Goal: Task Accomplishment & Management: Manage account settings

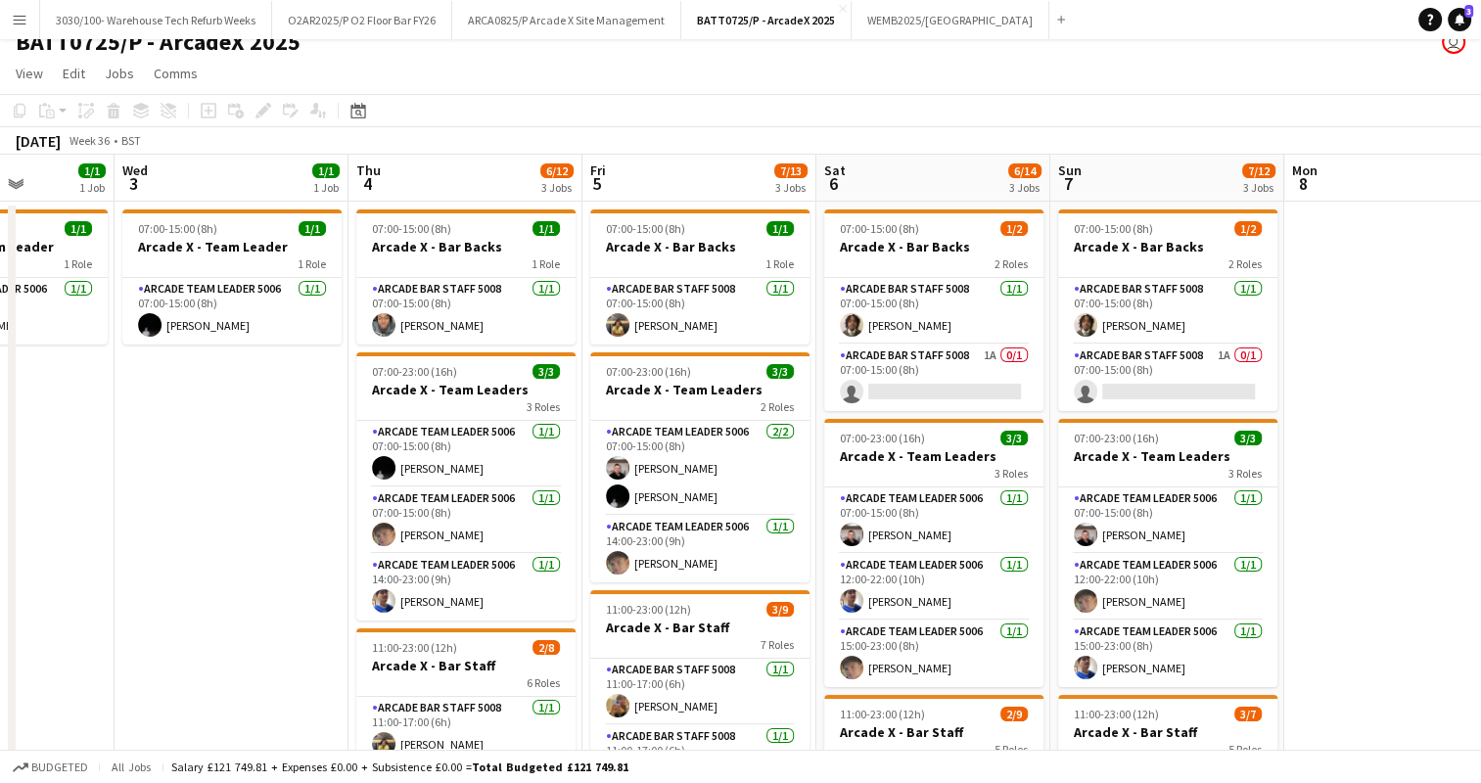
scroll to position [23, 0]
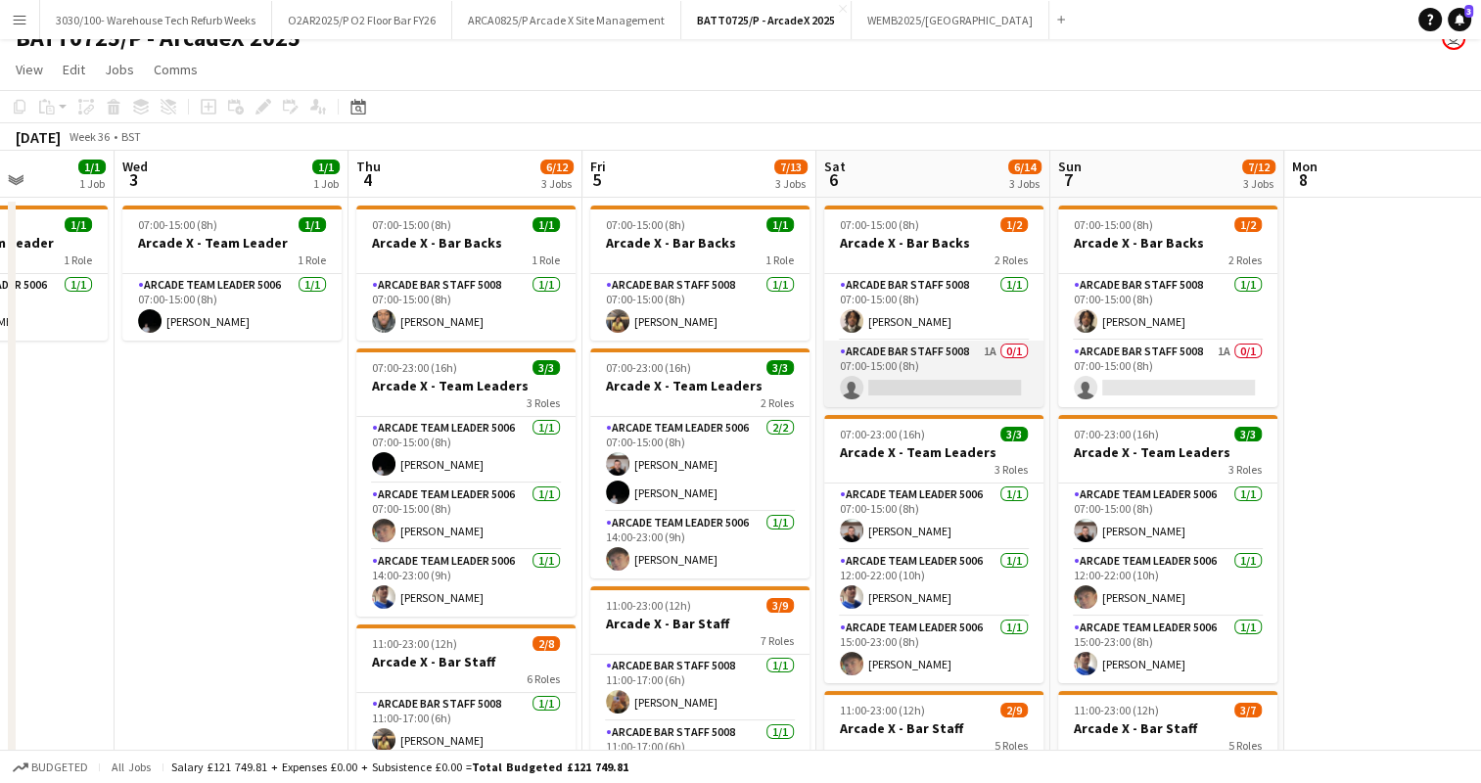
click at [918, 362] on app-card-role "Arcade Bar Staff 5008 1A 0/1 07:00-15:00 (8h) single-neutral-actions" at bounding box center [933, 374] width 219 height 67
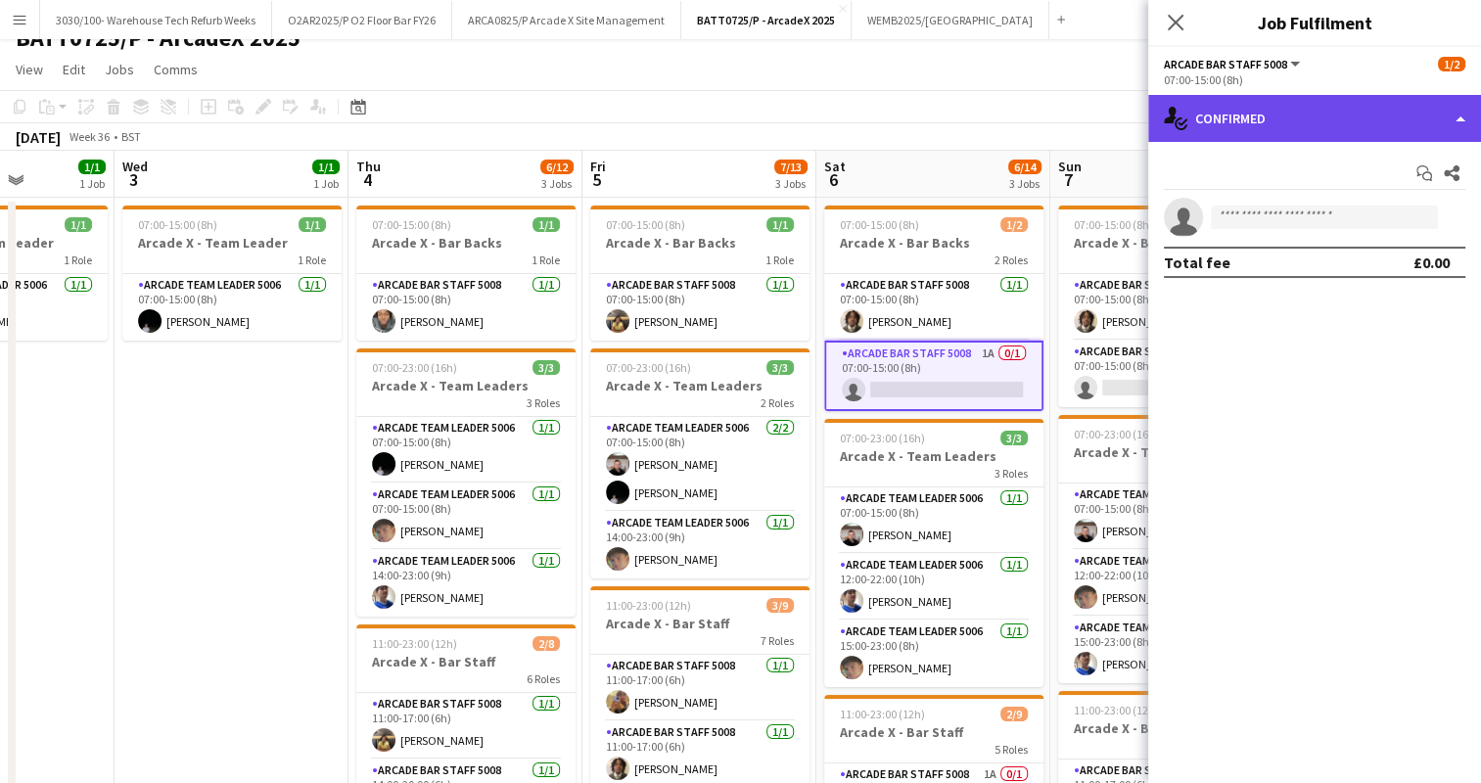
click at [1298, 116] on div "single-neutral-actions-check-2 Confirmed" at bounding box center [1314, 118] width 333 height 47
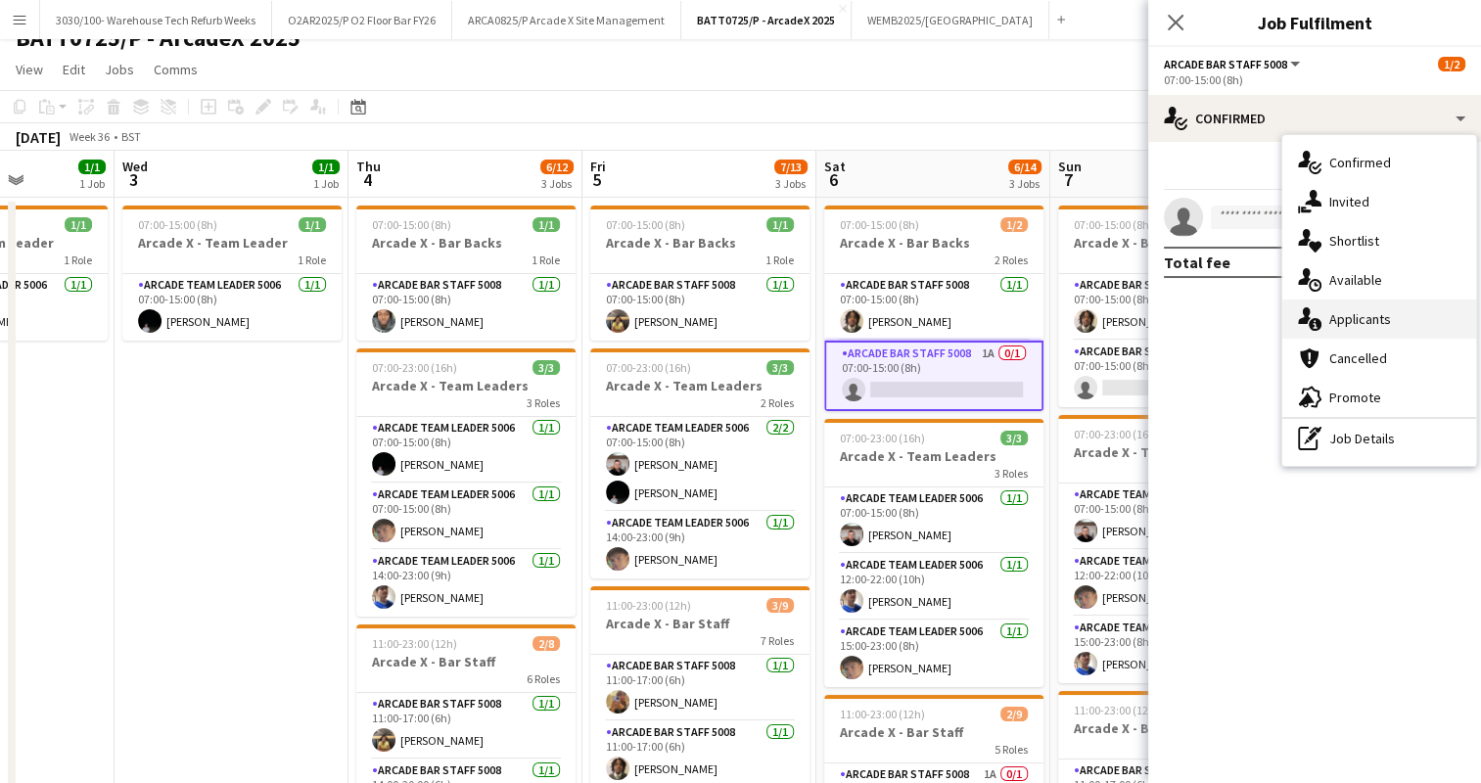
click at [1335, 322] on div "single-neutral-actions-information Applicants" at bounding box center [1379, 318] width 194 height 39
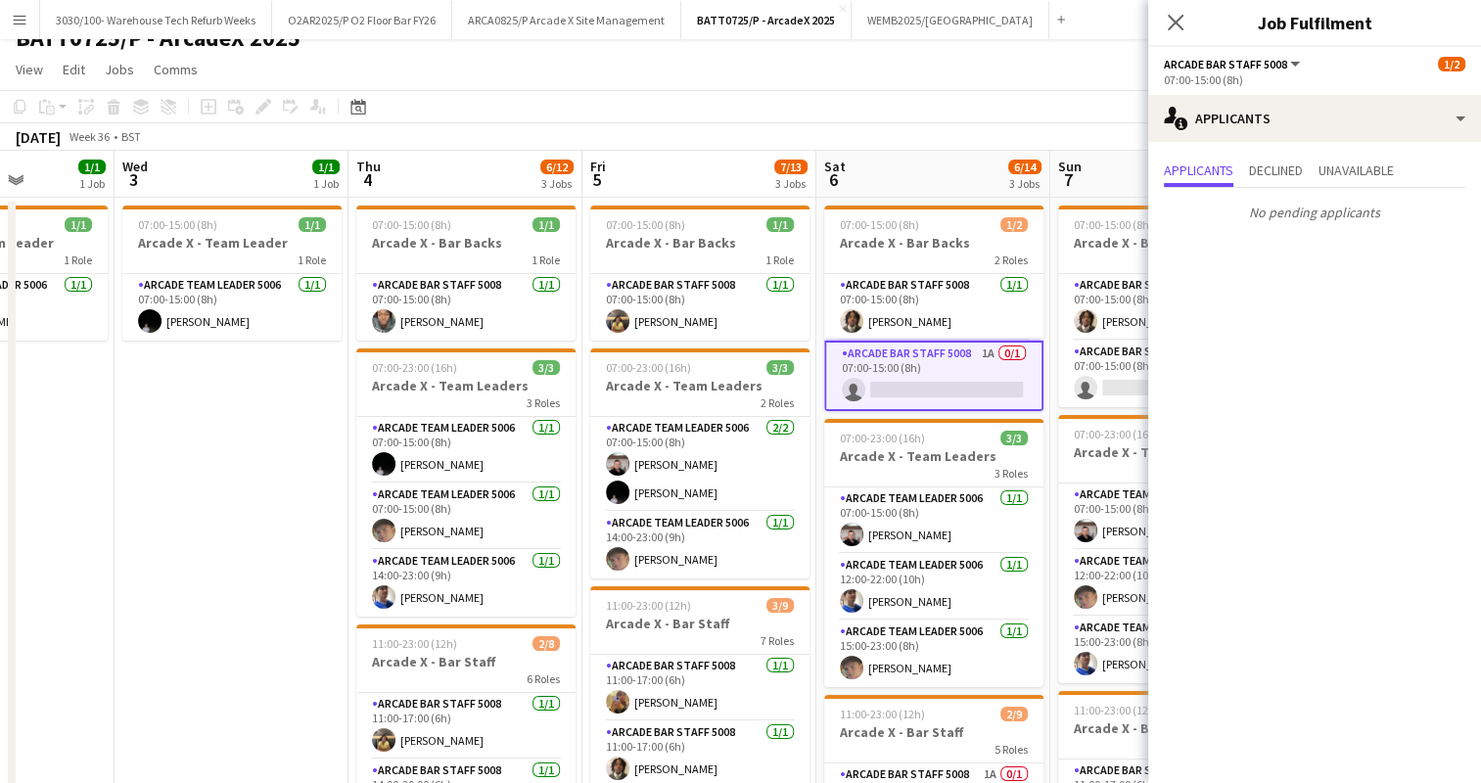
scroll to position [0, 675]
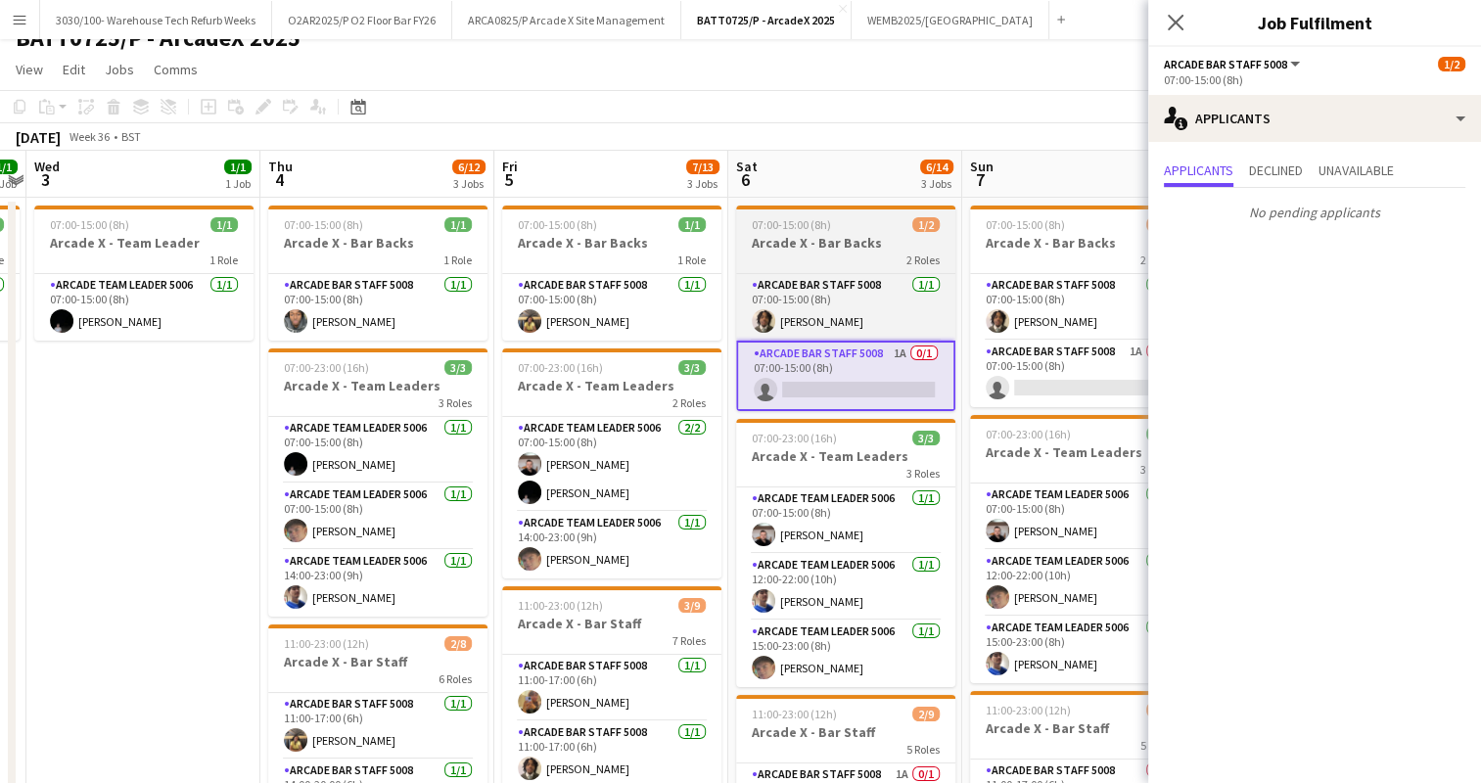
click at [1014, 386] on app-card-role "Arcade Bar Staff 5008 1A 0/1 07:00-15:00 (8h) single-neutral-actions" at bounding box center [1079, 374] width 219 height 67
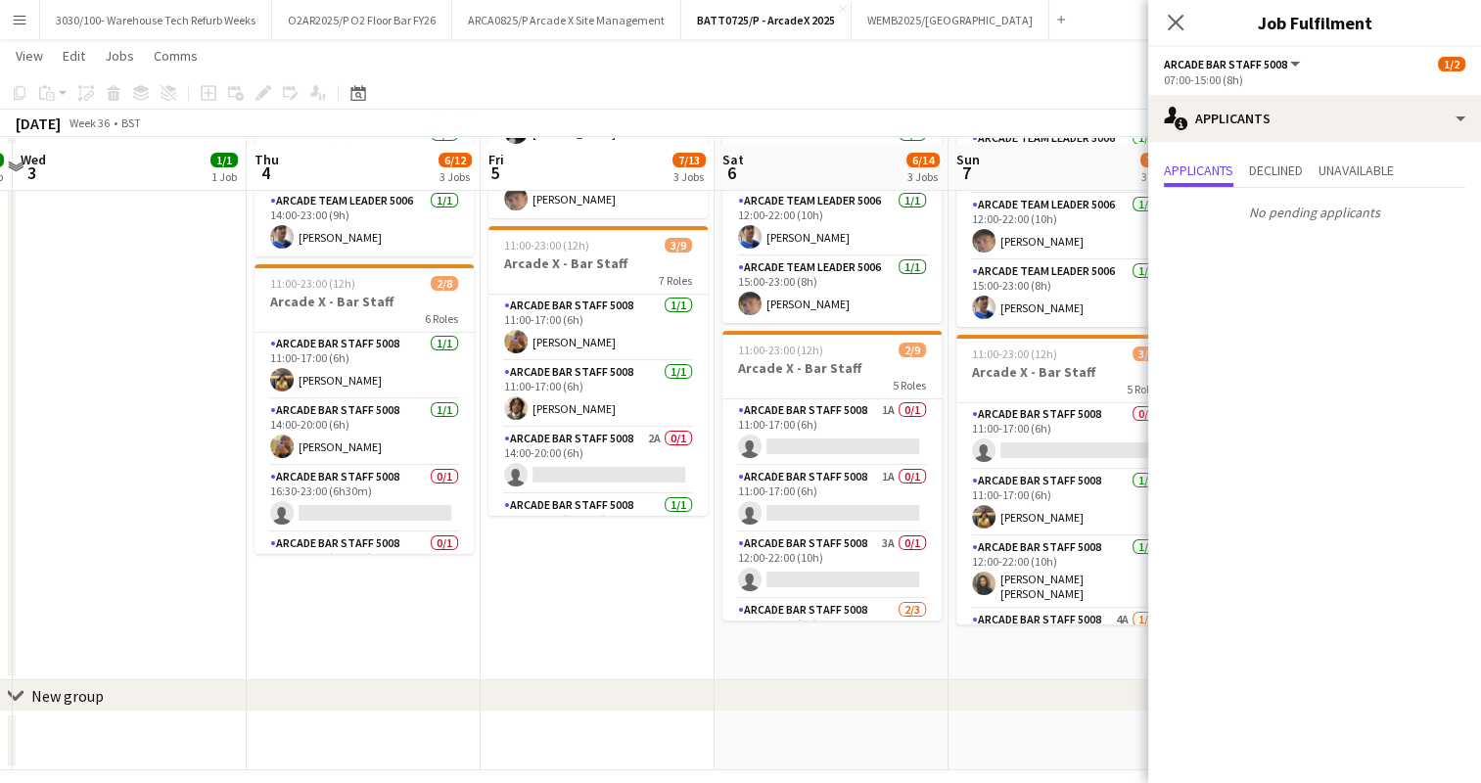
scroll to position [388, 0]
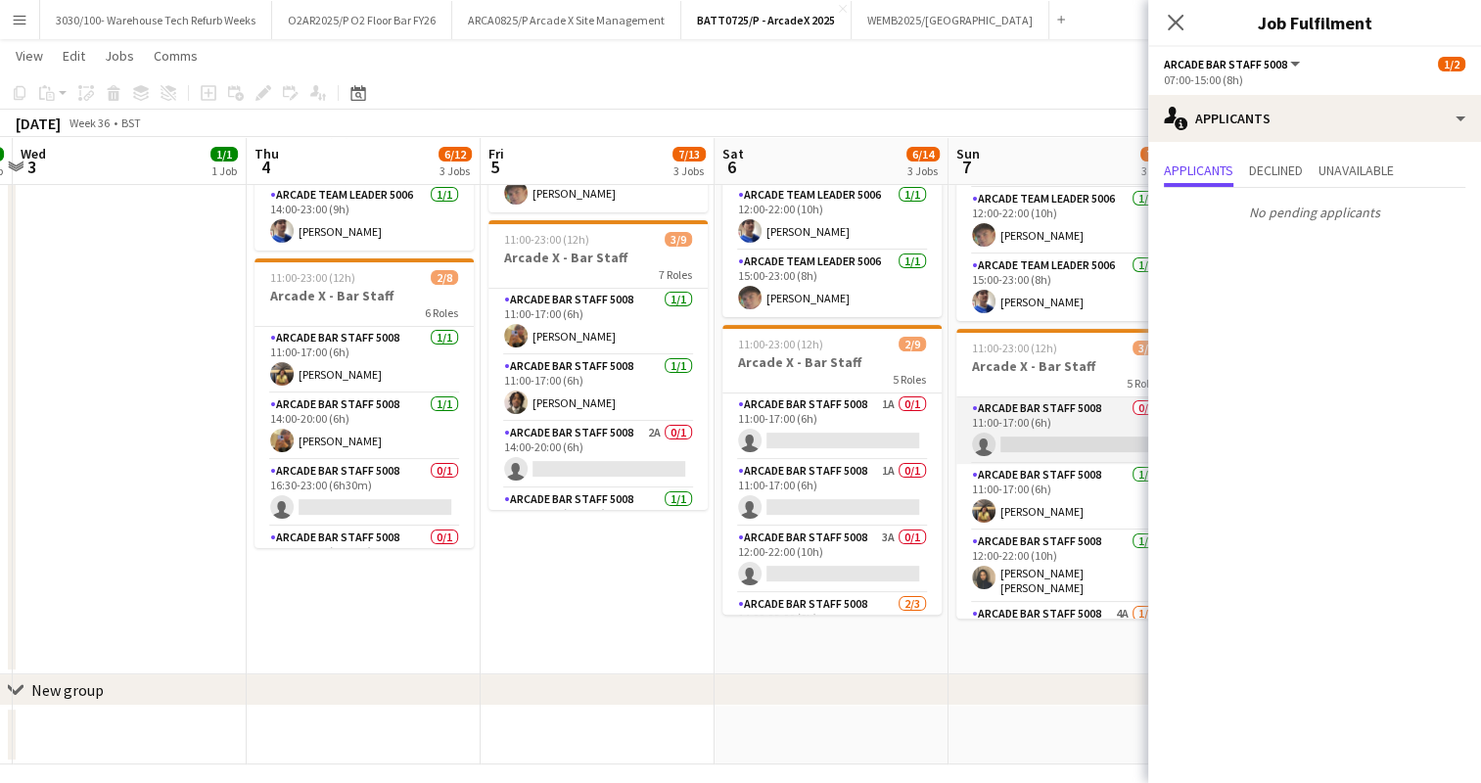
click at [1026, 411] on app-card-role "Arcade Bar Staff 5008 0/1 11:00-17:00 (6h) single-neutral-actions" at bounding box center [1065, 430] width 219 height 67
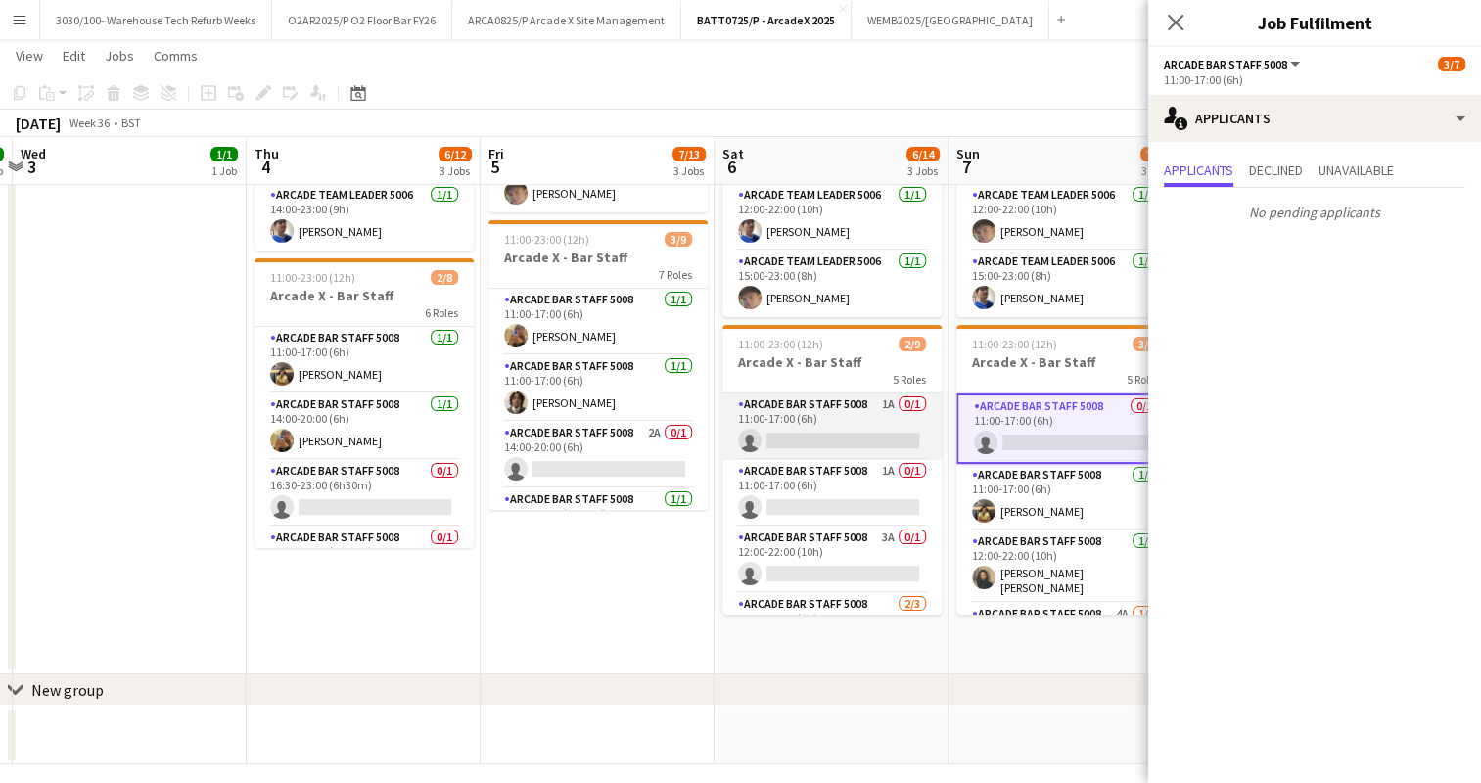
click at [857, 419] on app-card-role "Arcade Bar Staff 5008 1A 0/1 11:00-17:00 (6h) single-neutral-actions" at bounding box center [831, 426] width 219 height 67
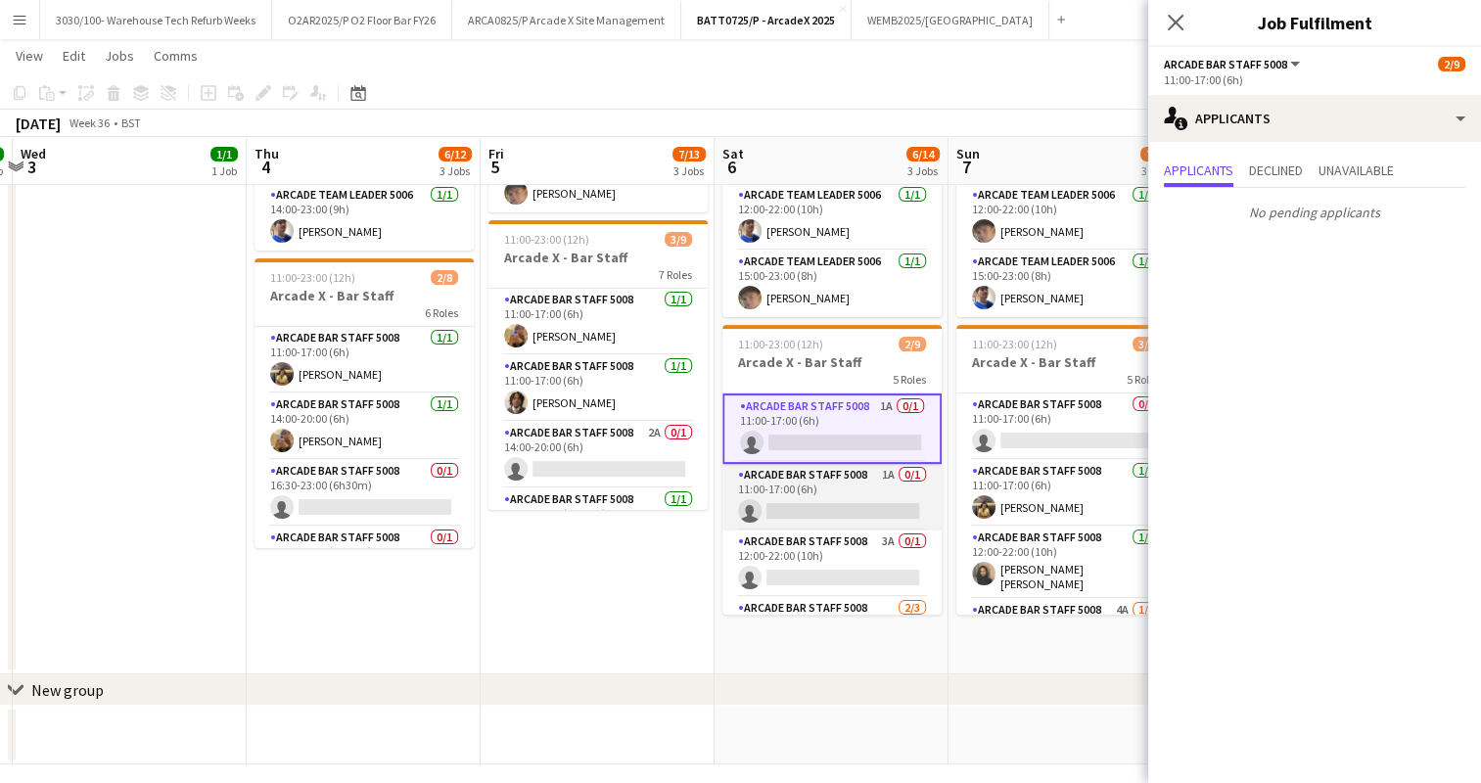
click at [836, 471] on app-card-role "Arcade Bar Staff 5008 1A 0/1 11:00-17:00 (6h) single-neutral-actions" at bounding box center [831, 497] width 219 height 67
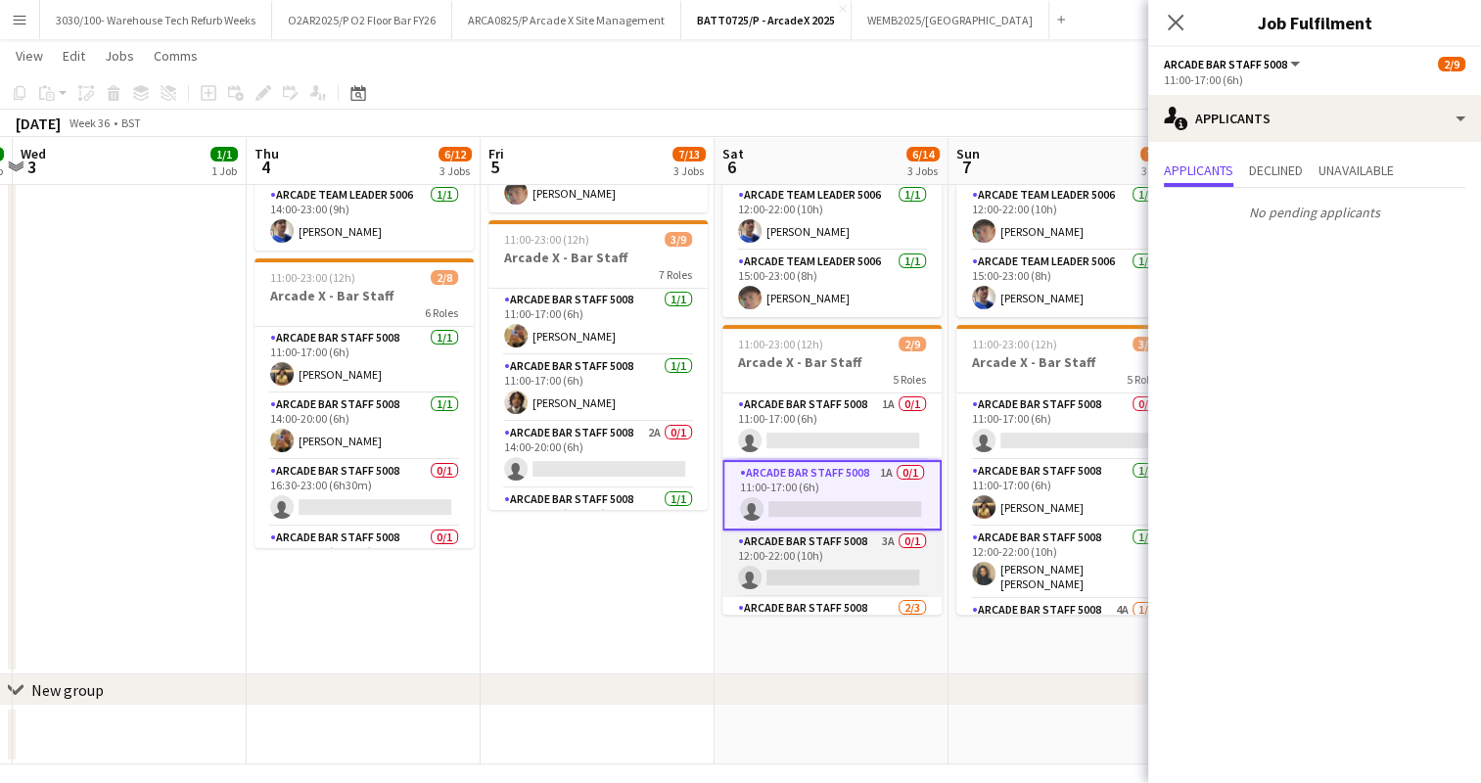
click at [829, 556] on app-card-role "Arcade Bar Staff 5008 3A 0/1 12:00-22:00 (10h) single-neutral-actions" at bounding box center [831, 563] width 219 height 67
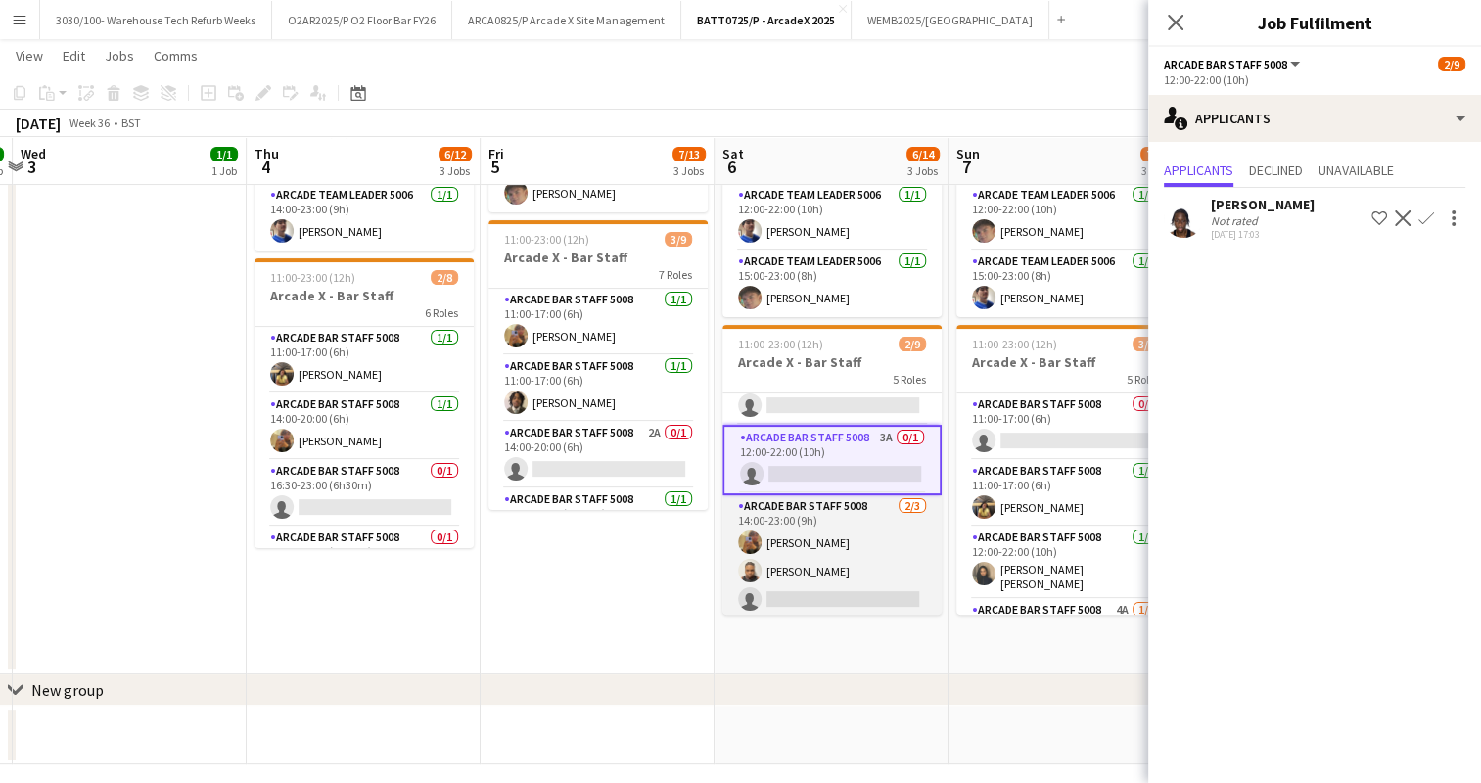
scroll to position [97, 0]
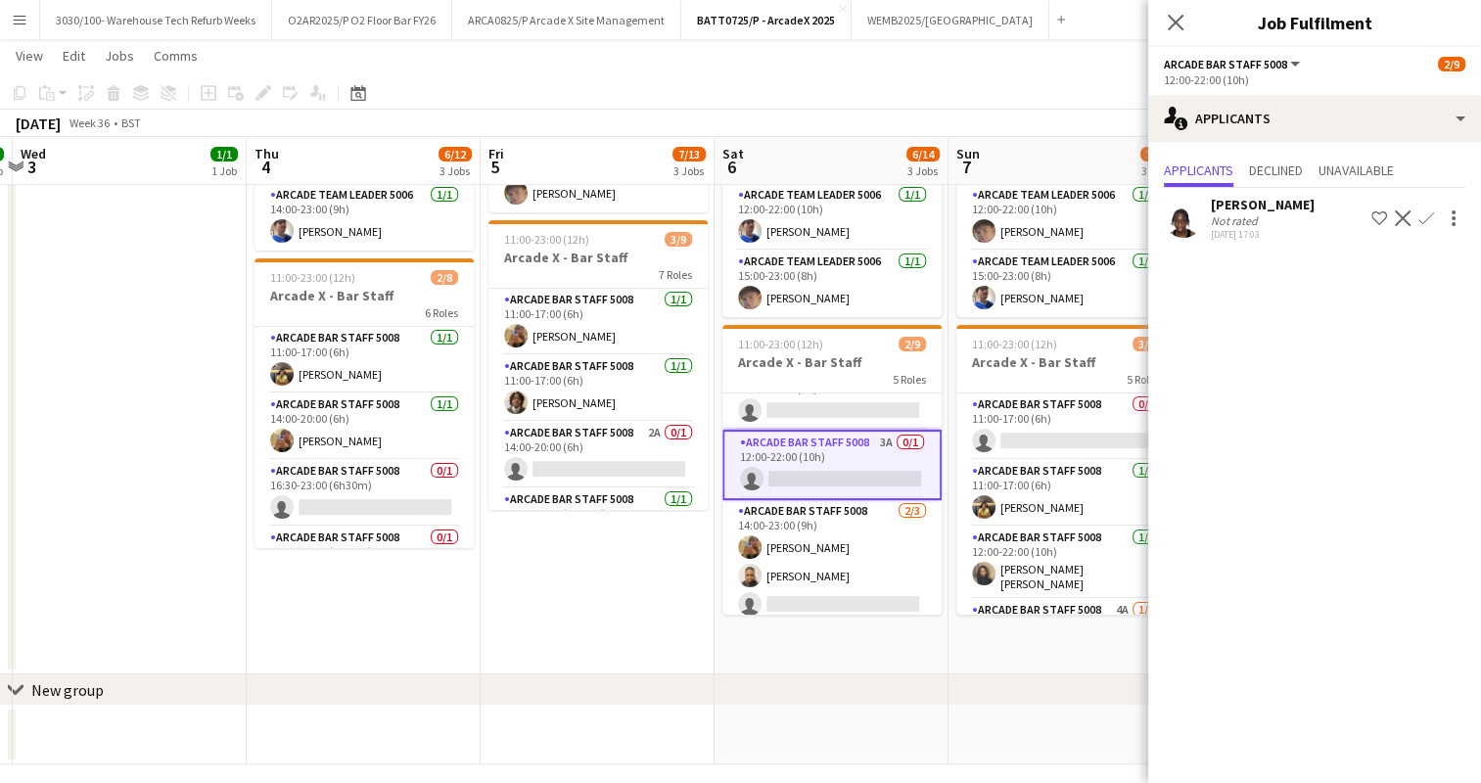
click at [1425, 214] on app-icon "Confirm" at bounding box center [1426, 218] width 16 height 16
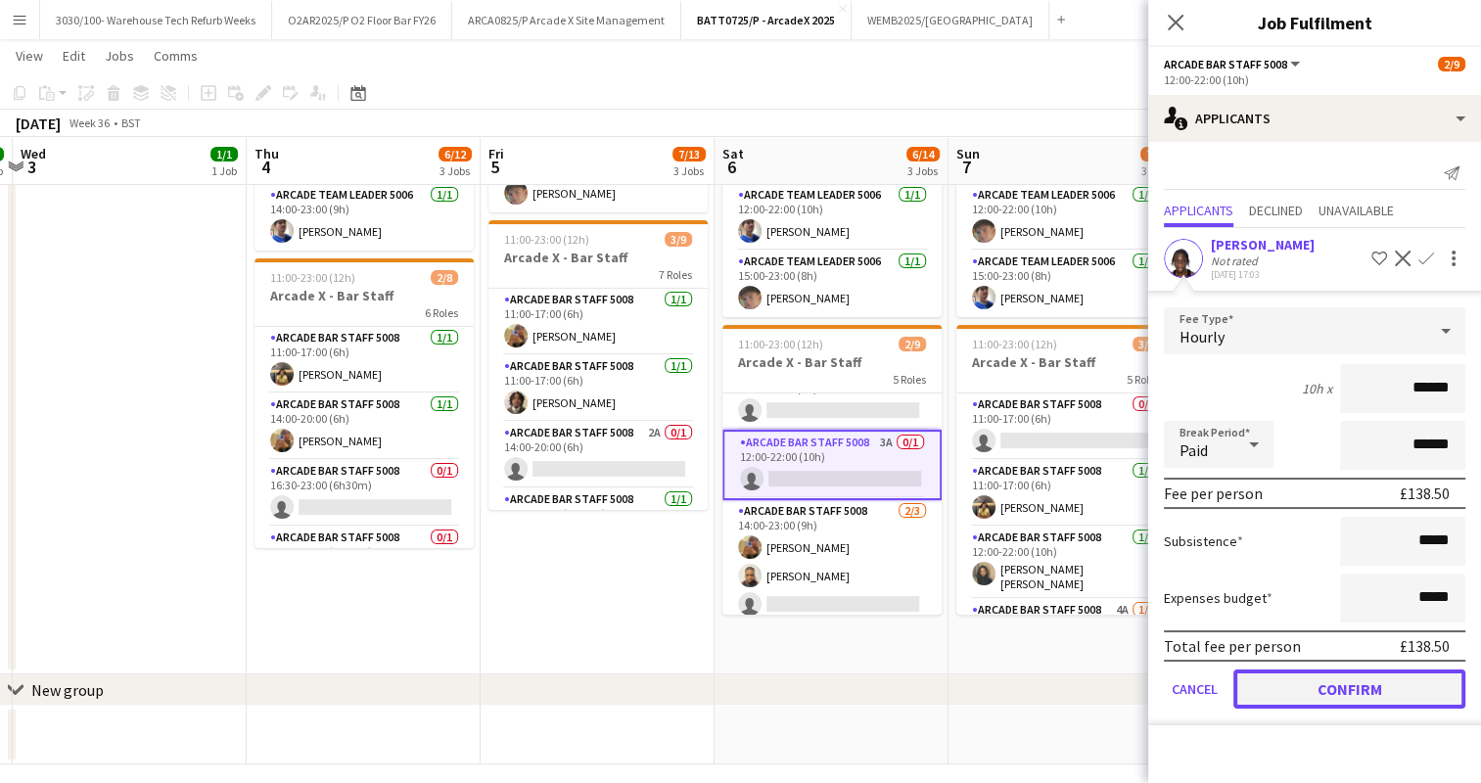
click at [1311, 676] on button "Confirm" at bounding box center [1349, 688] width 232 height 39
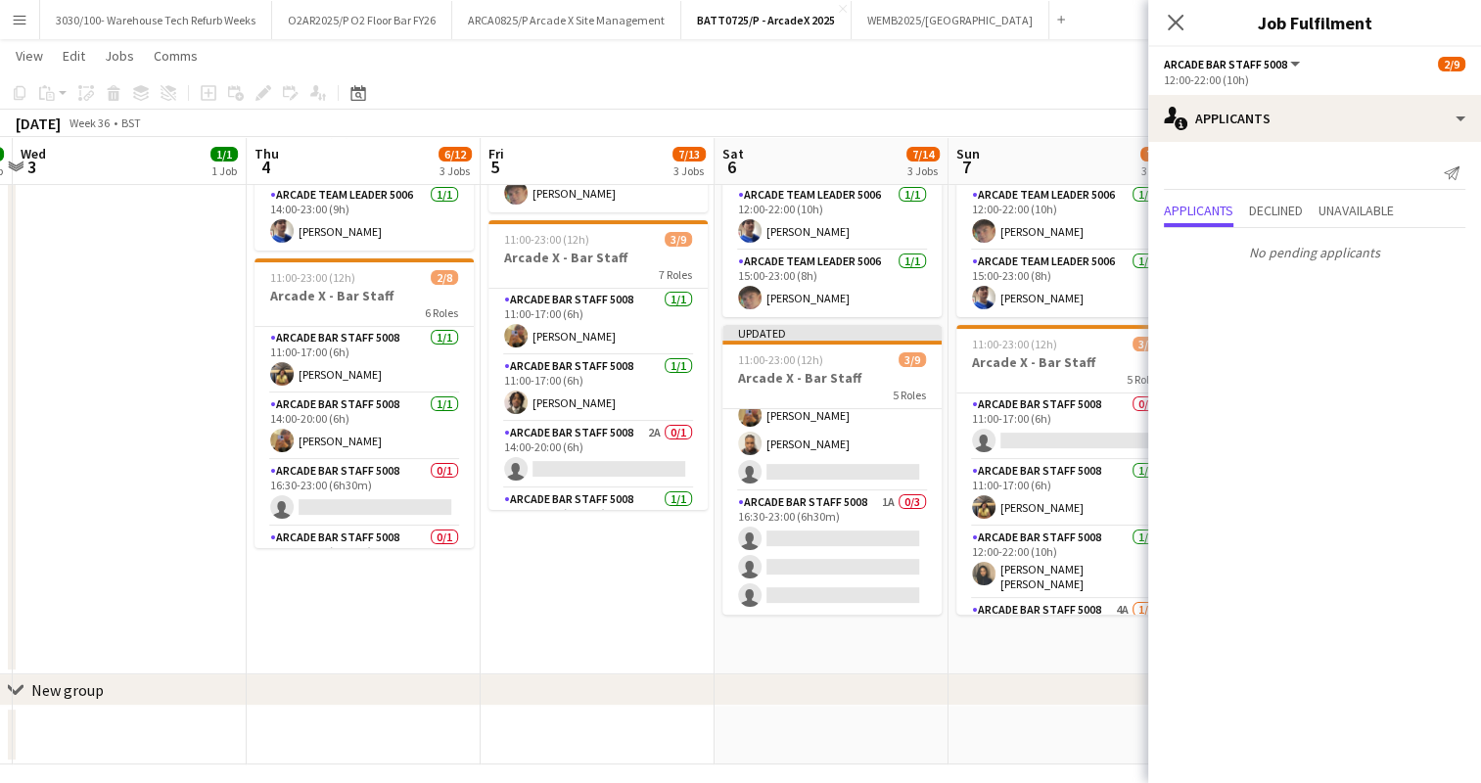
click at [800, 508] on app-card-role "Arcade Bar Staff 5008 1A 0/3 16:30-23:00 (6h30m) single-neutral-actions single-…" at bounding box center [831, 552] width 219 height 123
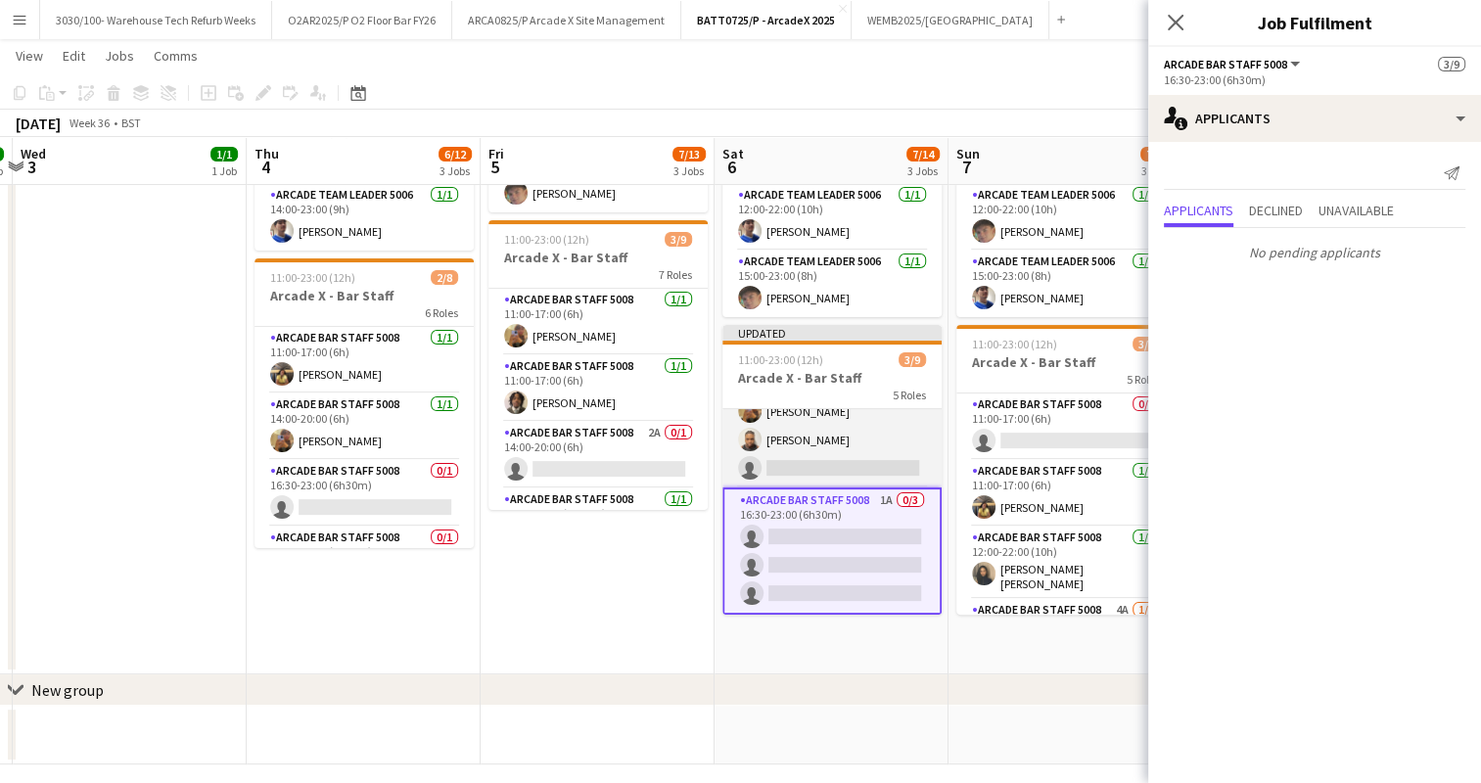
click at [844, 444] on app-card-role "Arcade Bar Staff 5008 [DATE] 14:00-23:00 (9h) [PERSON_NAME] [PERSON_NAME] singl…" at bounding box center [831, 425] width 219 height 123
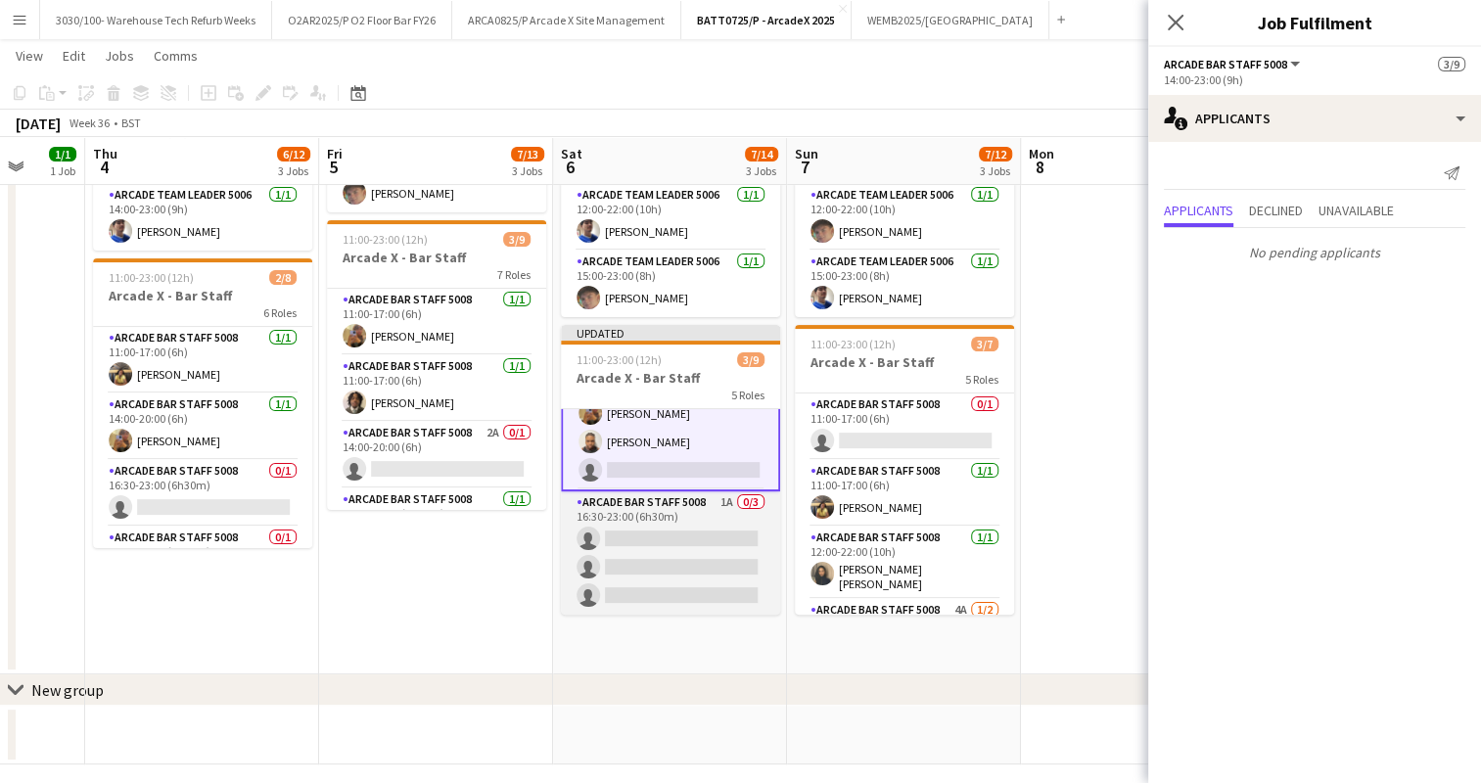
scroll to position [0, 881]
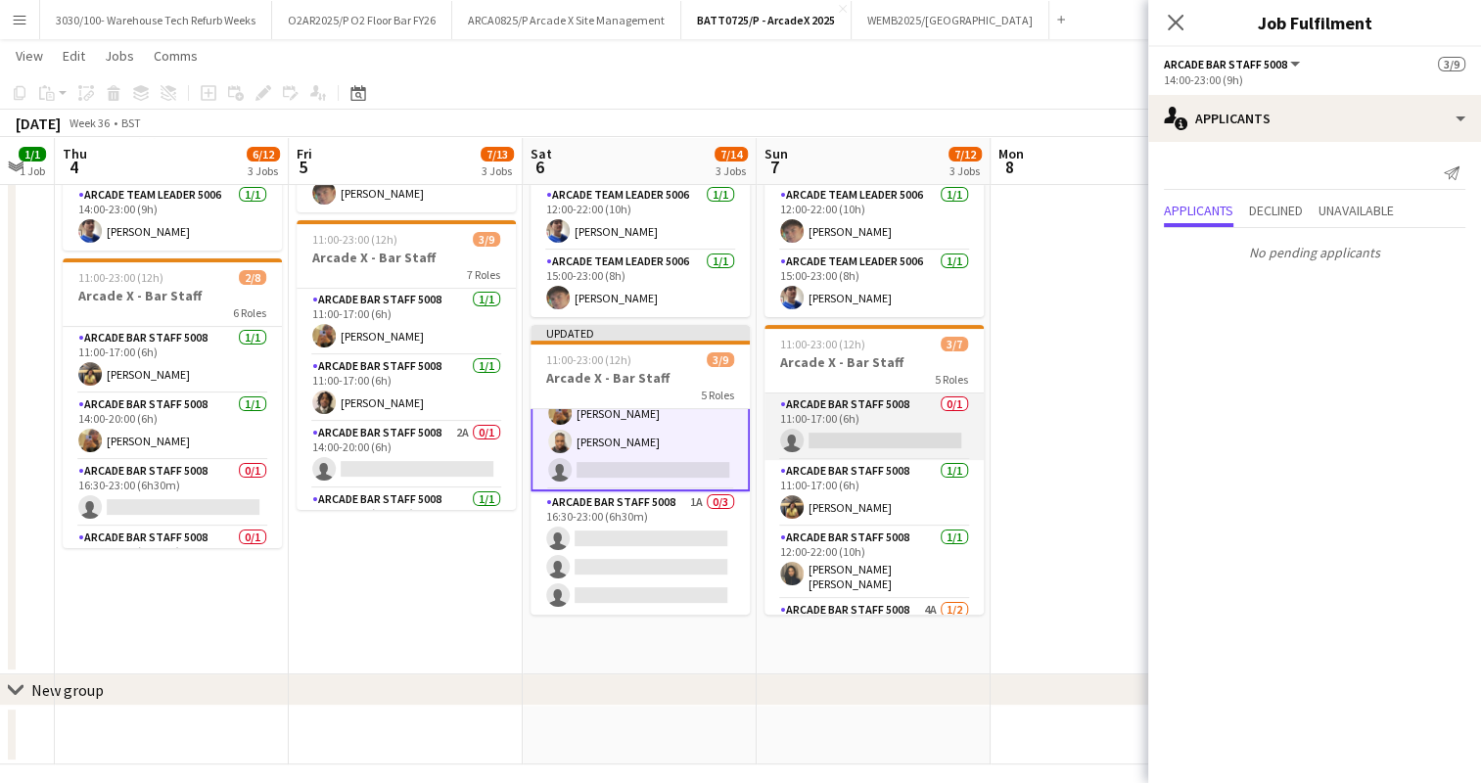
click at [877, 445] on app-card-role "Arcade Bar Staff 5008 0/1 11:00-17:00 (6h) single-neutral-actions" at bounding box center [873, 426] width 219 height 67
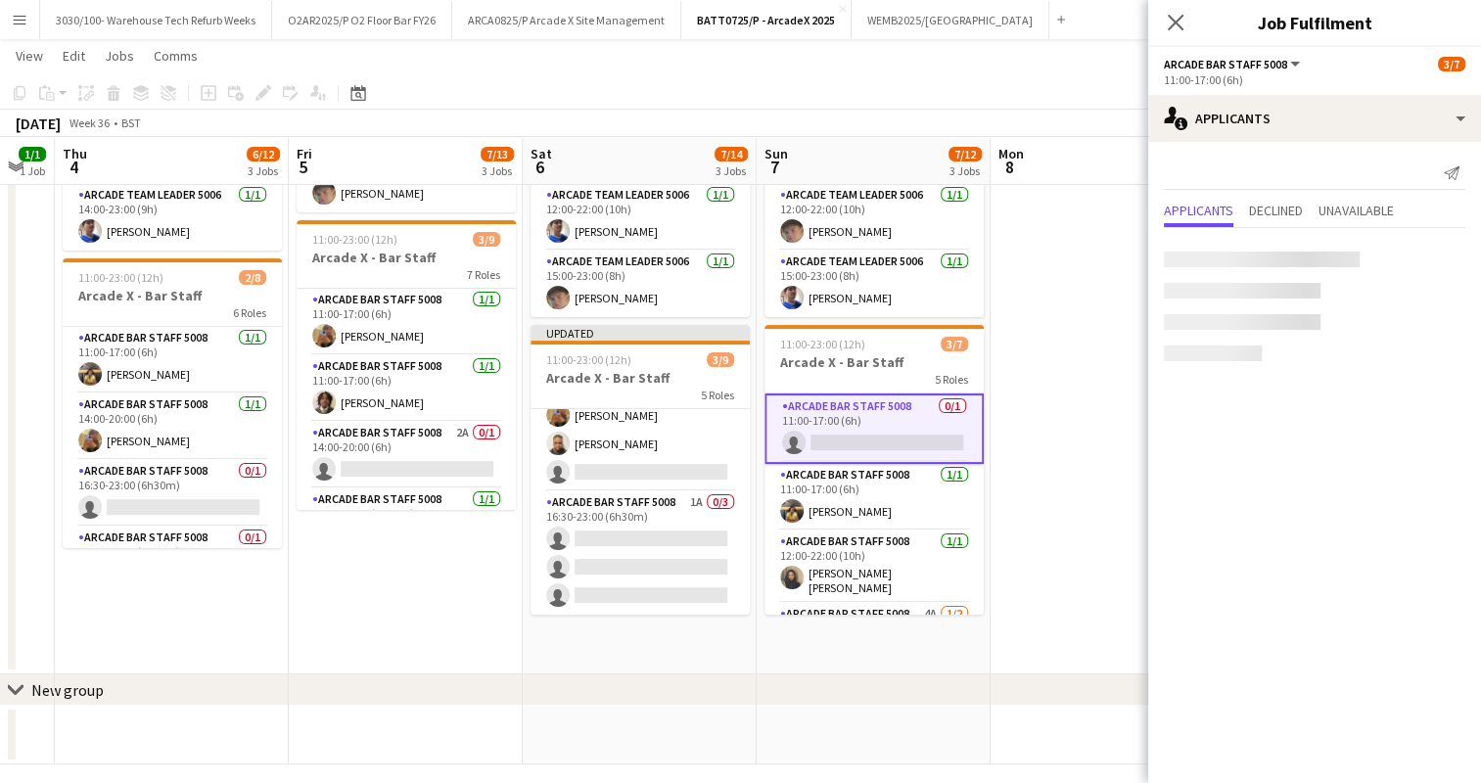
scroll to position [247, 0]
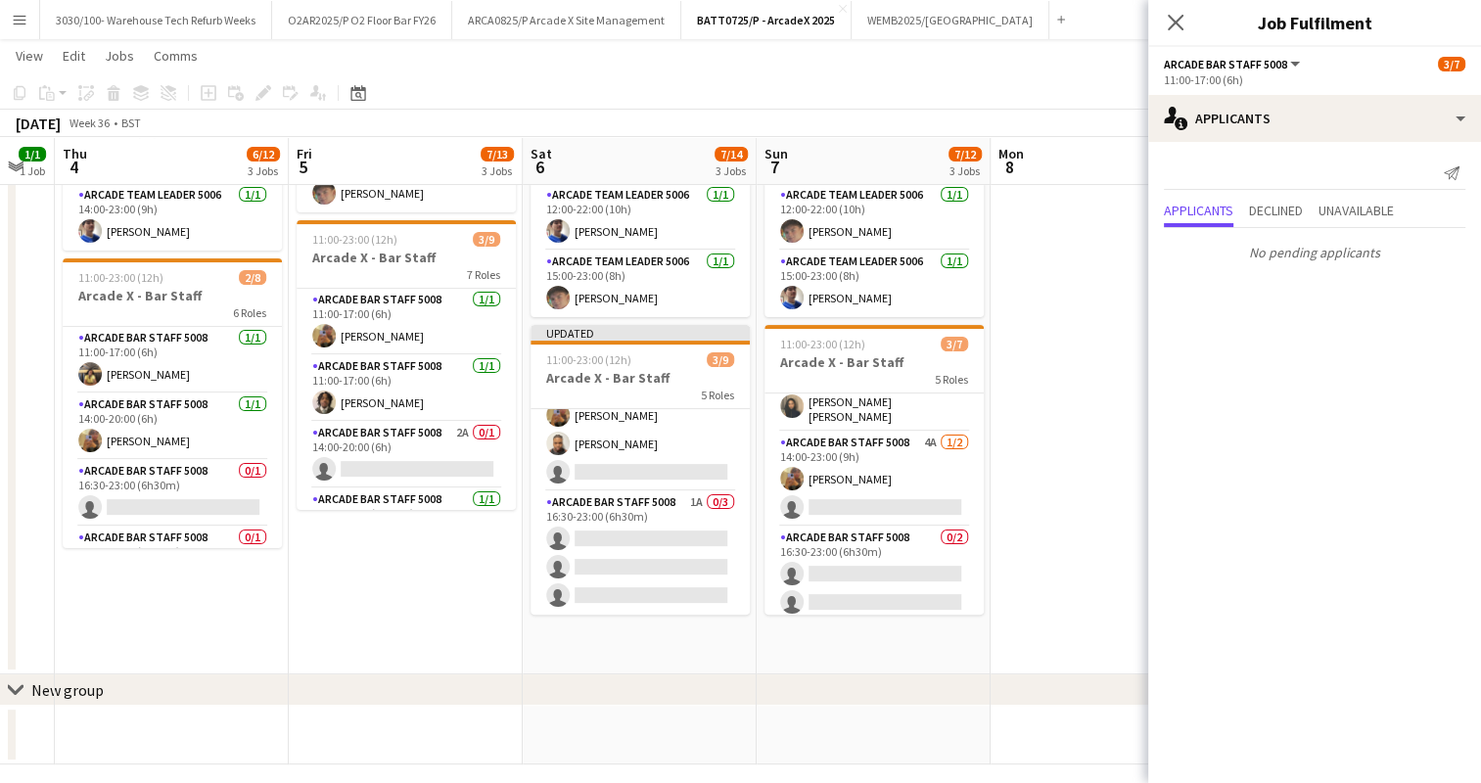
click at [877, 445] on app-card-role "Arcade Bar Staff 5008 4A [DATE] 14:00-23:00 (9h) [PERSON_NAME] single-neutral-a…" at bounding box center [873, 479] width 219 height 95
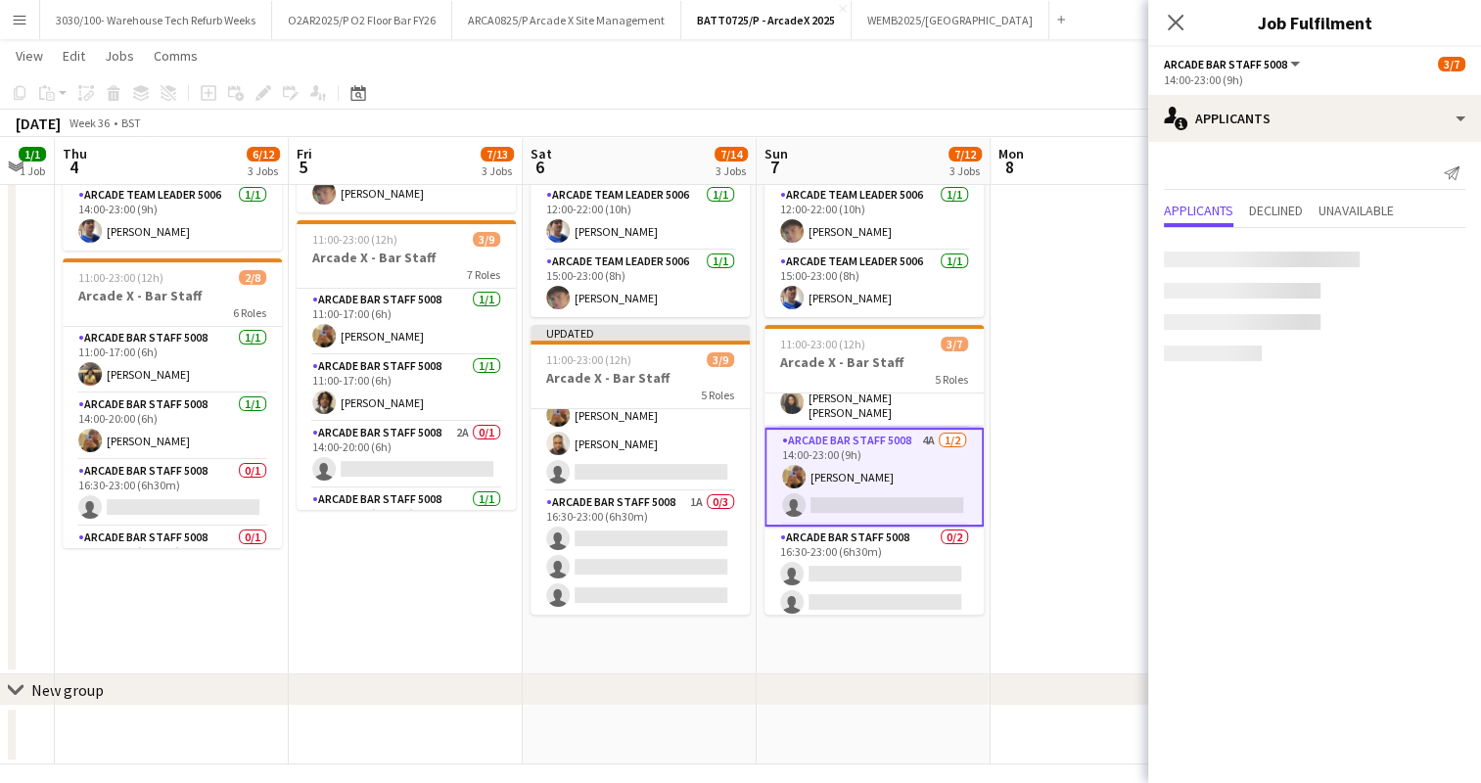
scroll to position [168, 0]
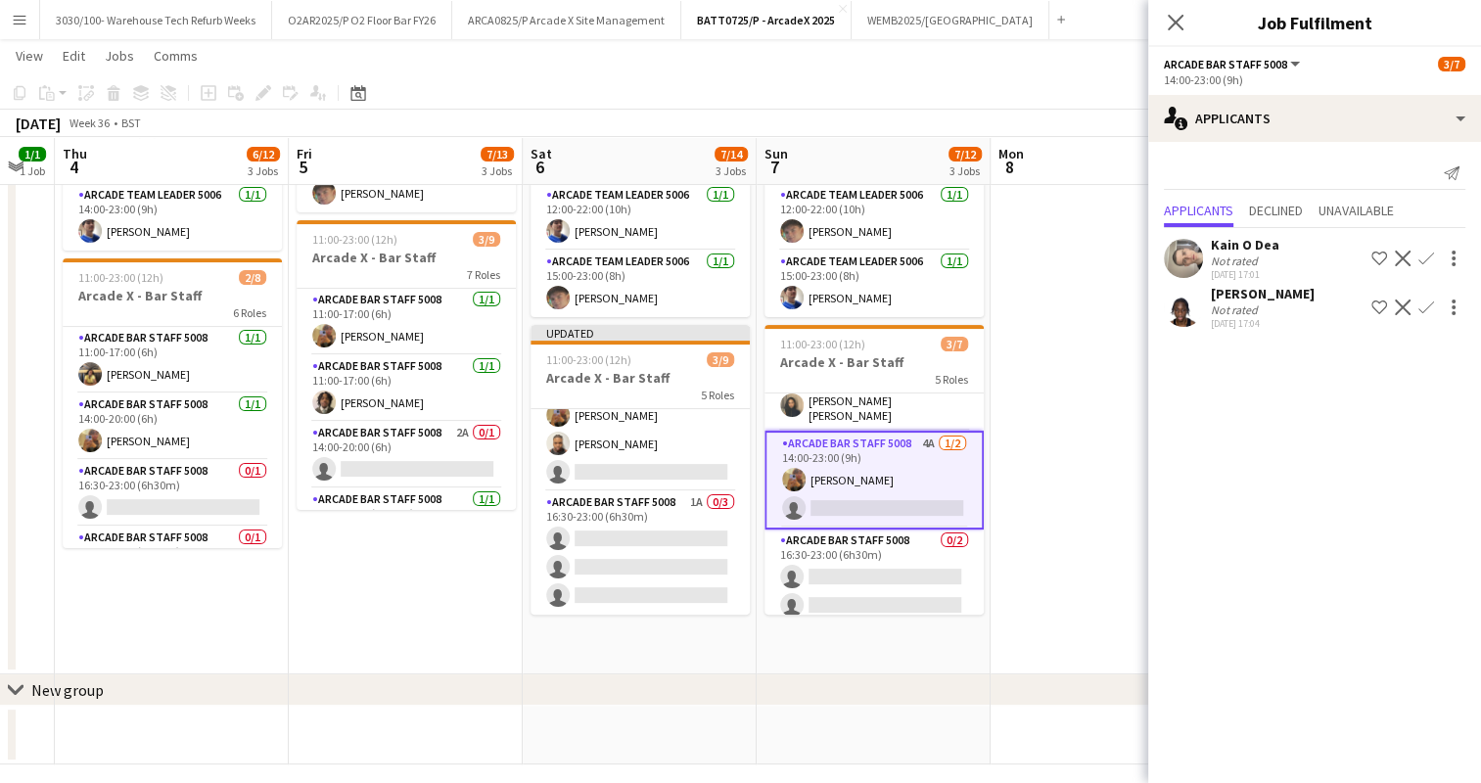
click at [1422, 257] on app-icon "Confirm" at bounding box center [1426, 259] width 16 height 16
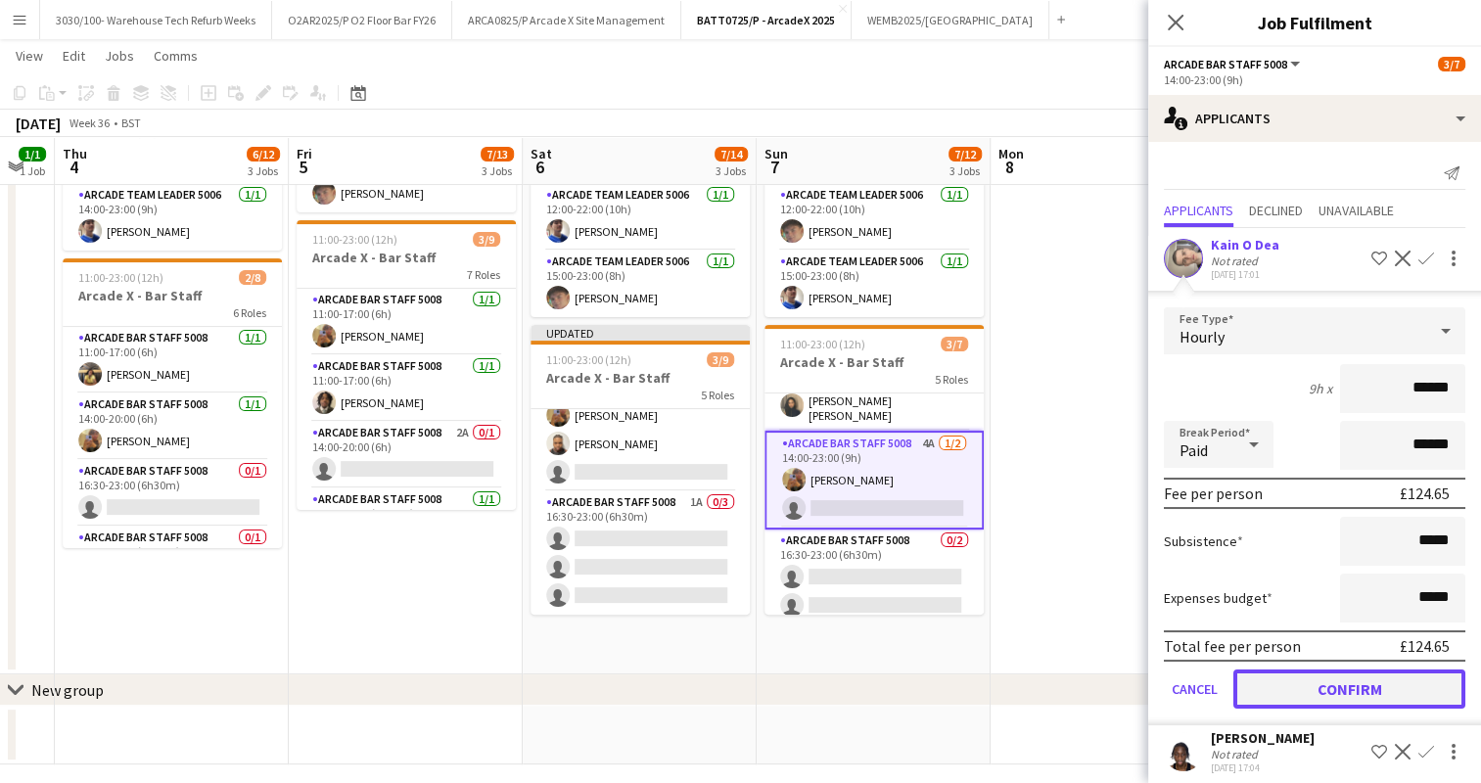
click at [1324, 683] on button "Confirm" at bounding box center [1349, 688] width 232 height 39
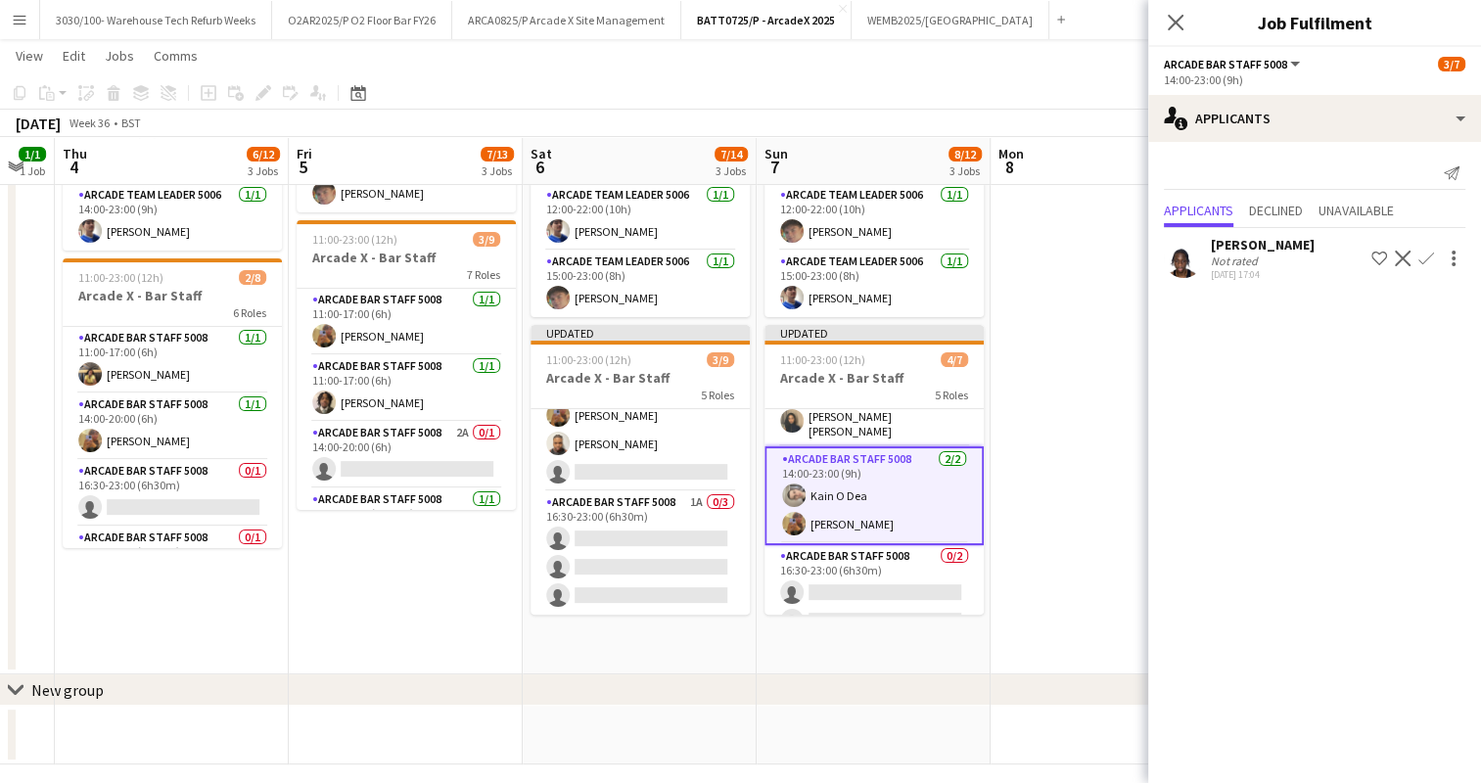
scroll to position [187, 0]
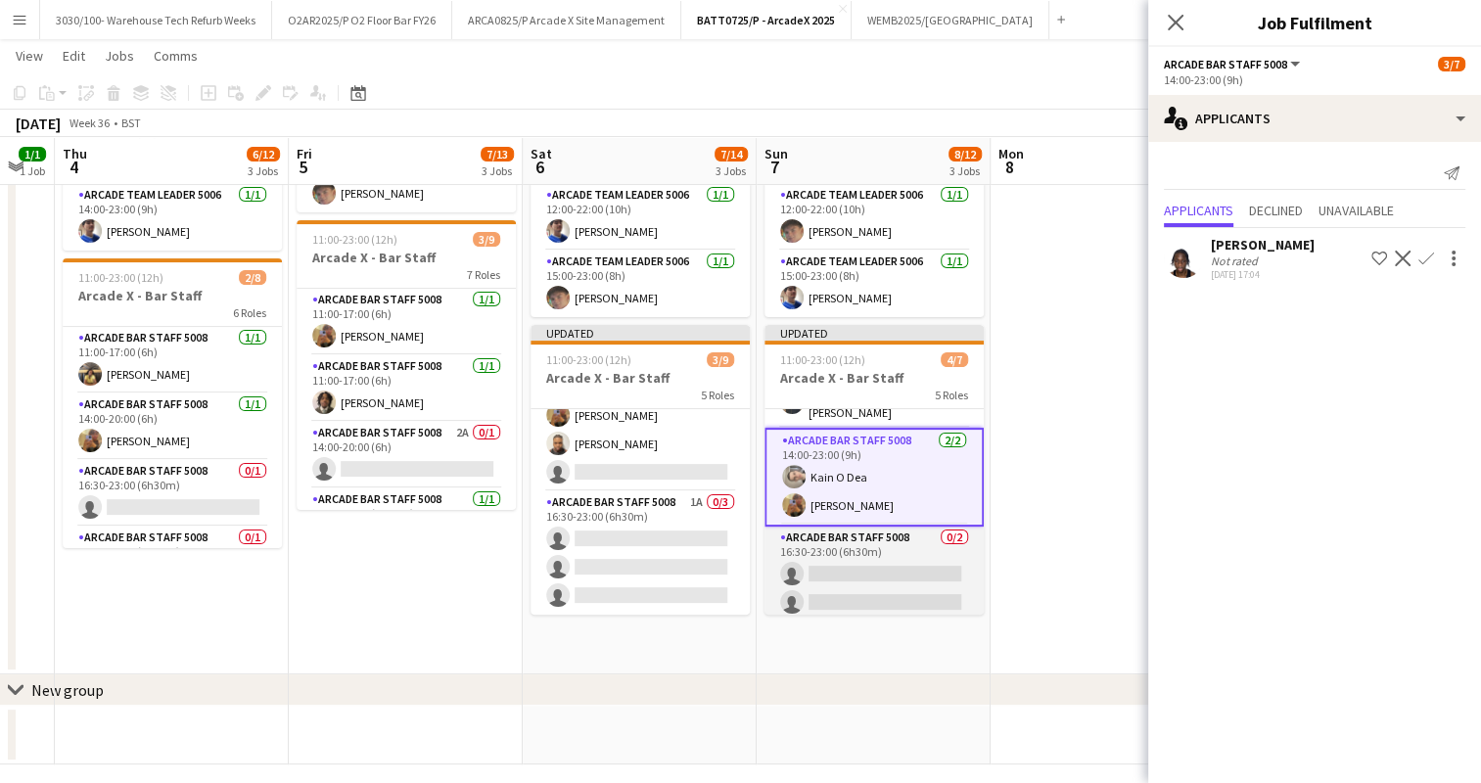
click at [889, 562] on app-card-role "Arcade Bar Staff 5008 0/2 16:30-23:00 (6h30m) single-neutral-actions single-neu…" at bounding box center [873, 574] width 219 height 95
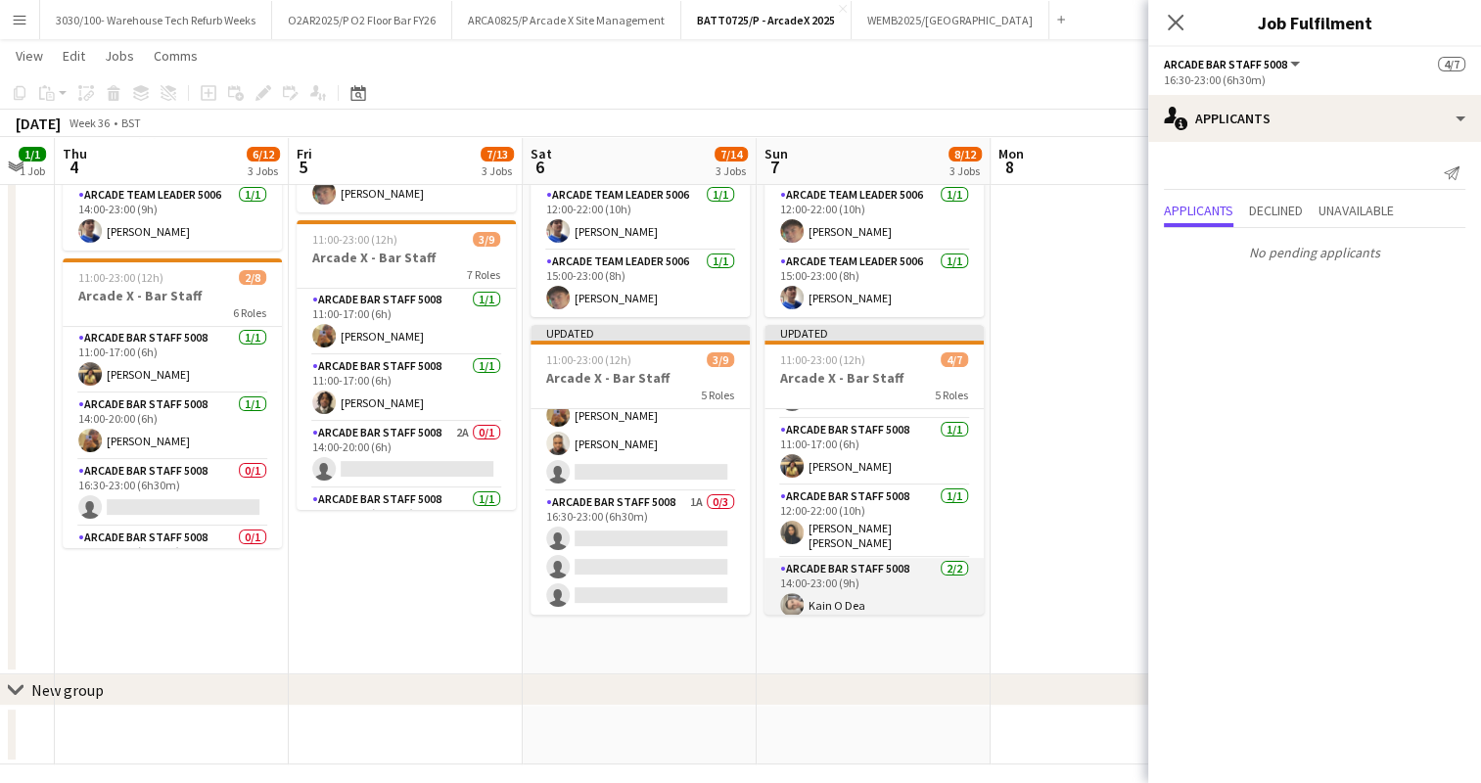
scroll to position [0, 0]
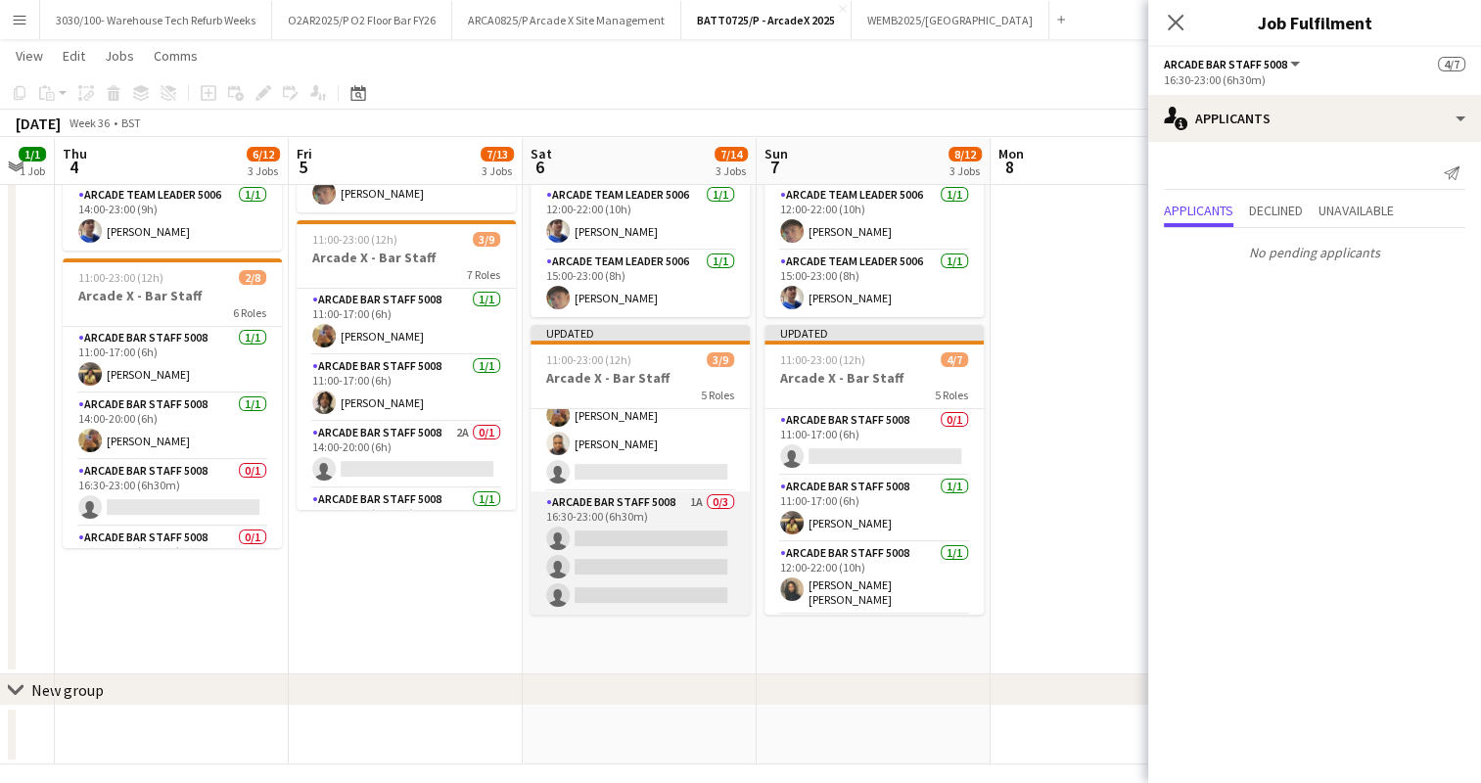
click at [697, 505] on app-card-role "Arcade Bar Staff 5008 1A 0/3 16:30-23:00 (6h30m) single-neutral-actions single-…" at bounding box center [639, 552] width 219 height 123
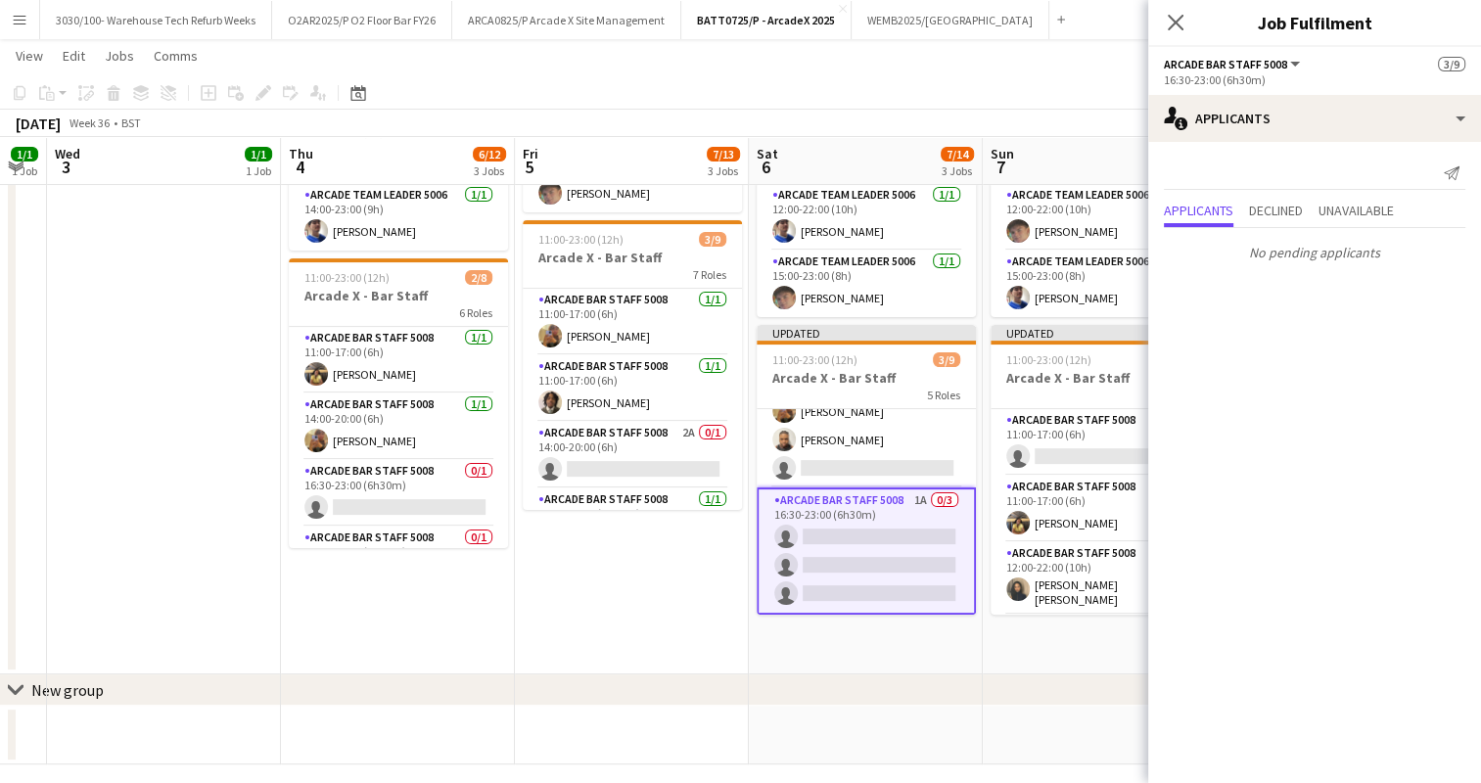
scroll to position [0, 654]
click at [682, 443] on app-card-role "Arcade Bar Staff 5008 2A 0/1 14:00-20:00 (6h) single-neutral-actions" at bounding box center [633, 455] width 219 height 67
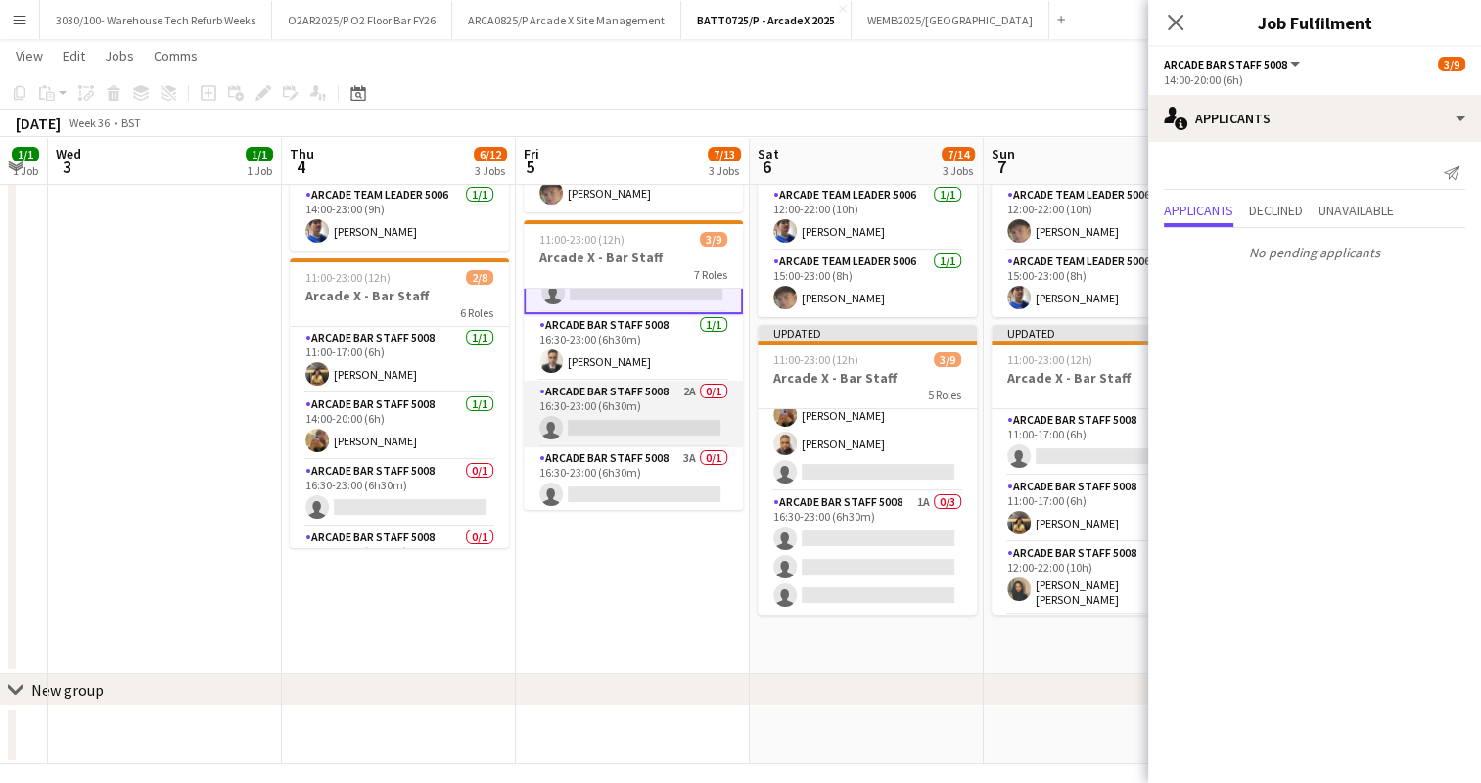
click at [642, 423] on app-card-role "Arcade Bar Staff 5008 2A 0/1 16:30-23:00 (6h30m) single-neutral-actions" at bounding box center [633, 414] width 219 height 67
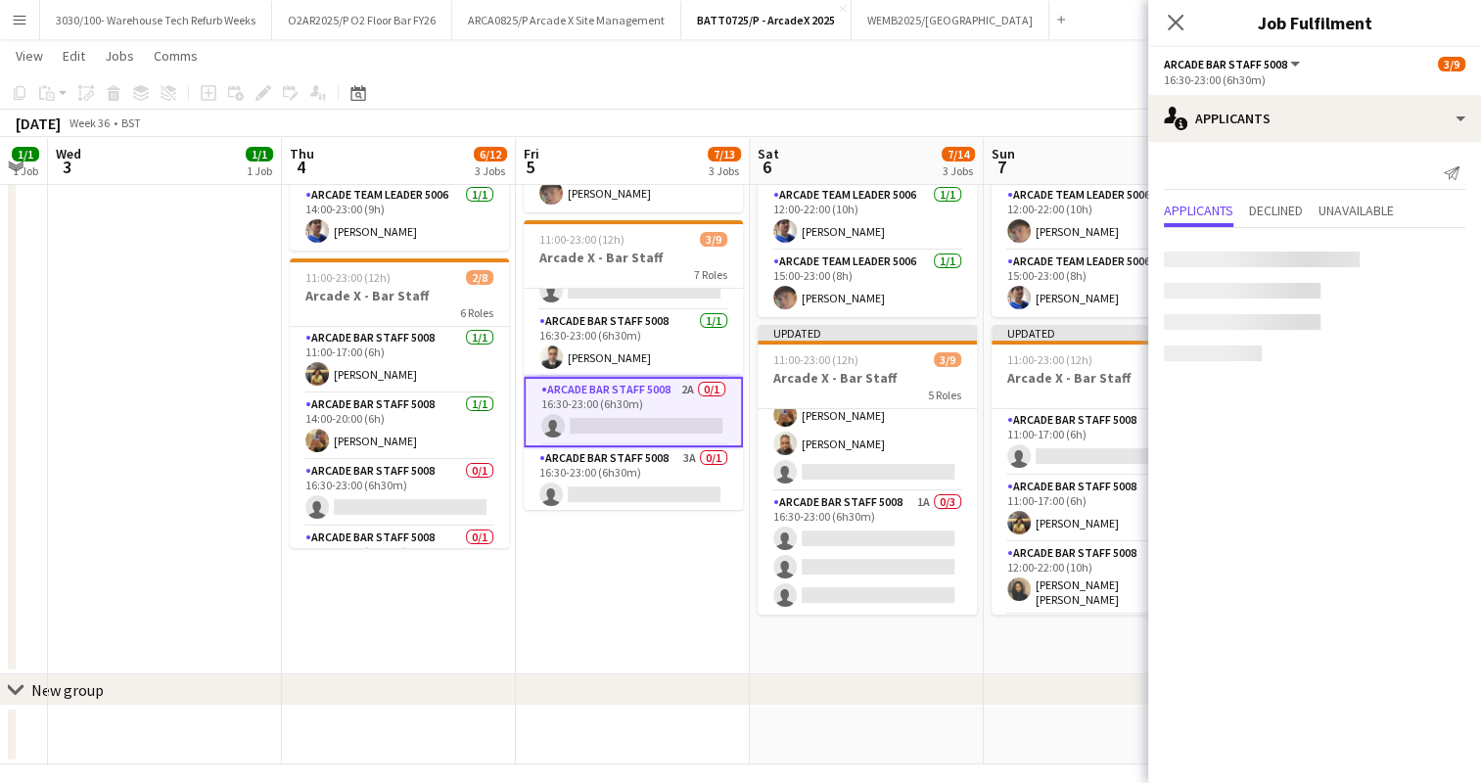
scroll to position [176, 0]
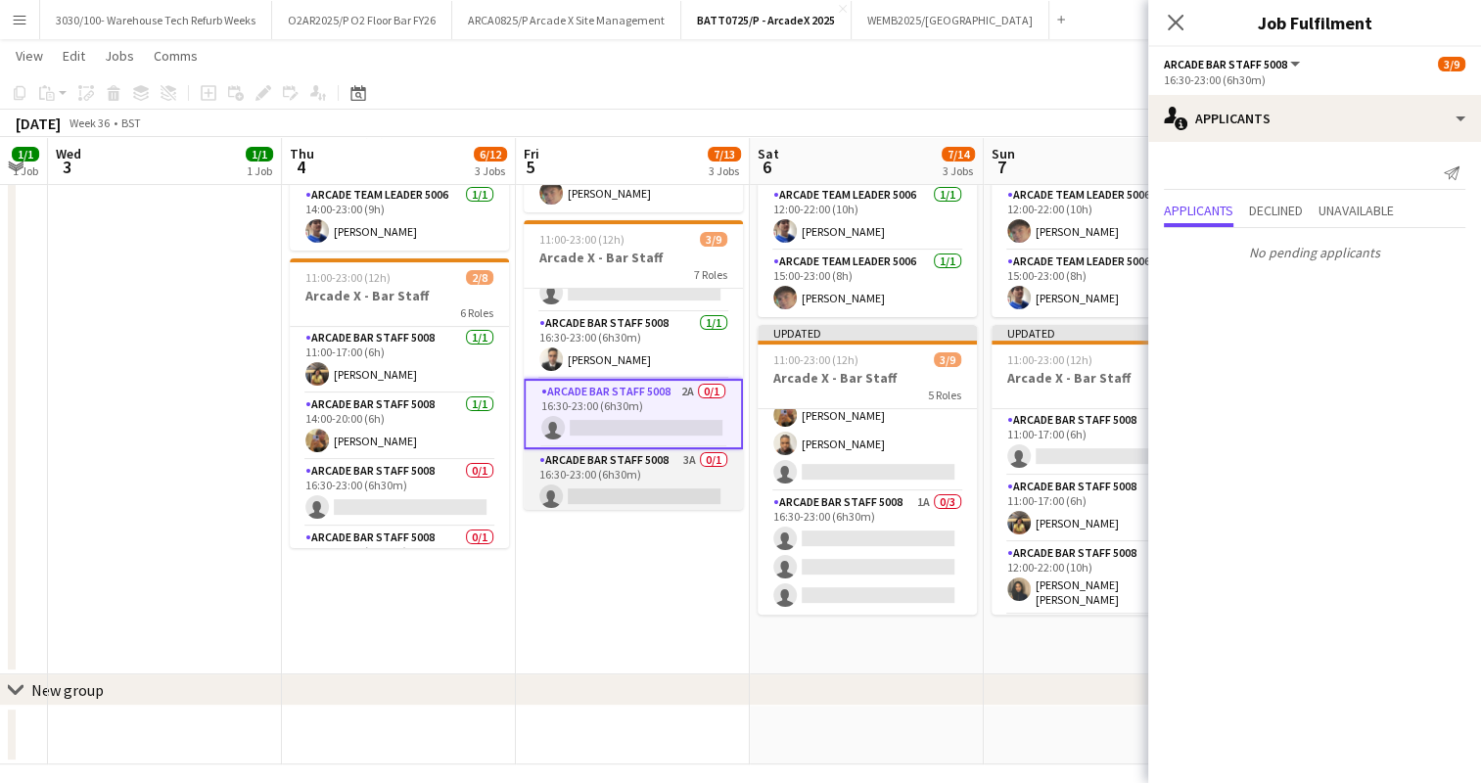
click at [642, 473] on app-card-role "Arcade Bar Staff 5008 3A 0/1 16:30-23:00 (6h30m) single-neutral-actions" at bounding box center [633, 482] width 219 height 67
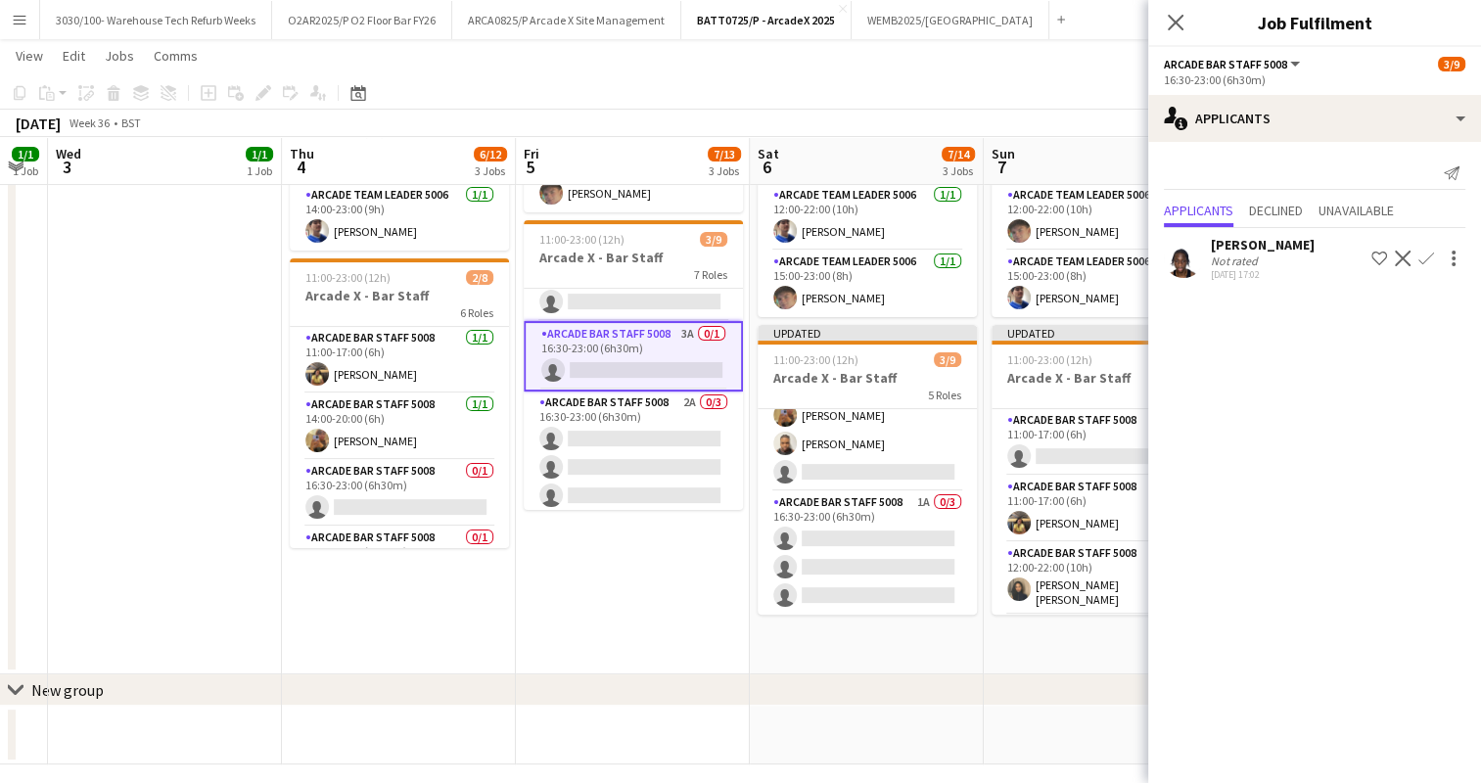
scroll to position [304, 0]
click at [1421, 253] on app-icon "Confirm" at bounding box center [1426, 259] width 16 height 16
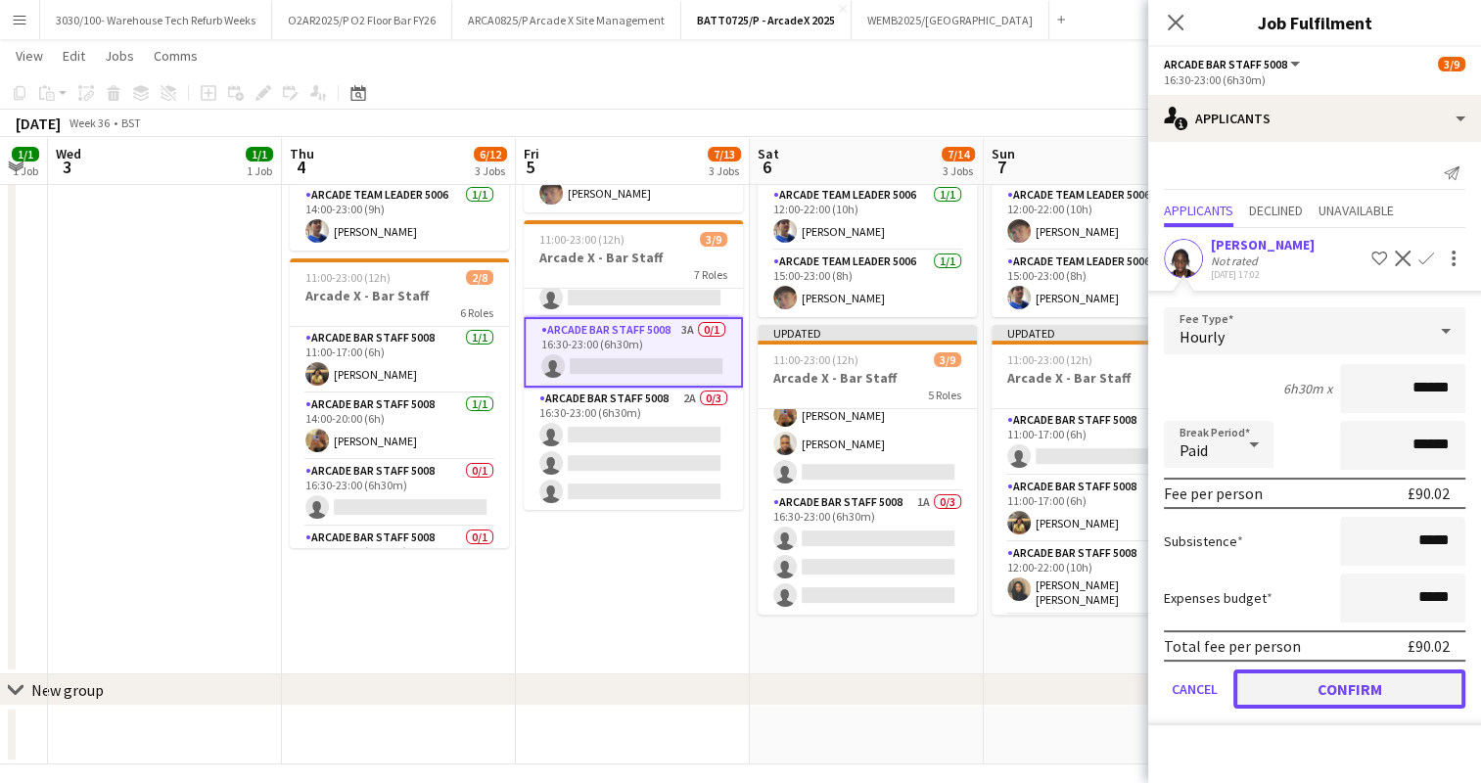
click at [1331, 698] on button "Confirm" at bounding box center [1349, 688] width 232 height 39
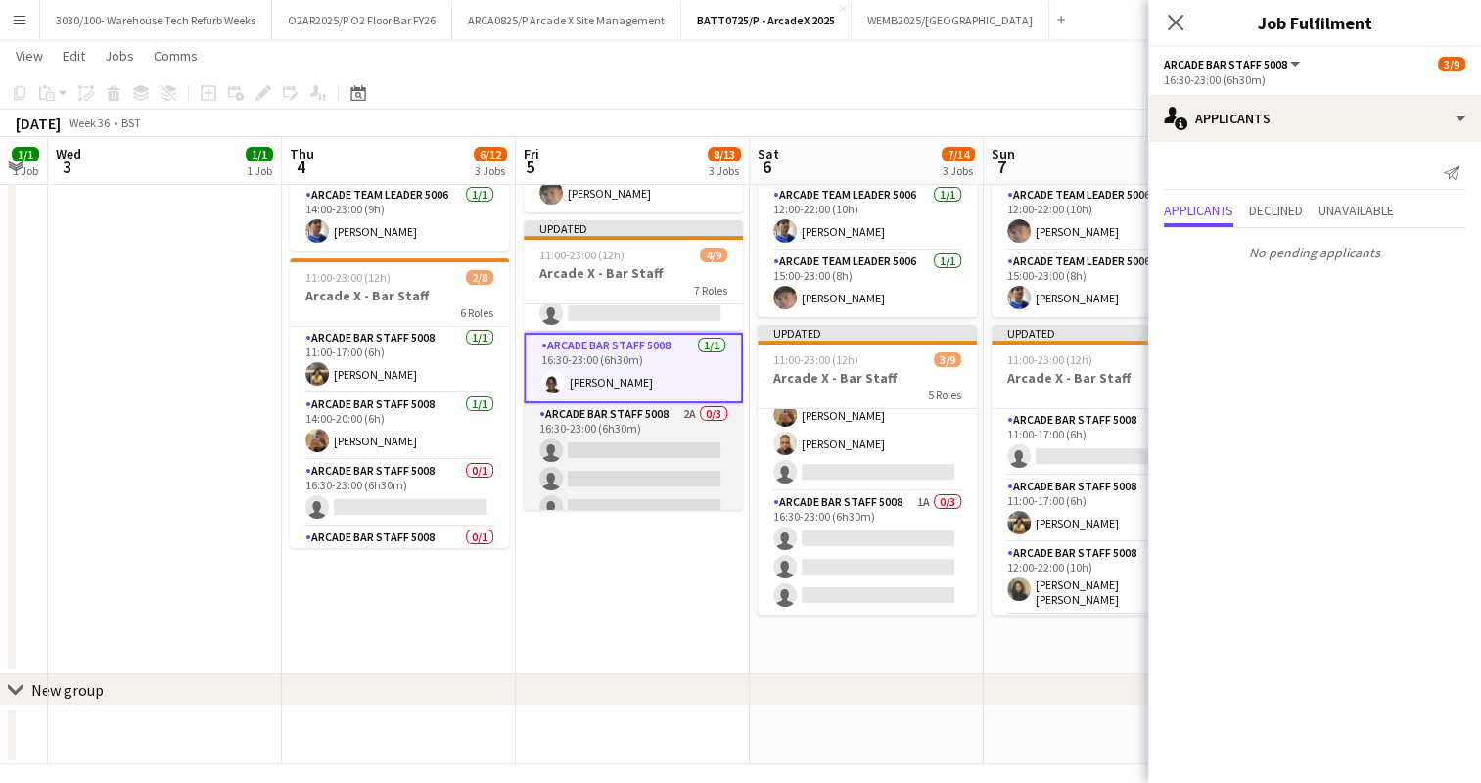
click at [653, 454] on app-card-role "Arcade Bar Staff 5008 2A 0/3 16:30-23:00 (6h30m) single-neutral-actions single-…" at bounding box center [633, 464] width 219 height 123
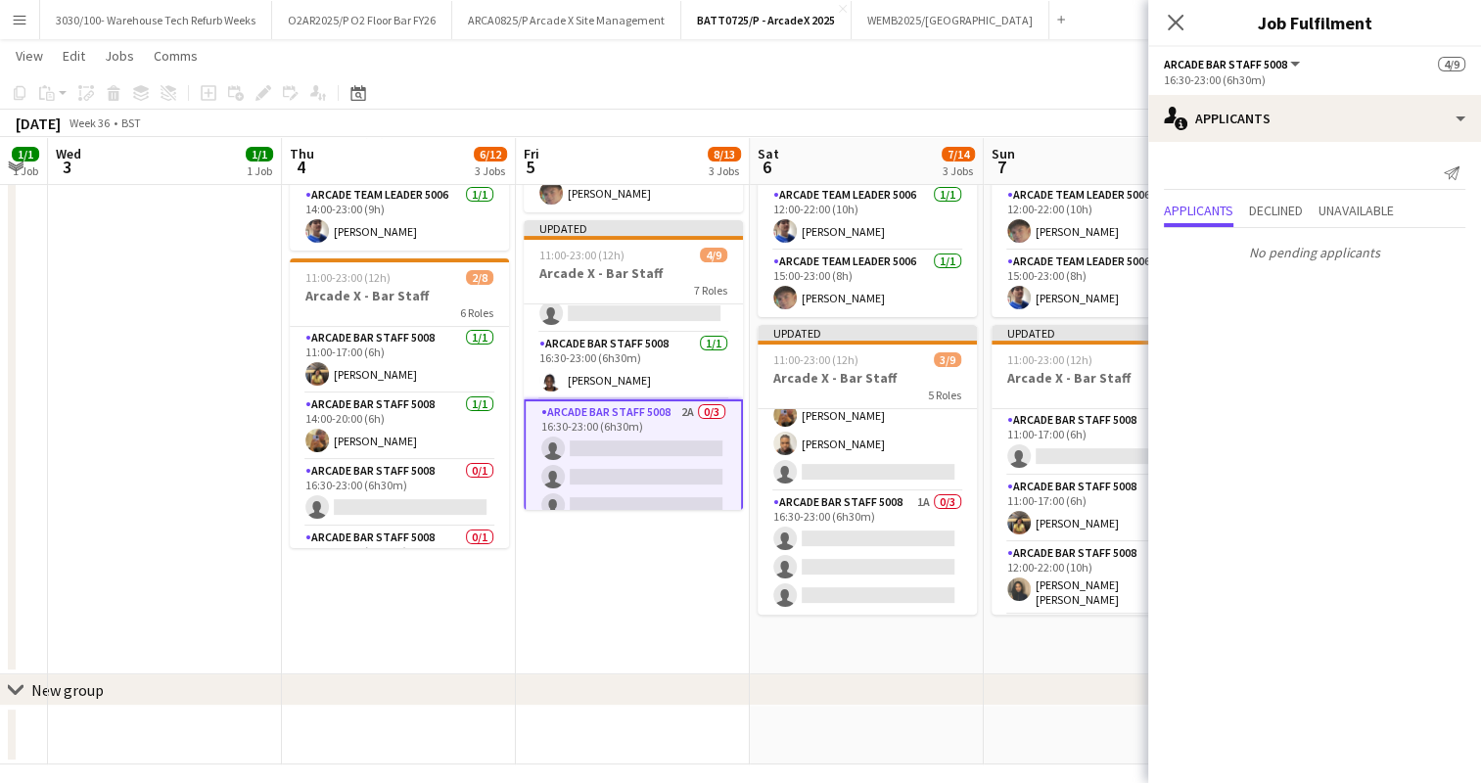
scroll to position [320, 0]
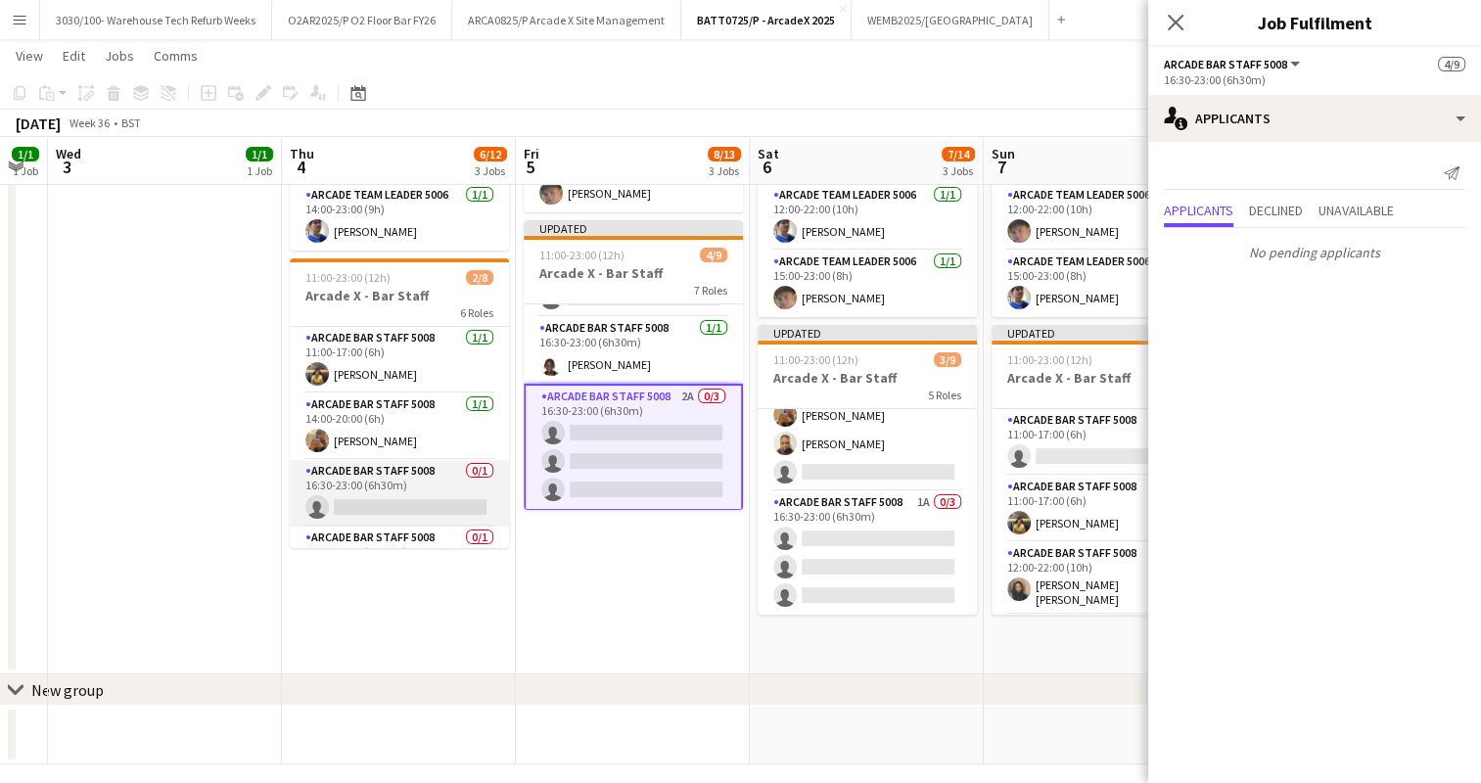
click at [415, 488] on app-card-role "Arcade Bar Staff 5008 0/1 16:30-23:00 (6h30m) single-neutral-actions" at bounding box center [399, 493] width 219 height 67
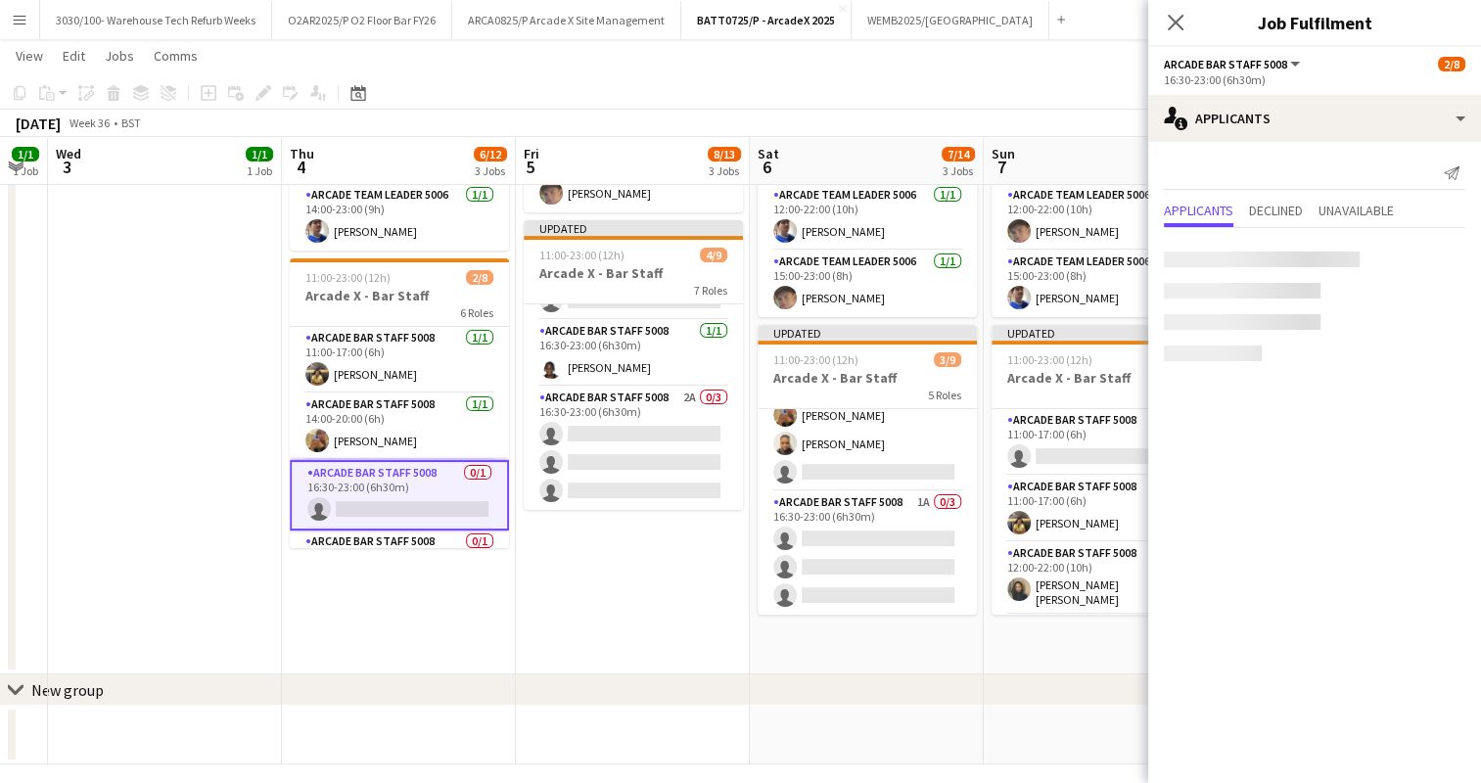
scroll to position [317, 0]
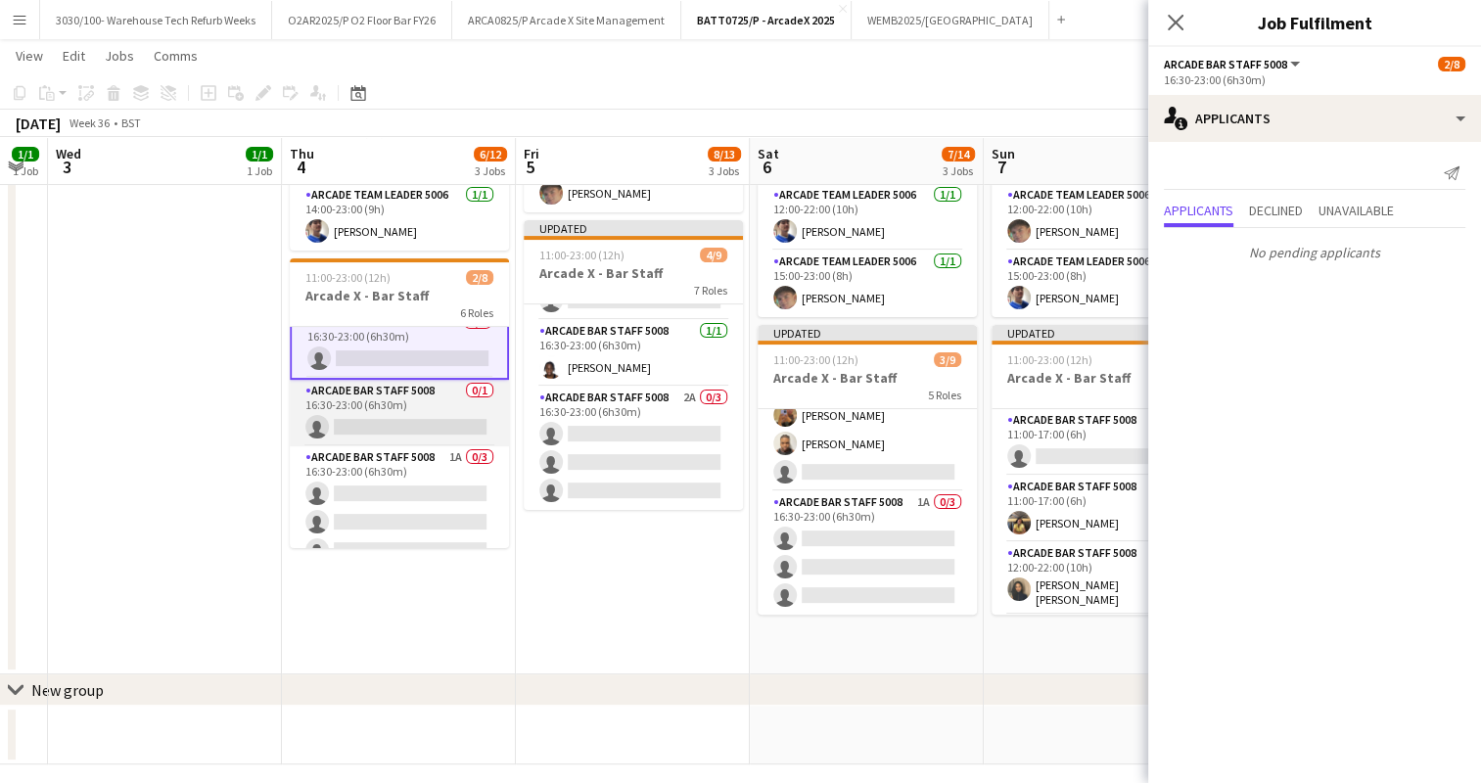
click at [421, 421] on app-card-role "Arcade Bar Staff 5008 0/1 16:30-23:00 (6h30m) single-neutral-actions" at bounding box center [399, 413] width 219 height 67
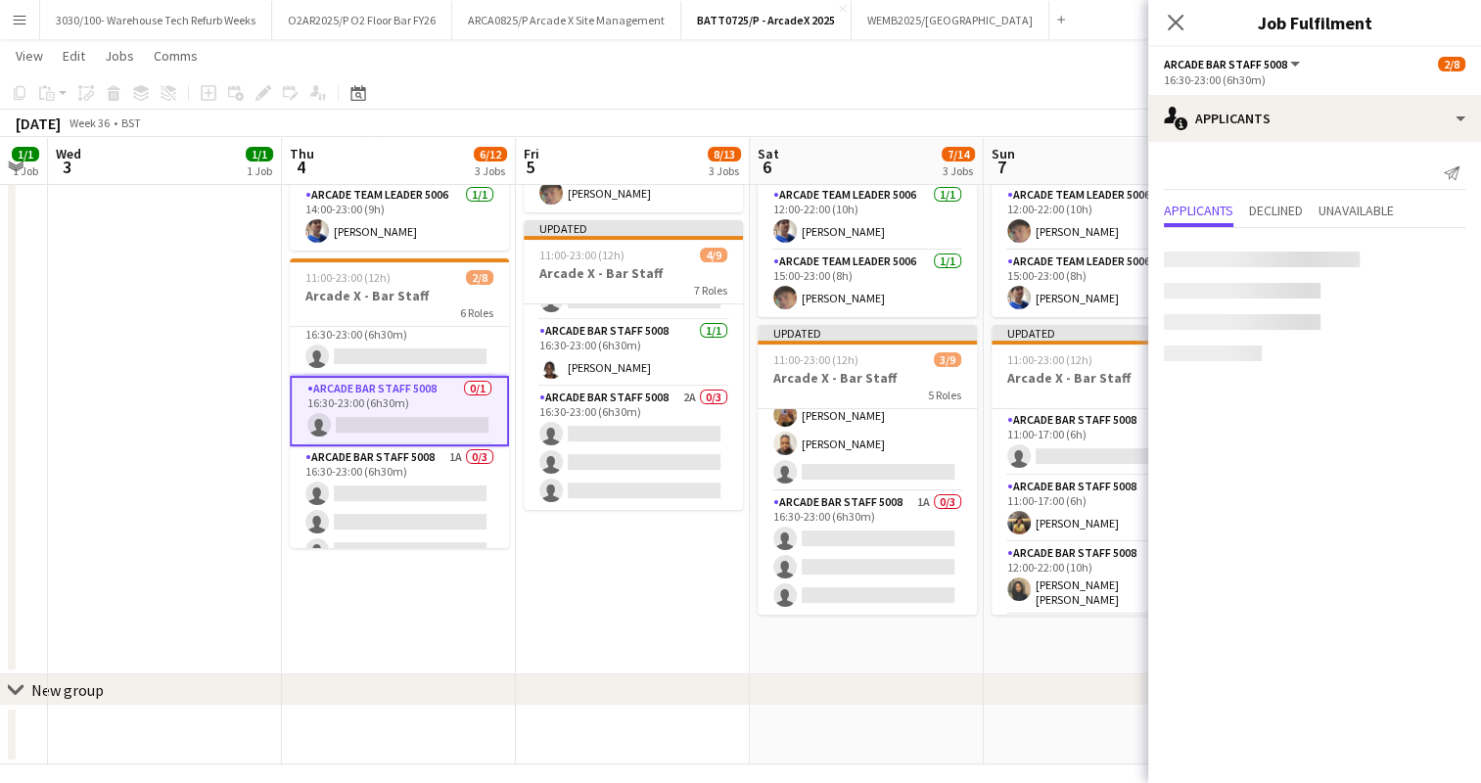
scroll to position [149, 0]
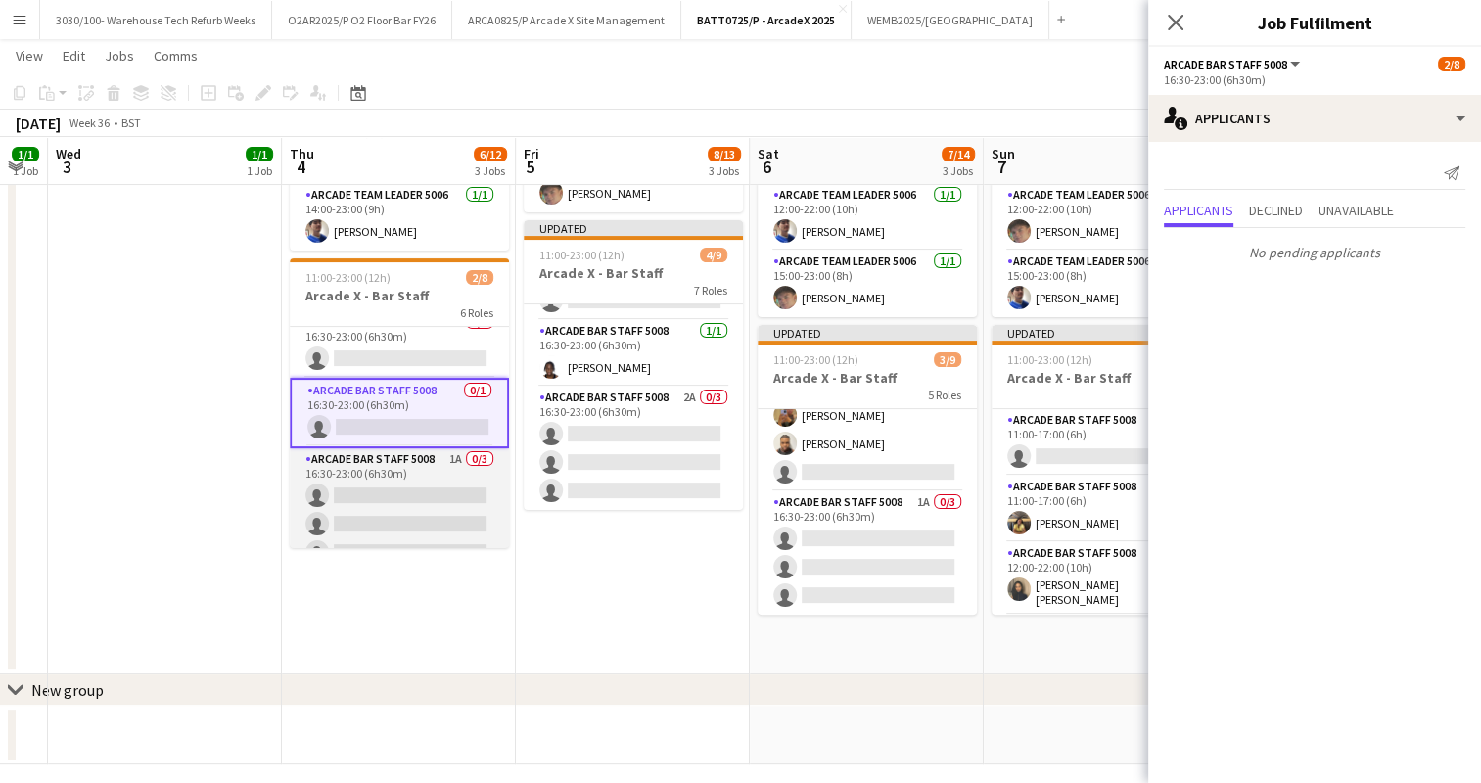
click at [425, 493] on app-card-role "Arcade Bar Staff 5008 1A 0/3 16:30-23:00 (6h30m) single-neutral-actions single-…" at bounding box center [399, 509] width 219 height 123
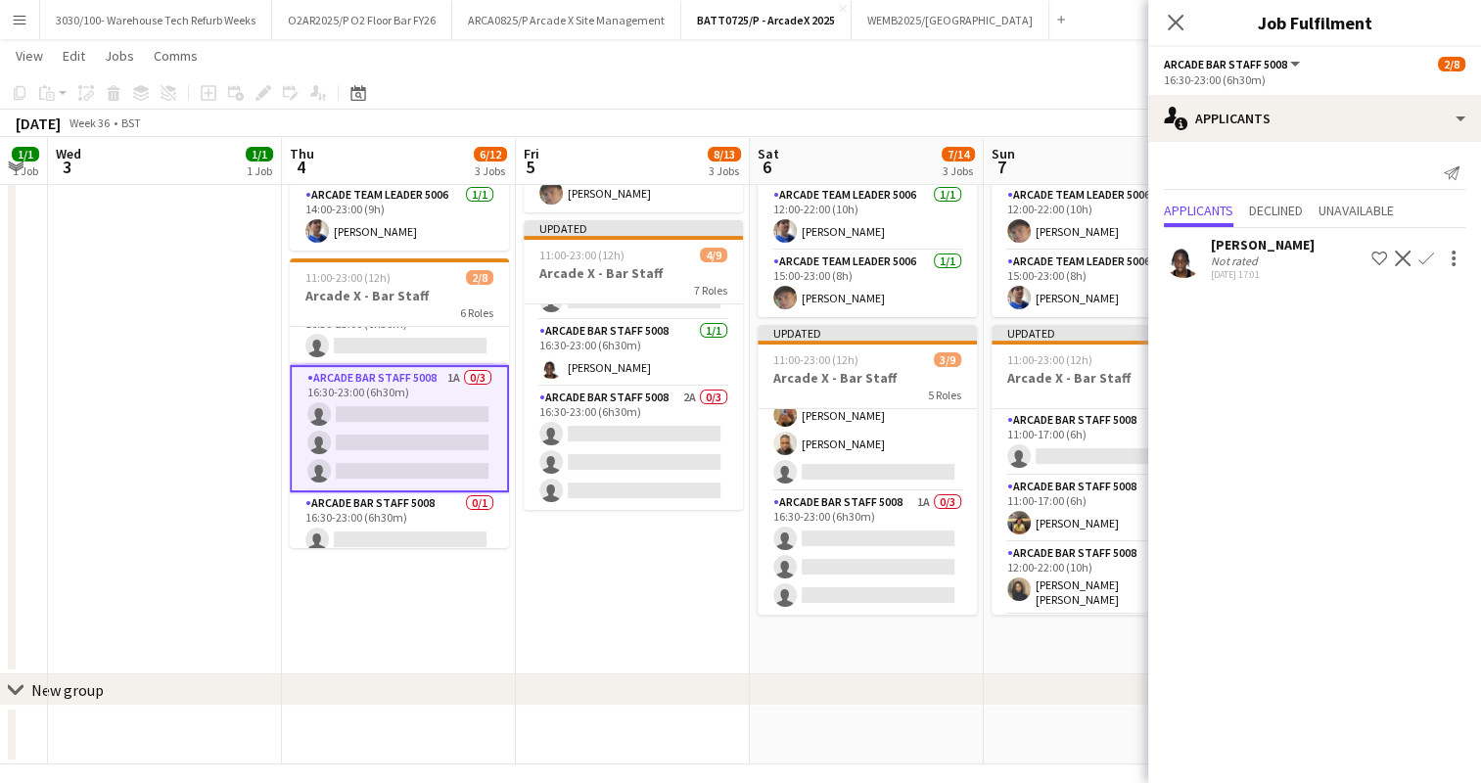
scroll to position [238, 0]
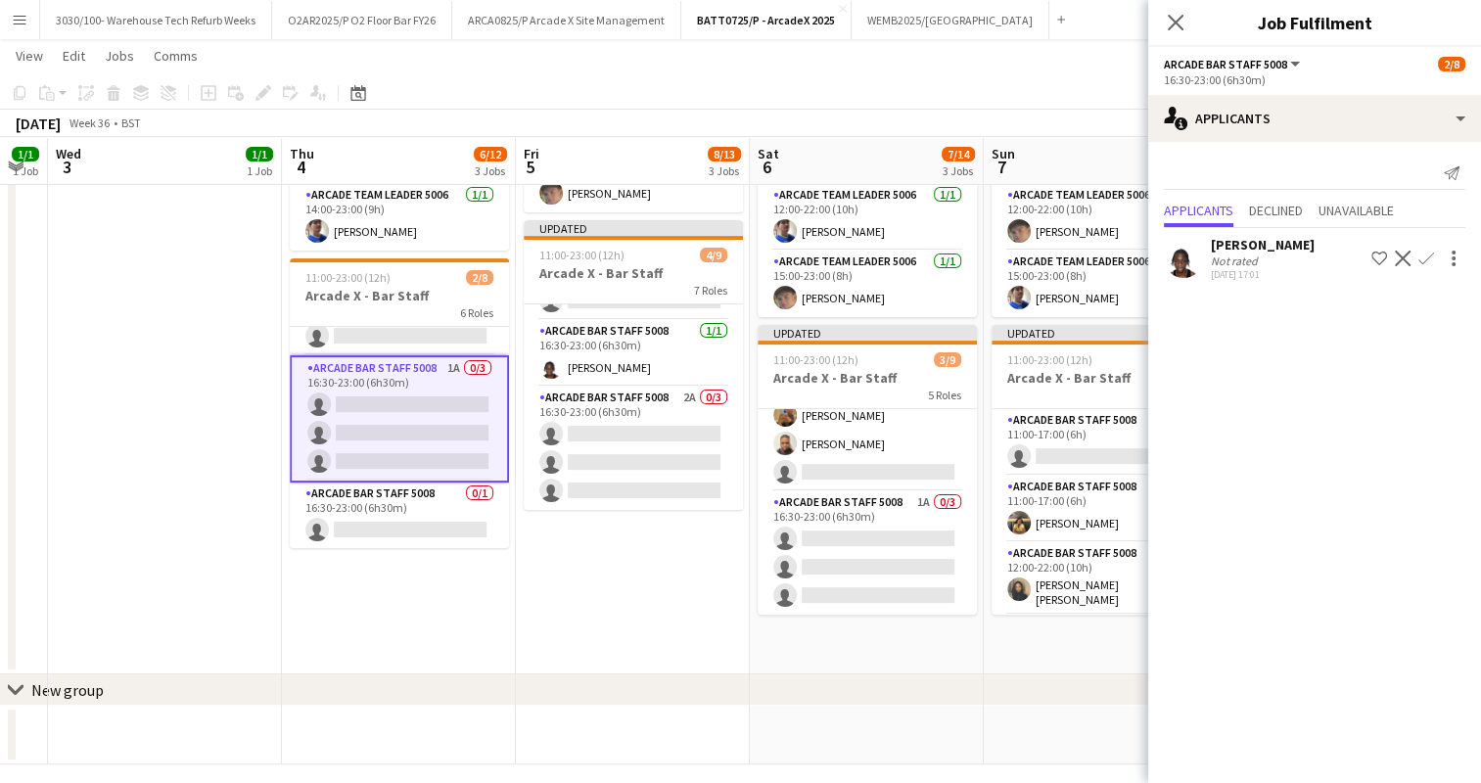
click at [1424, 257] on app-icon "Confirm" at bounding box center [1426, 259] width 16 height 16
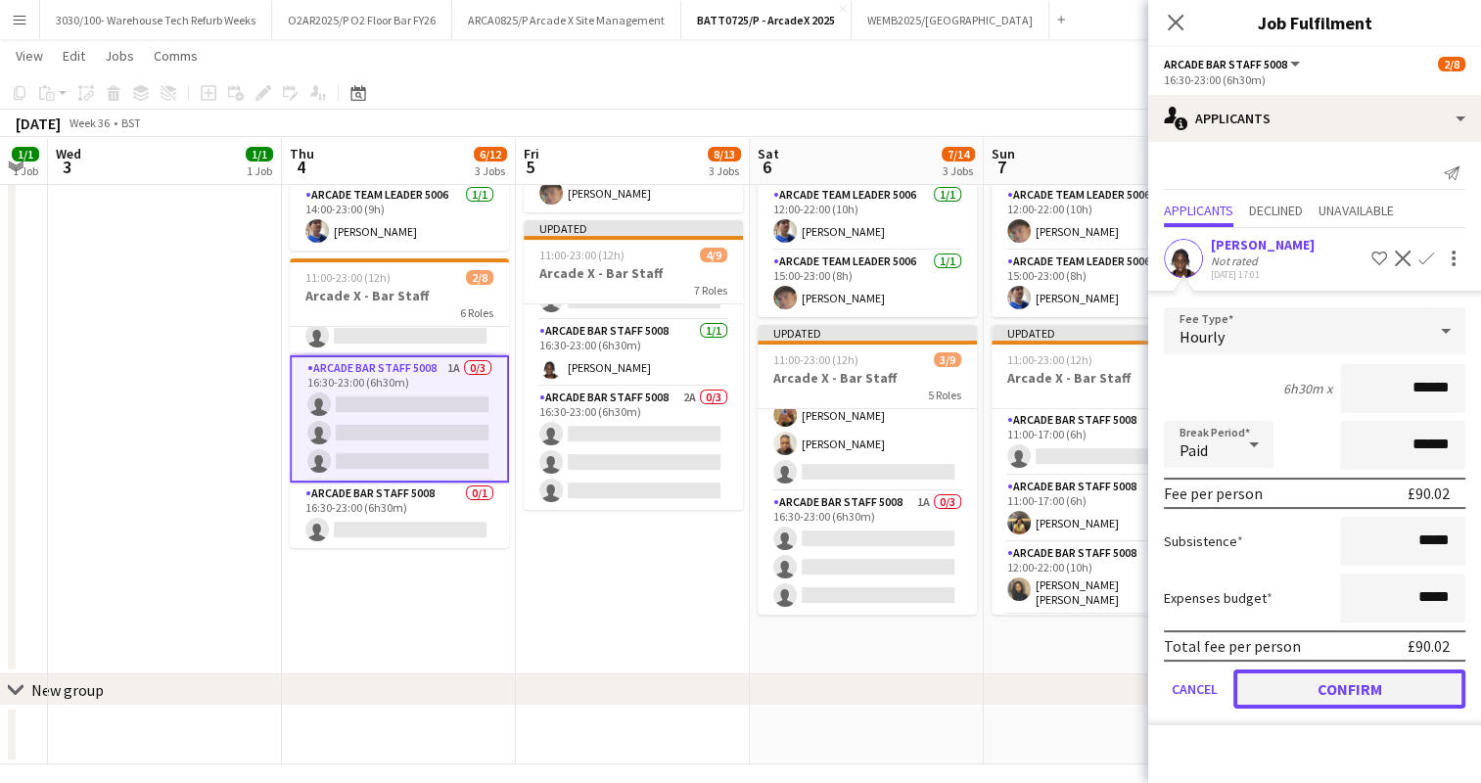
click at [1325, 685] on button "Confirm" at bounding box center [1349, 688] width 232 height 39
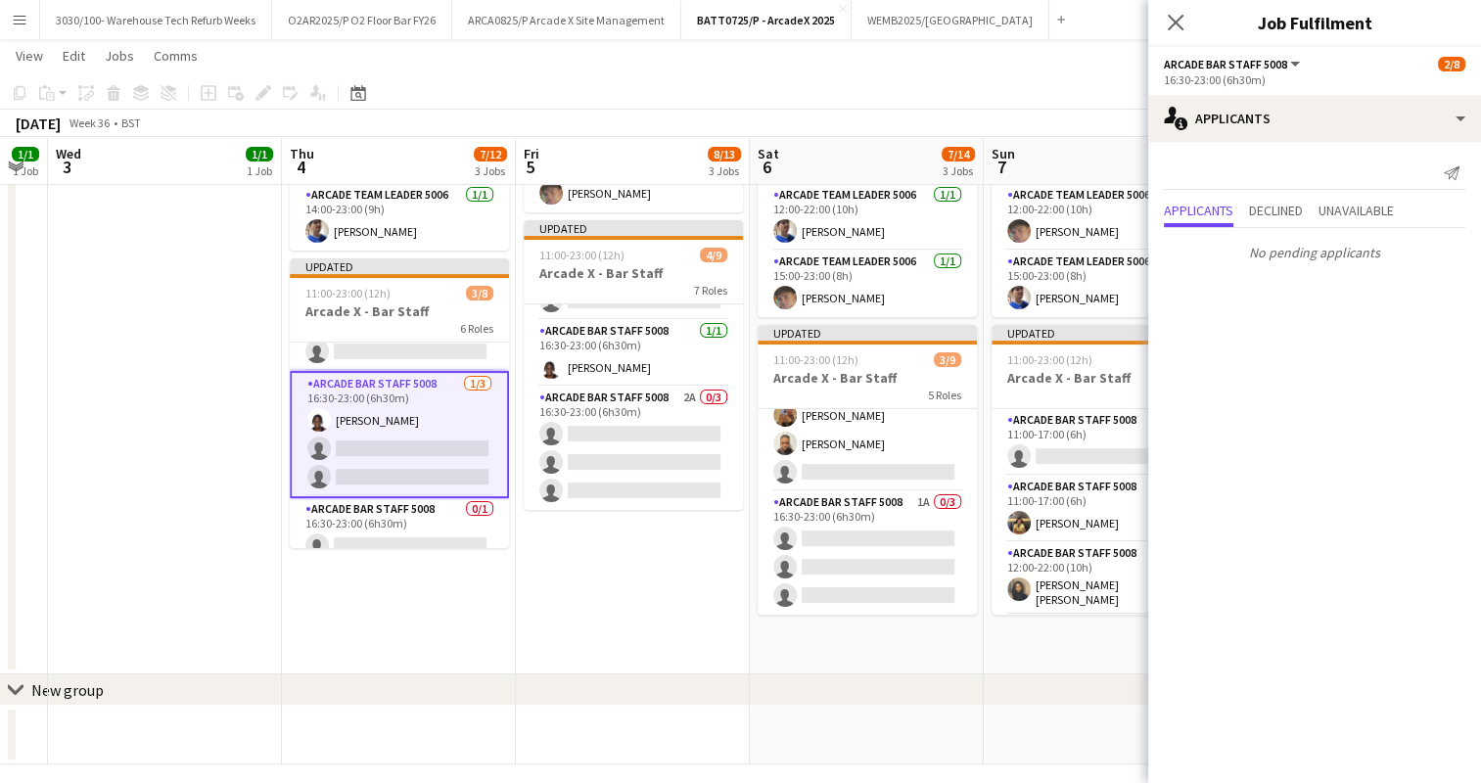
scroll to position [253, 0]
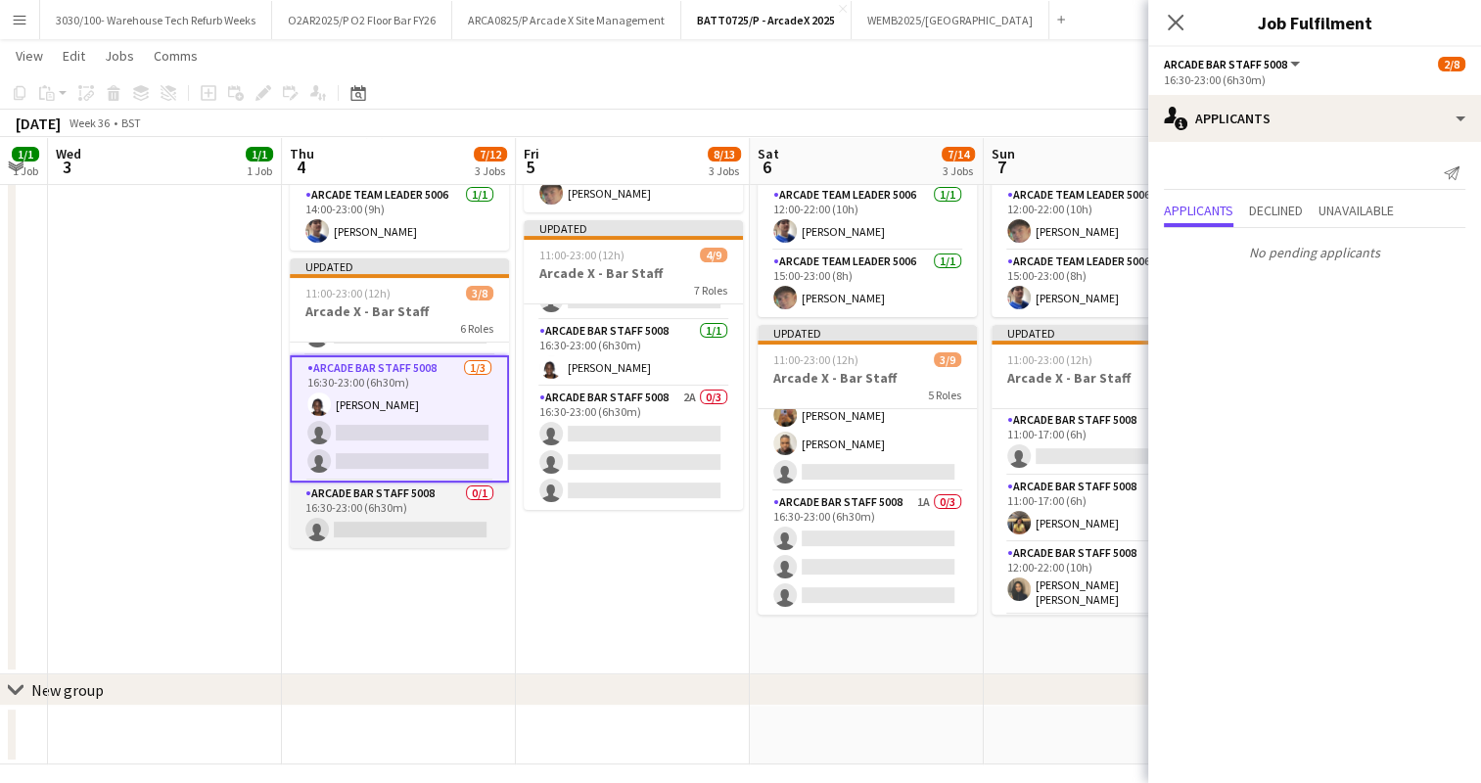
click at [429, 501] on app-card-role "Arcade Bar Staff 5008 0/1 16:30-23:00 (6h30m) single-neutral-actions" at bounding box center [399, 515] width 219 height 67
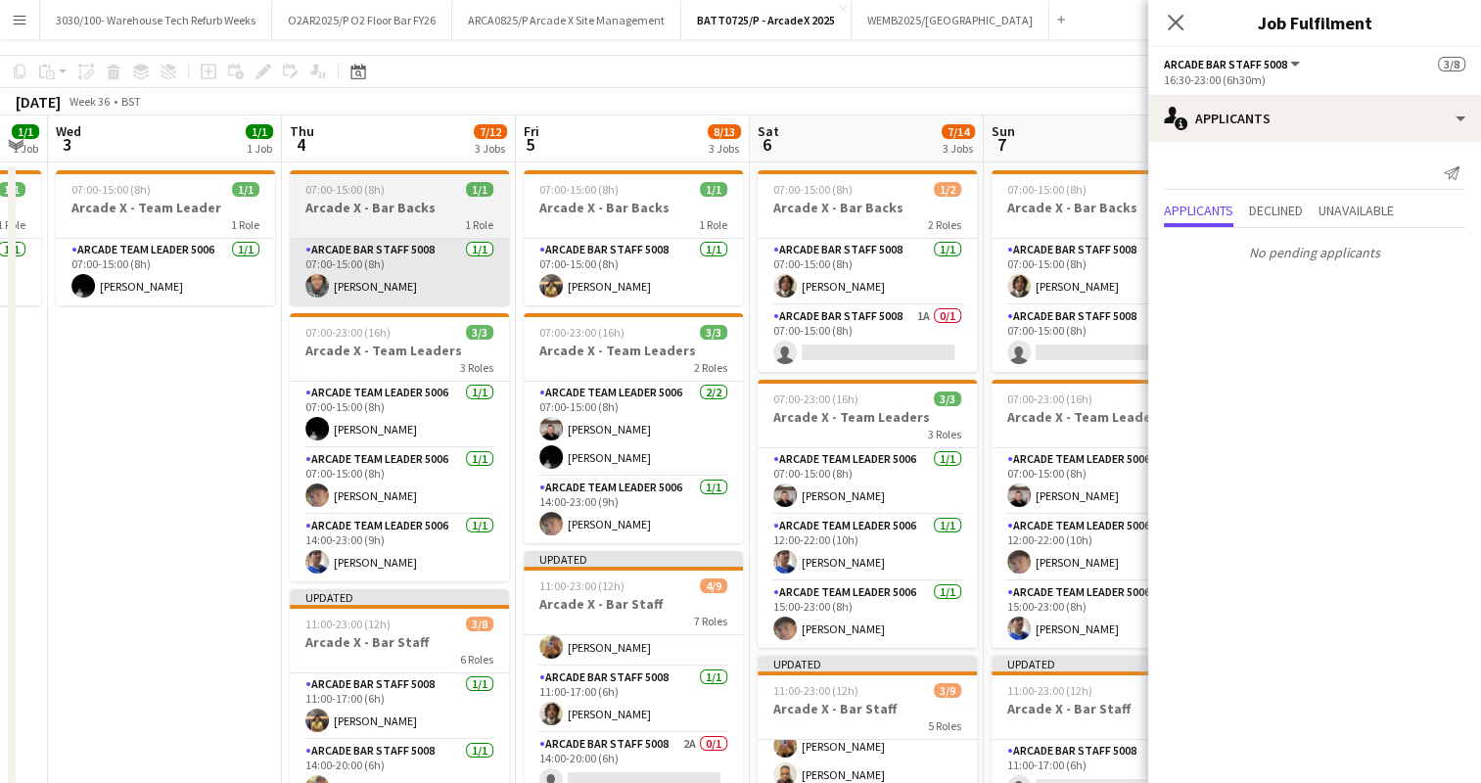
scroll to position [0, 0]
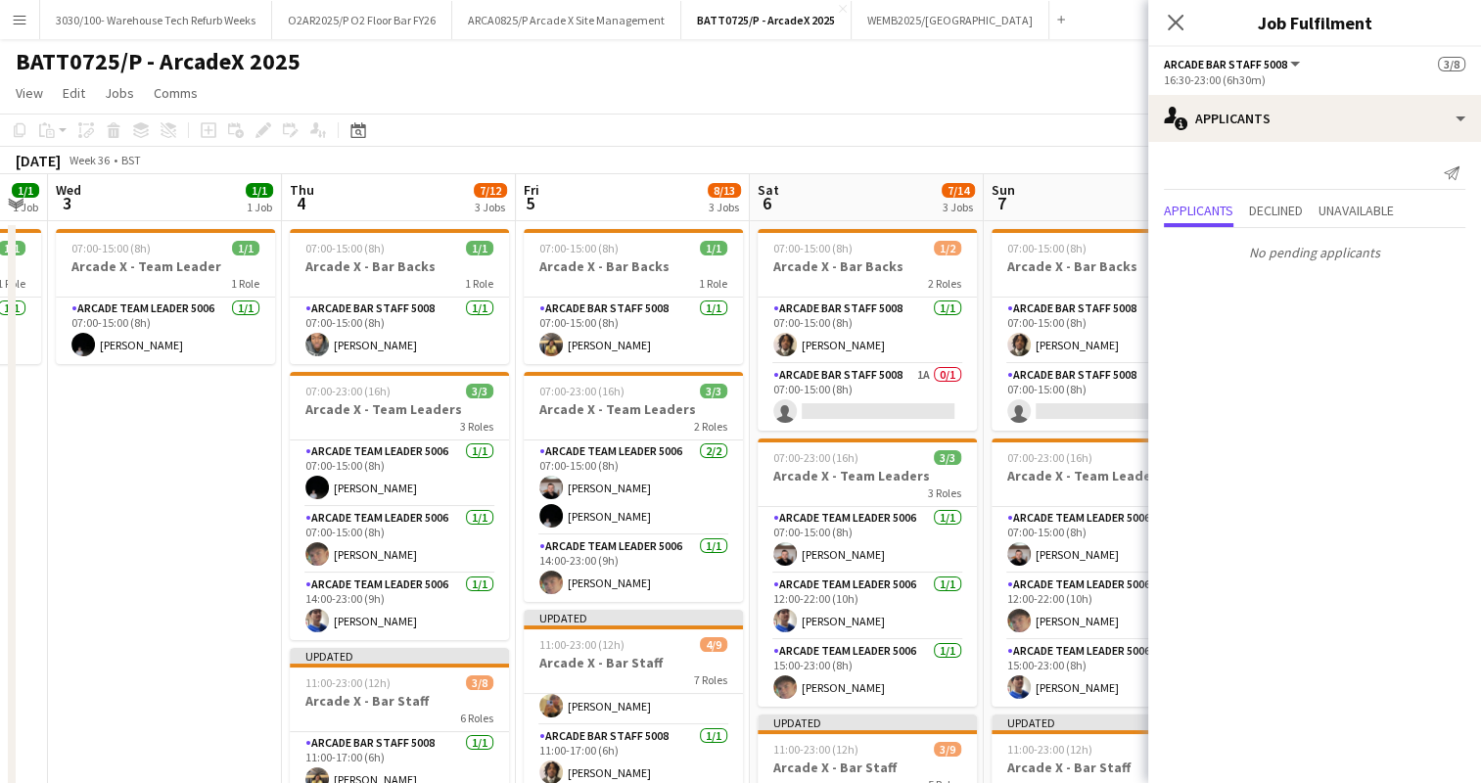
click at [839, 86] on app-page-menu "View Day view expanded Day view collapsed Month view Date picker Jump to [DATE]…" at bounding box center [740, 94] width 1481 height 37
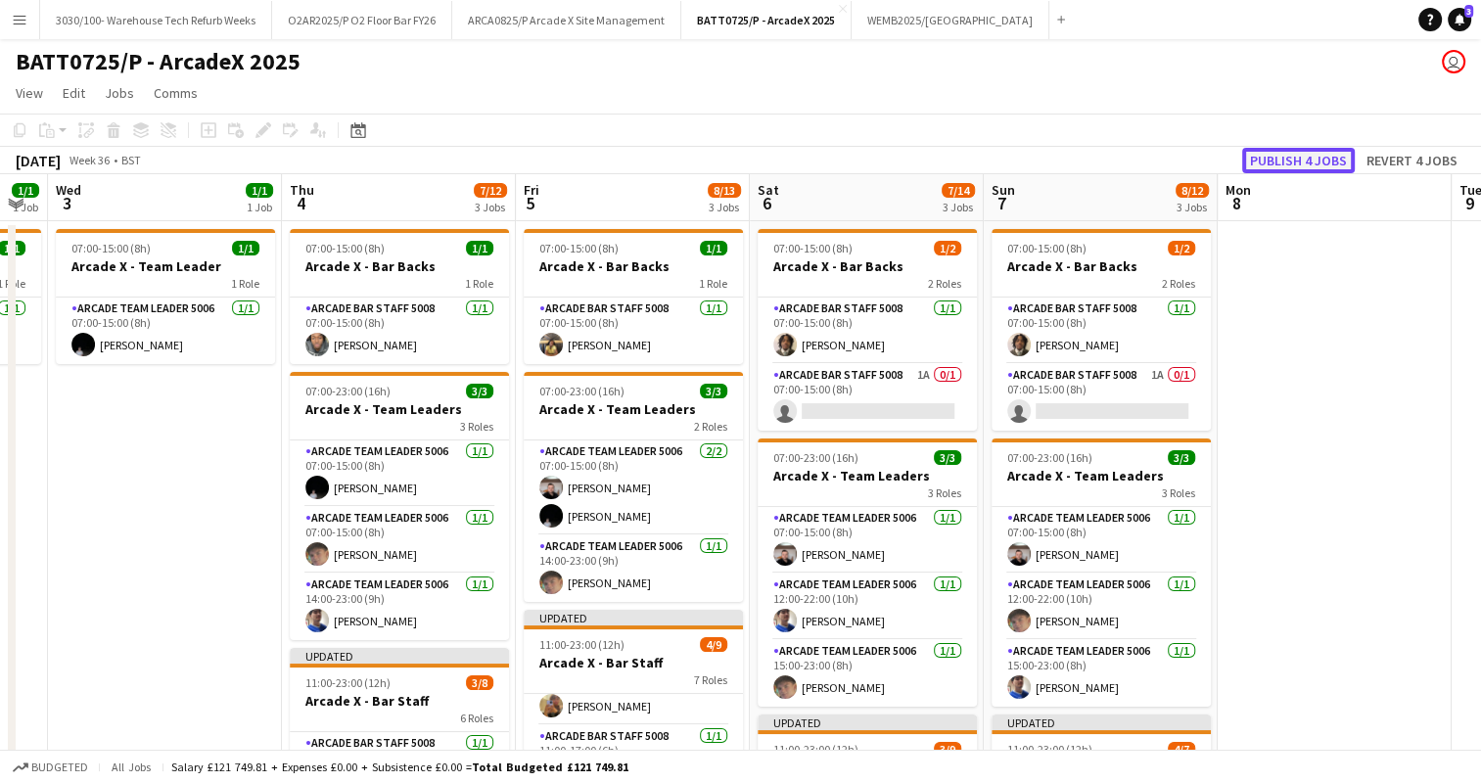
click at [1276, 156] on button "Publish 4 jobs" at bounding box center [1298, 160] width 113 height 25
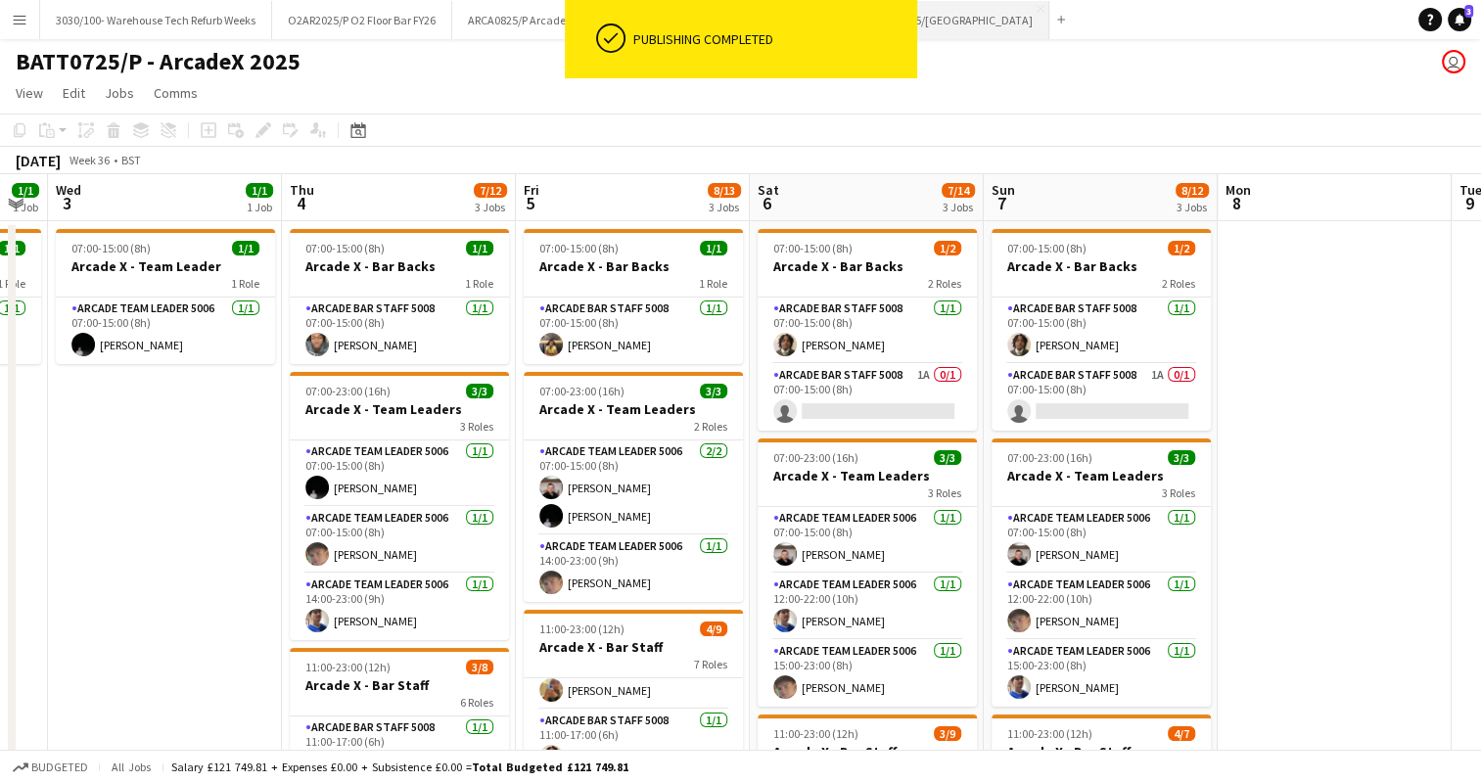
click at [963, 37] on button "WEMB2025/[GEOGRAPHIC_DATA] Close" at bounding box center [950, 20] width 198 height 38
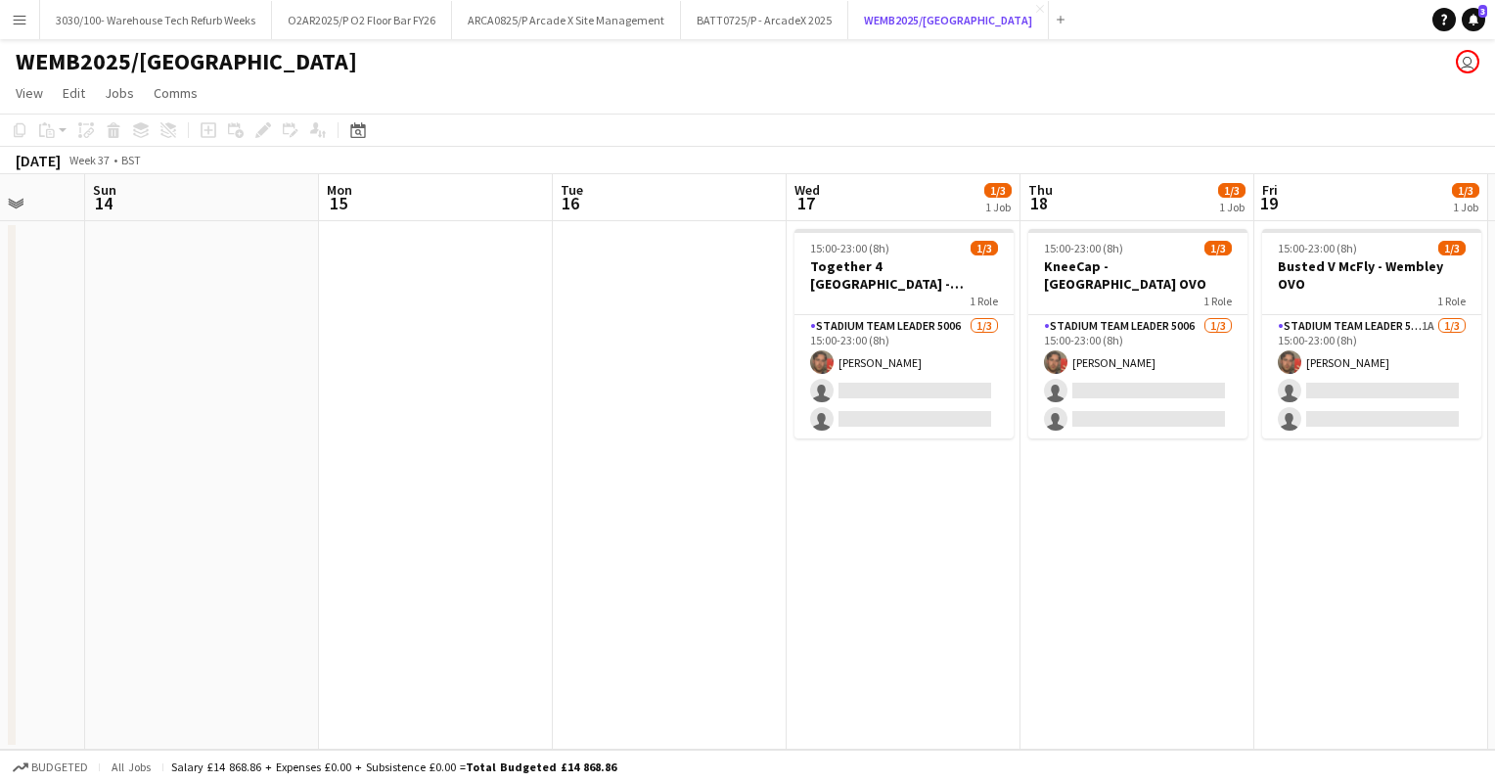
scroll to position [0, 879]
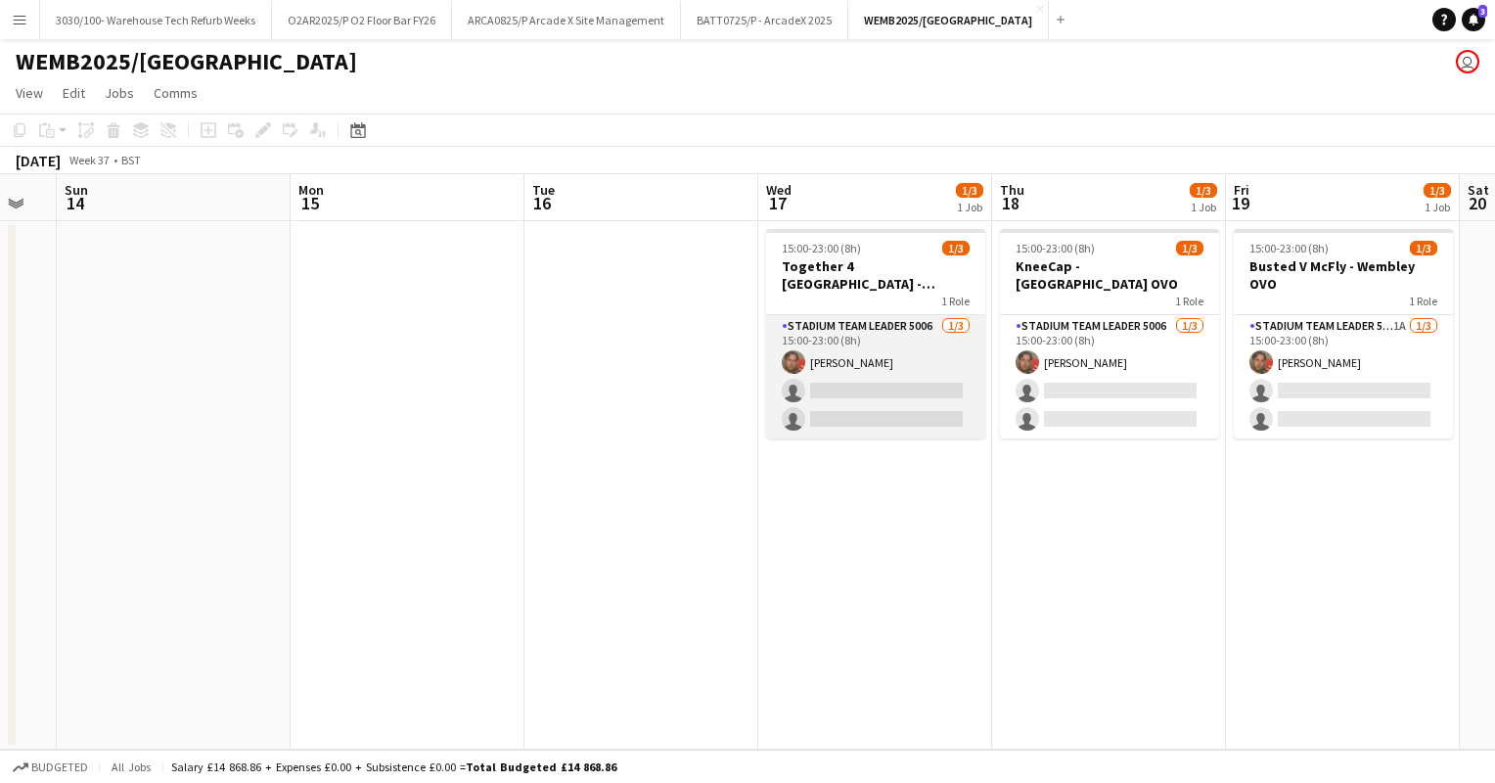
click at [892, 337] on app-card-role "Stadium Team Leader 5006 [DATE] 15:00-23:00 (8h) [PERSON_NAME] single-neutral-a…" at bounding box center [875, 376] width 219 height 123
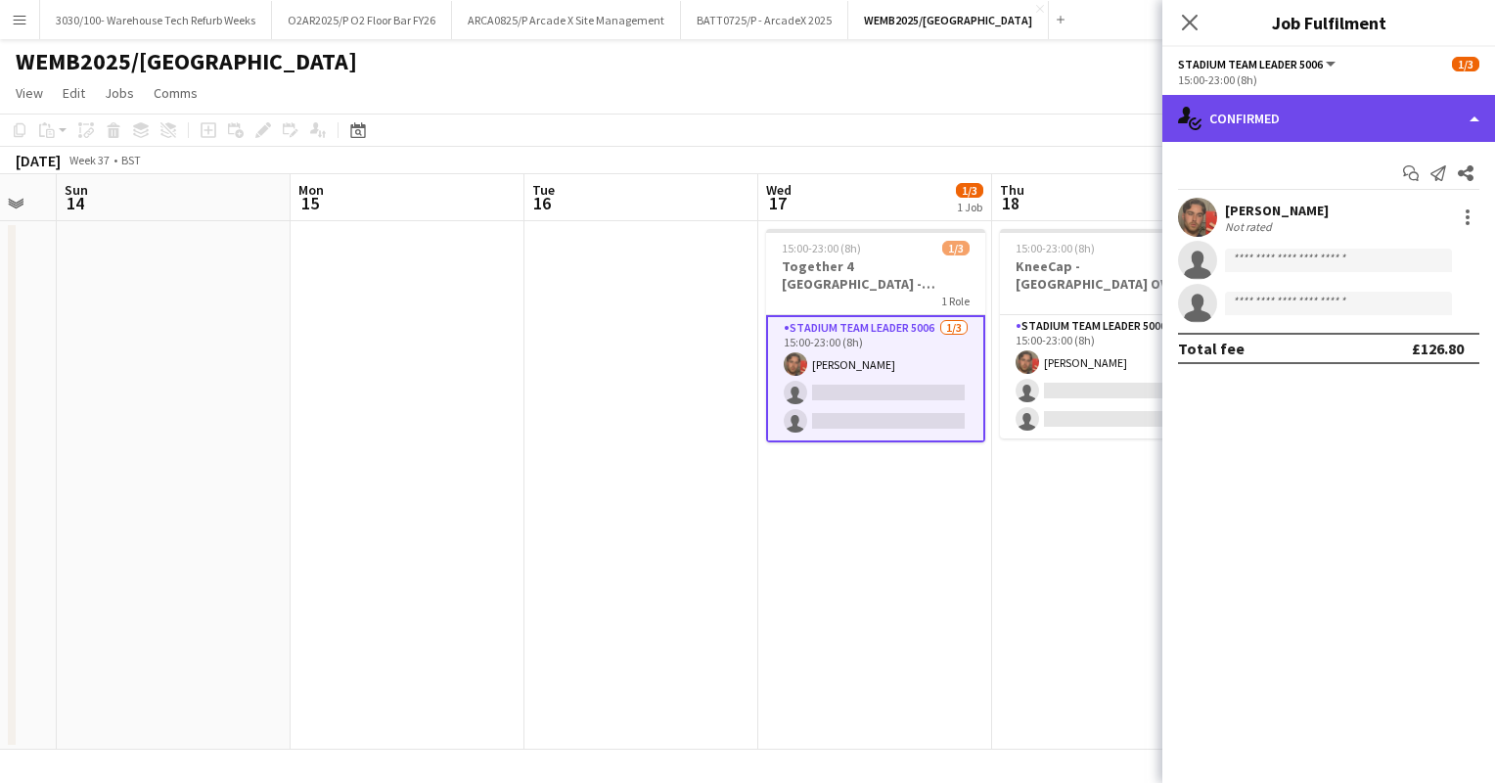
click at [1346, 115] on div "single-neutral-actions-check-2 Confirmed" at bounding box center [1329, 118] width 333 height 47
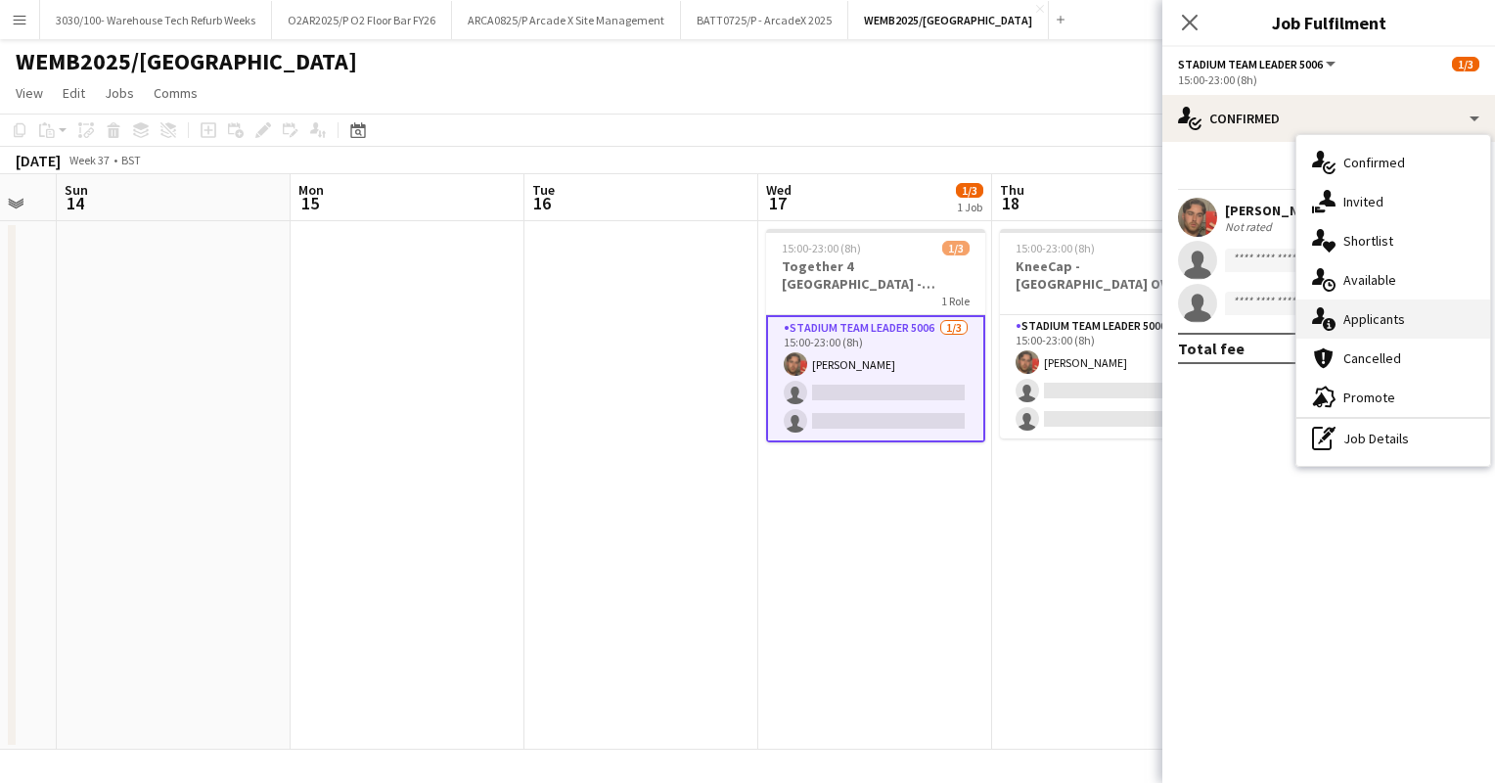
click at [1355, 322] on div "single-neutral-actions-information Applicants" at bounding box center [1394, 318] width 194 height 39
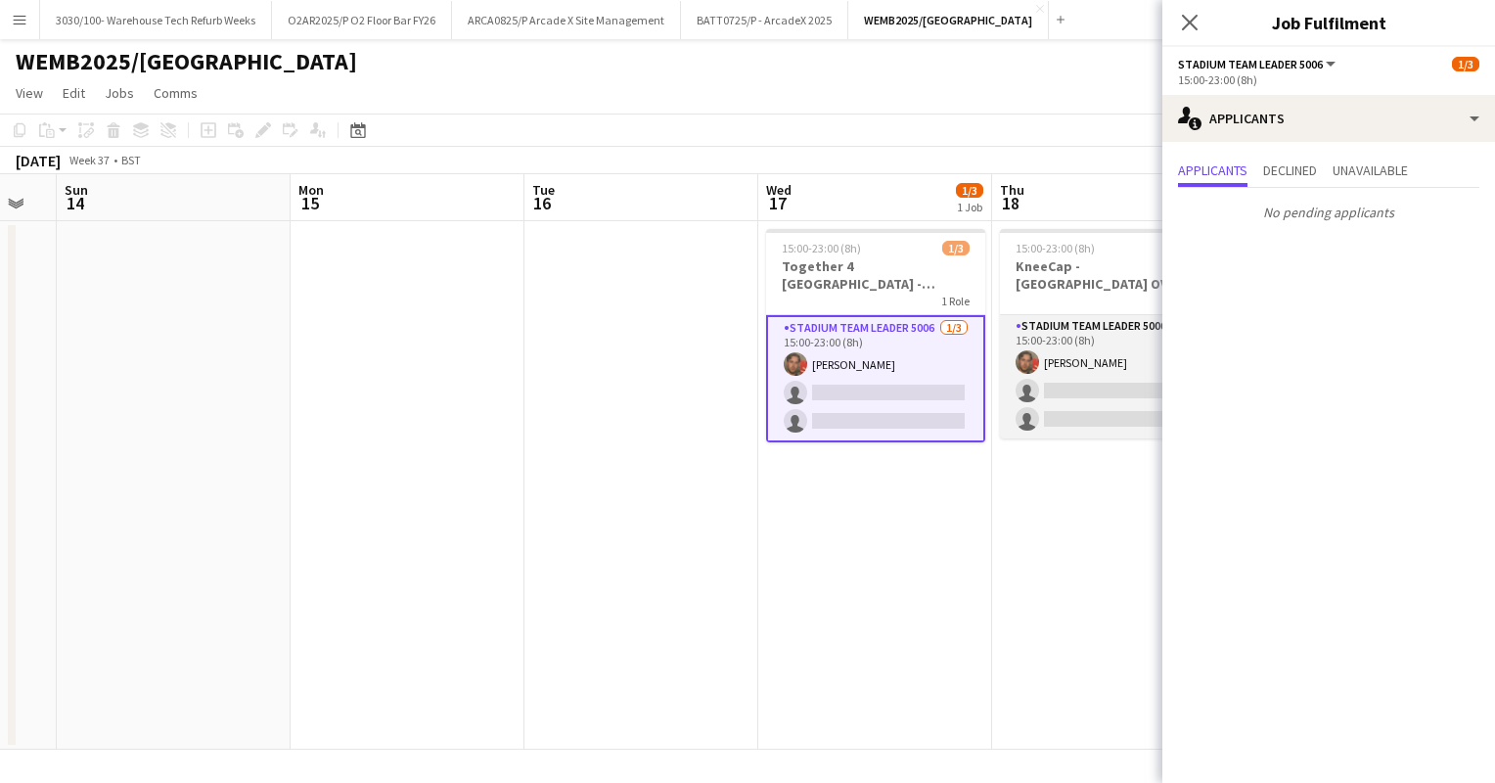
click at [1066, 371] on app-card-role "Stadium Team Leader 5006 [DATE] 15:00-23:00 (8h) [PERSON_NAME] single-neutral-a…" at bounding box center [1109, 376] width 219 height 123
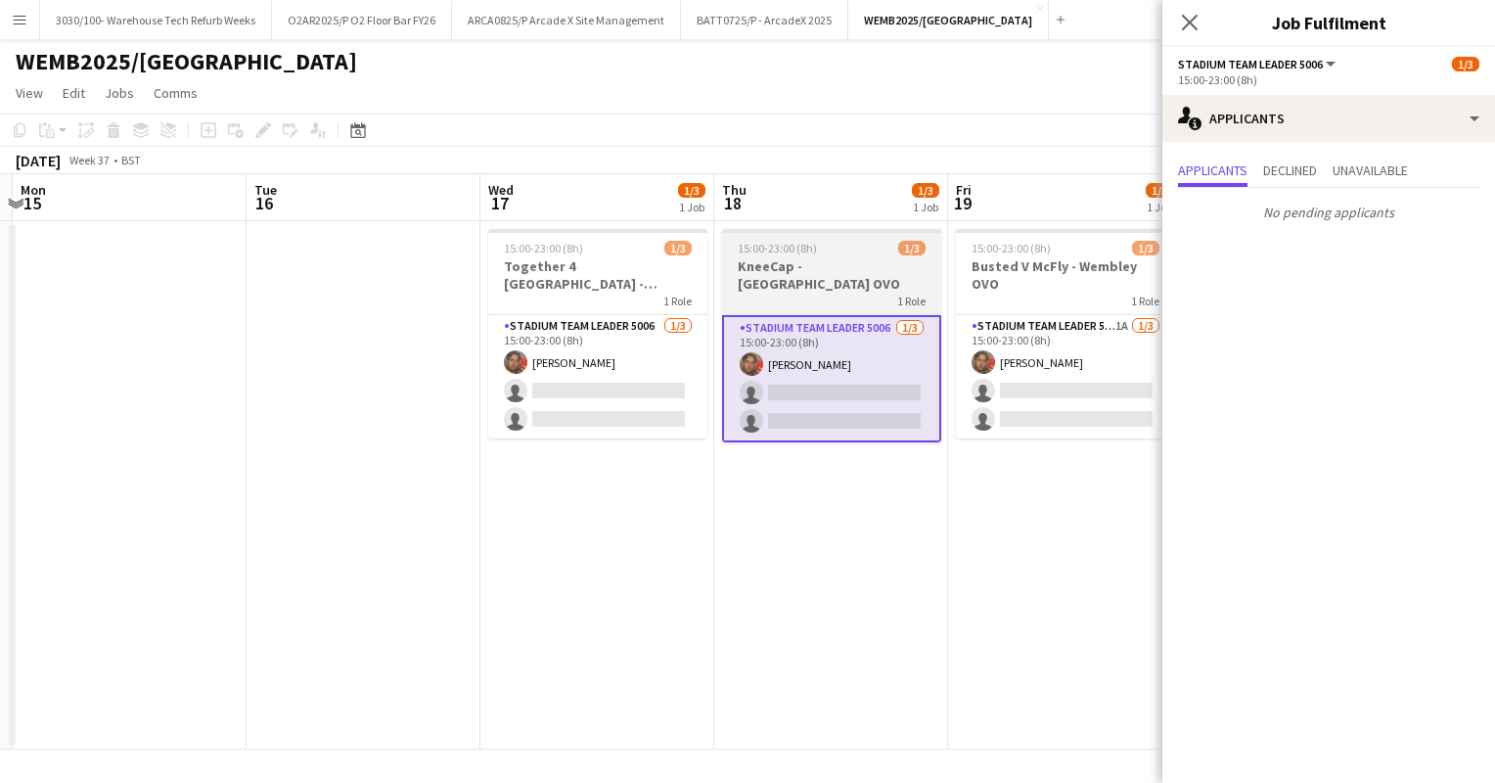
click at [1066, 371] on app-card-role "Stadium Team Leader 5006 1A [DATE] 15:00-23:00 (8h) [PERSON_NAME] single-neutra…" at bounding box center [1065, 376] width 219 height 123
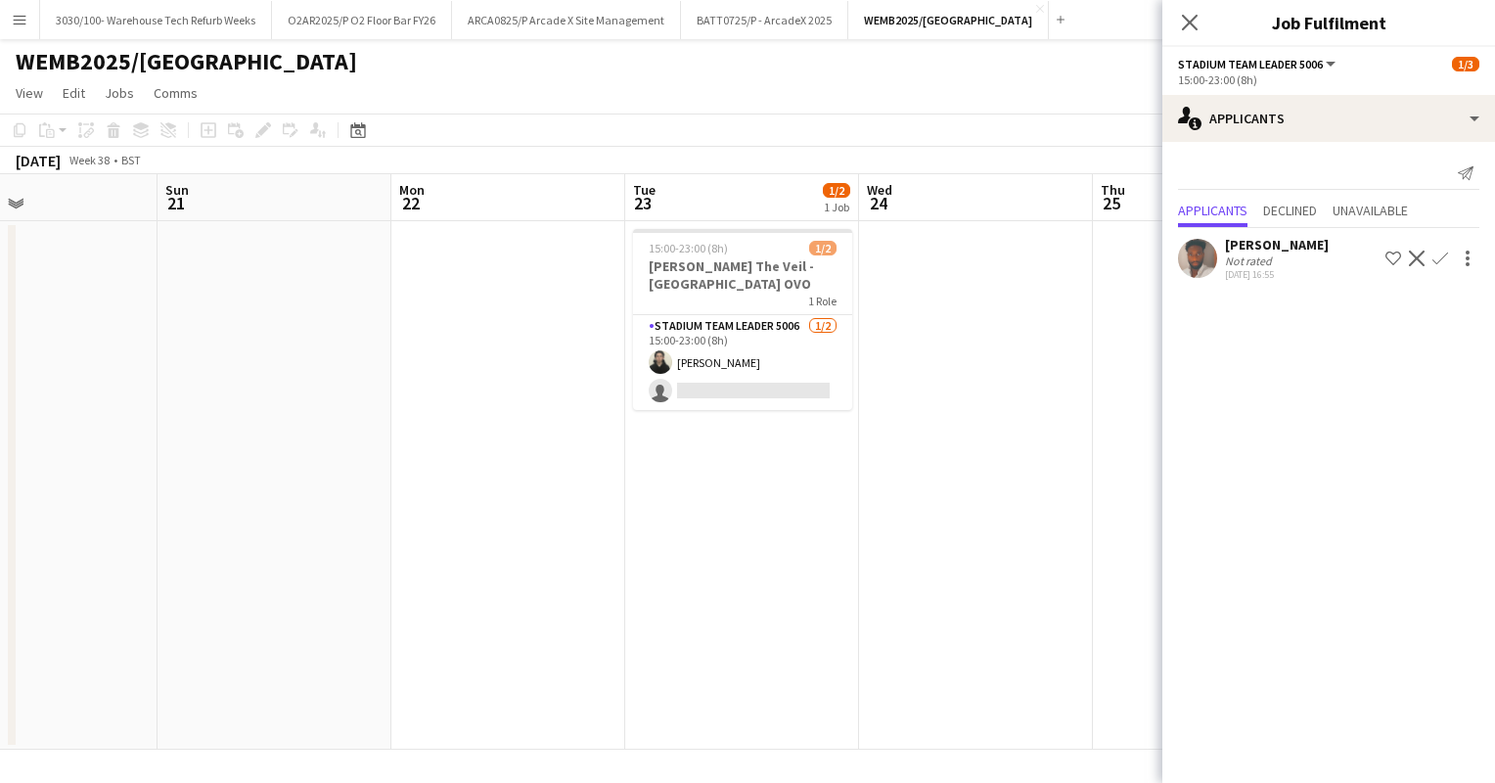
scroll to position [0, 577]
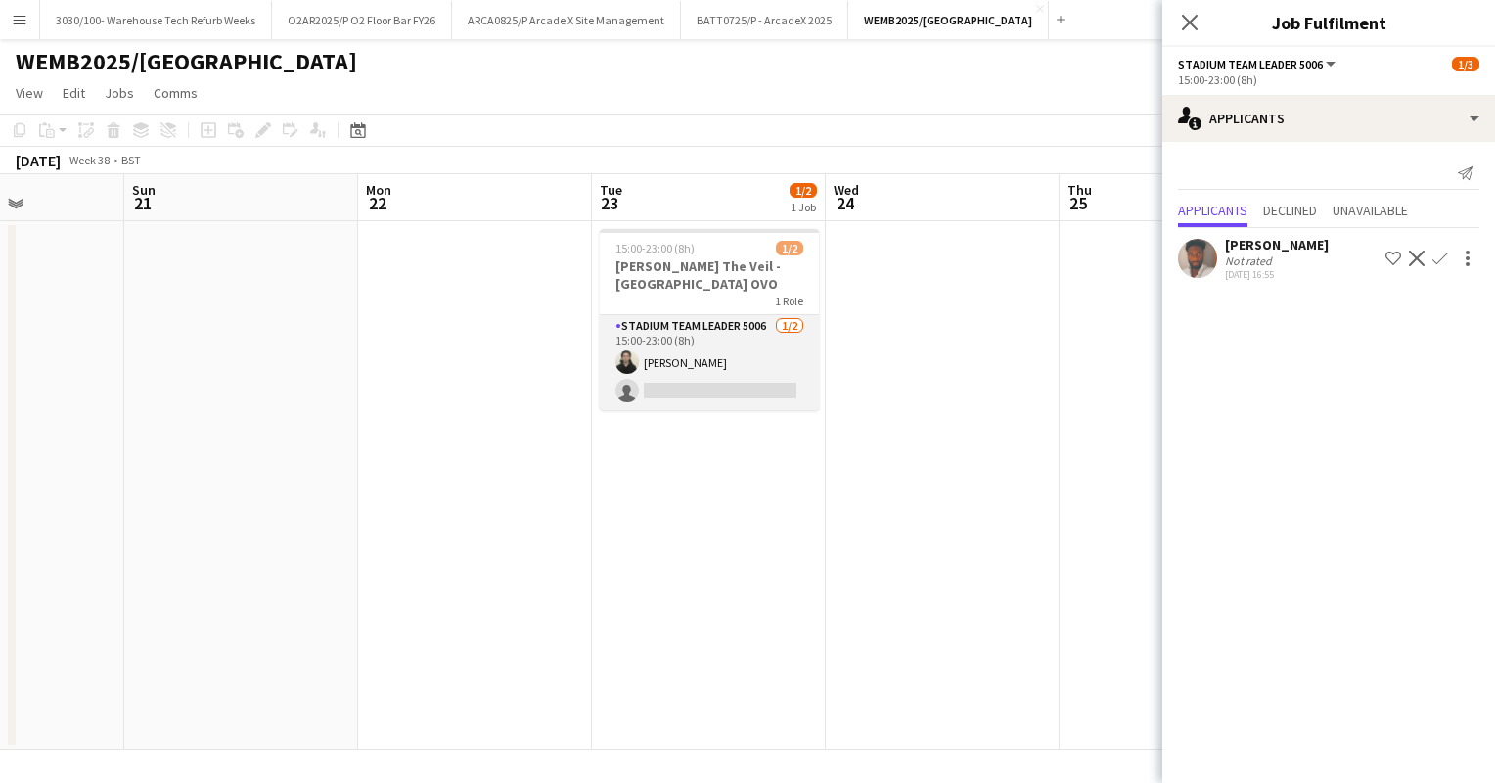
click at [746, 386] on app-card-role "Stadium Team Leader 5006 [DATE] 15:00-23:00 (8h) [PERSON_NAME] single-neutral-a…" at bounding box center [709, 362] width 219 height 95
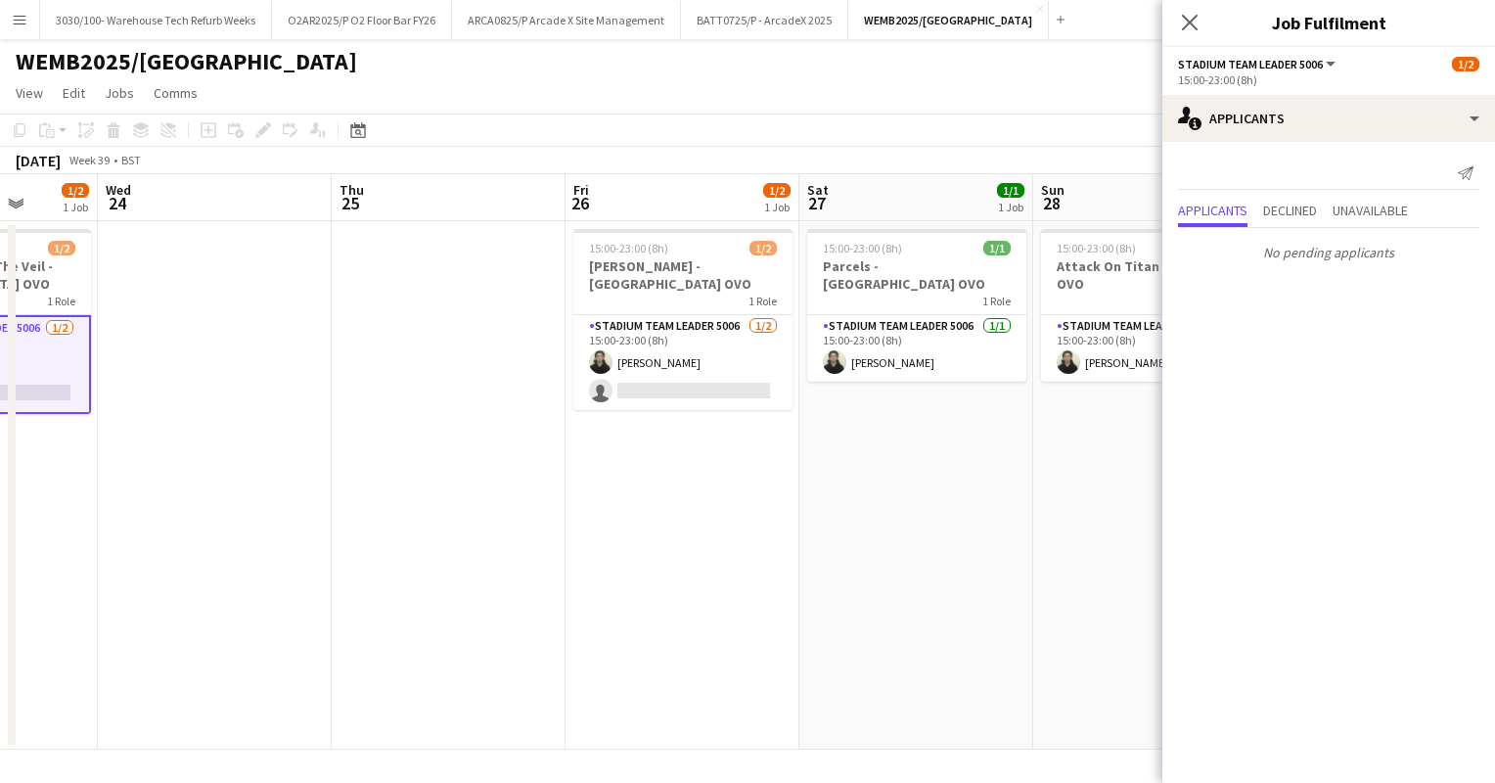
scroll to position [0, 838]
click at [740, 349] on app-card-role "Stadium Team Leader 5006 [DATE] 15:00-23:00 (8h) [PERSON_NAME] single-neutral-a…" at bounding box center [682, 362] width 219 height 95
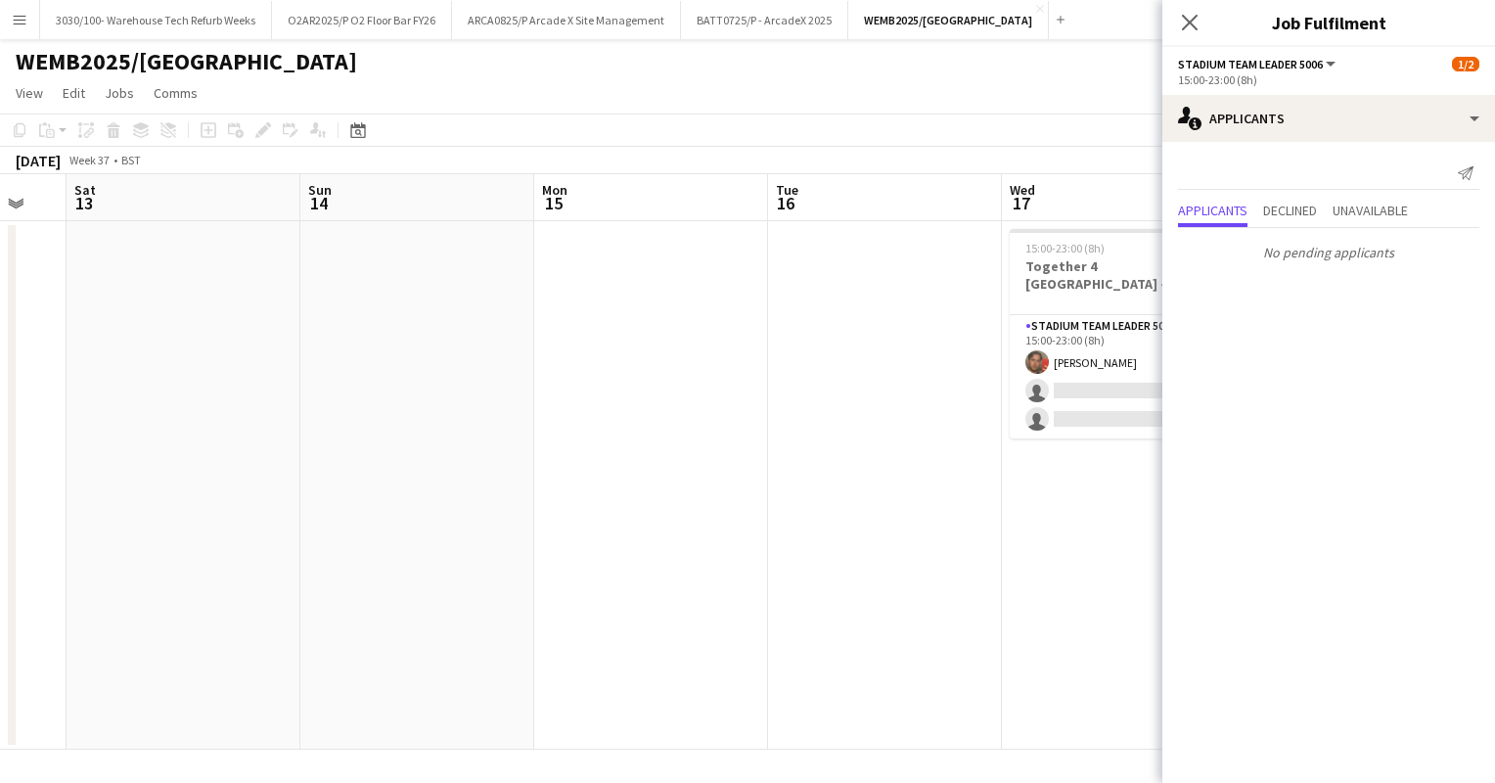
scroll to position [0, 500]
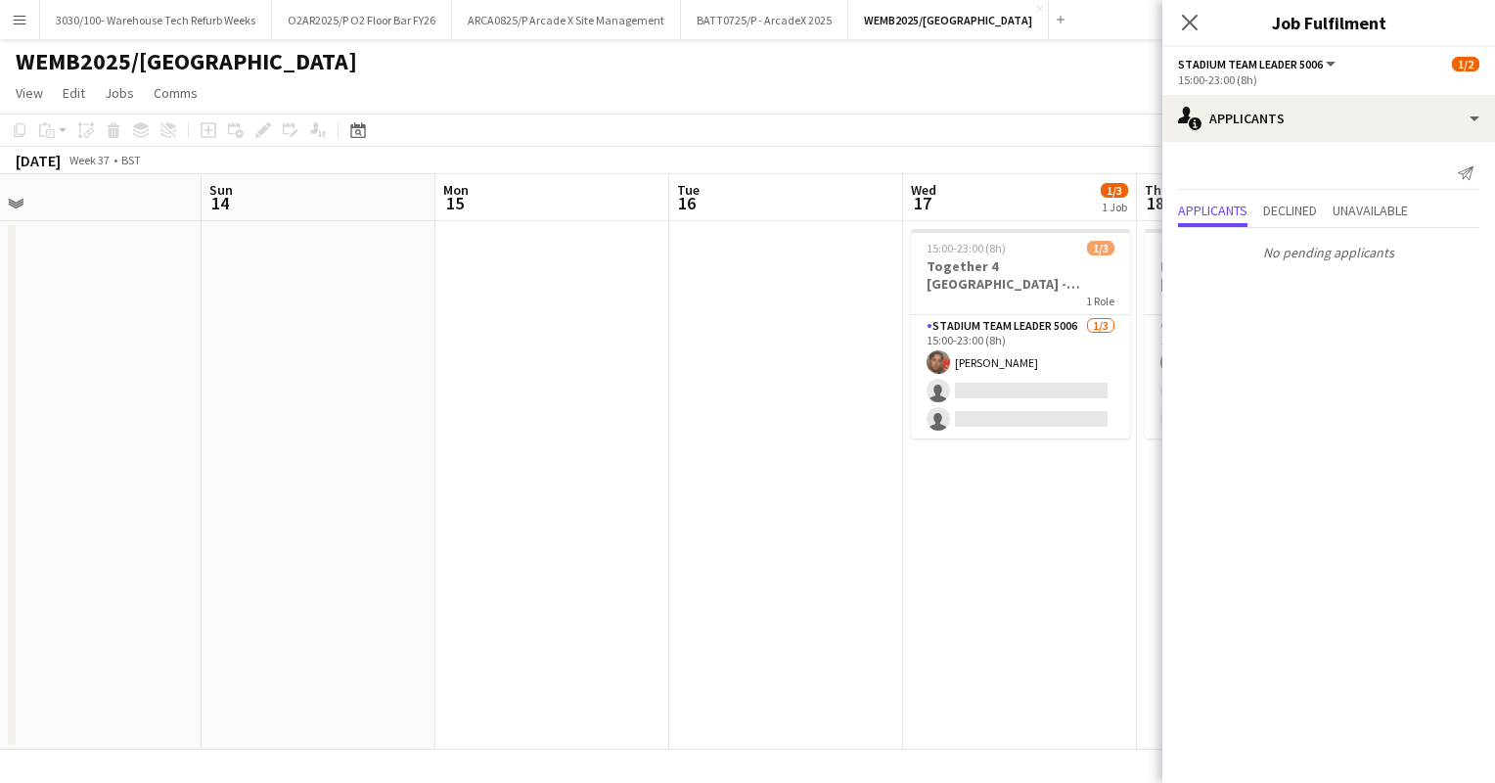
click at [756, 420] on app-date-cell at bounding box center [786, 485] width 234 height 528
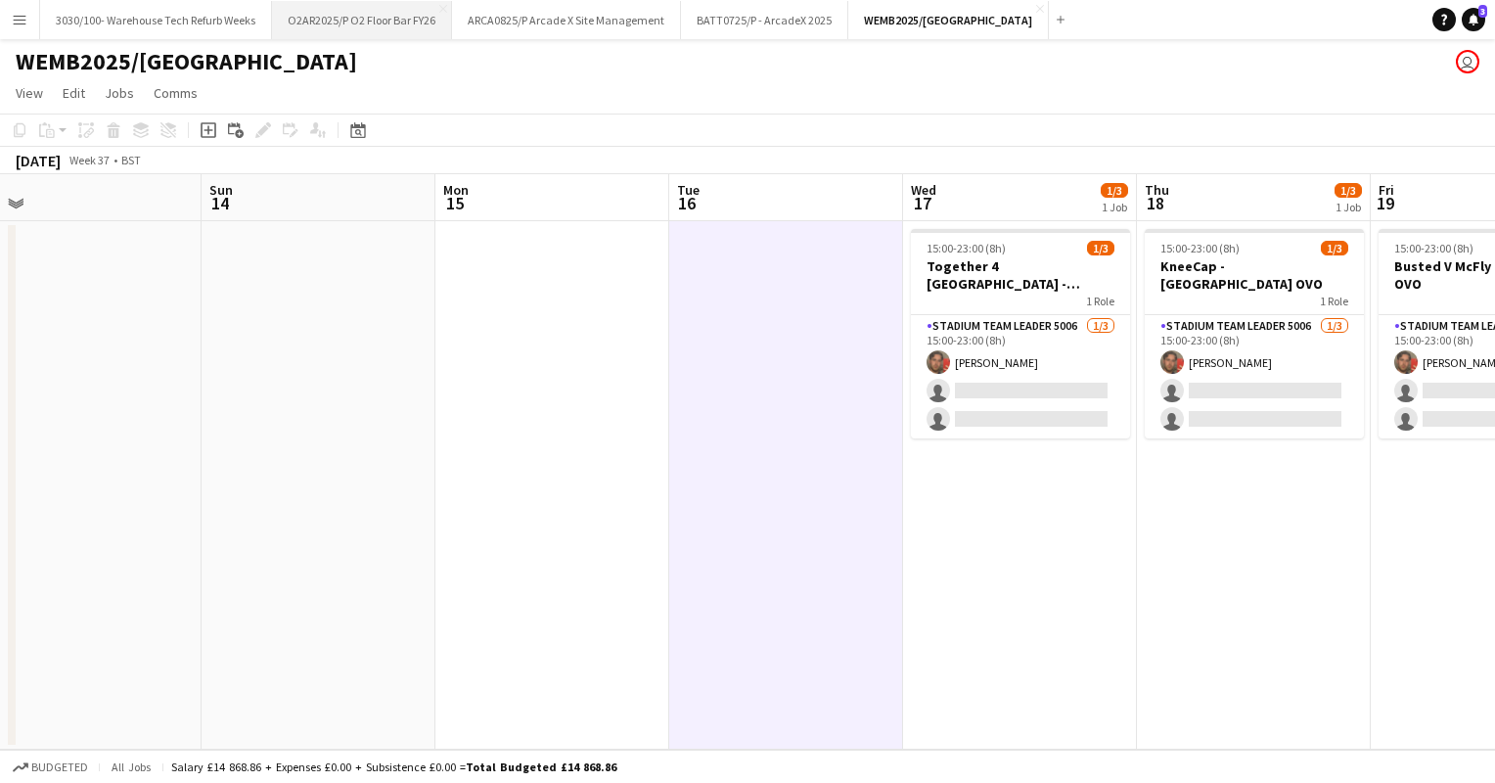
click at [380, 30] on button "O2AR2025/P O2 Floor Bar FY26 Close" at bounding box center [362, 20] width 180 height 38
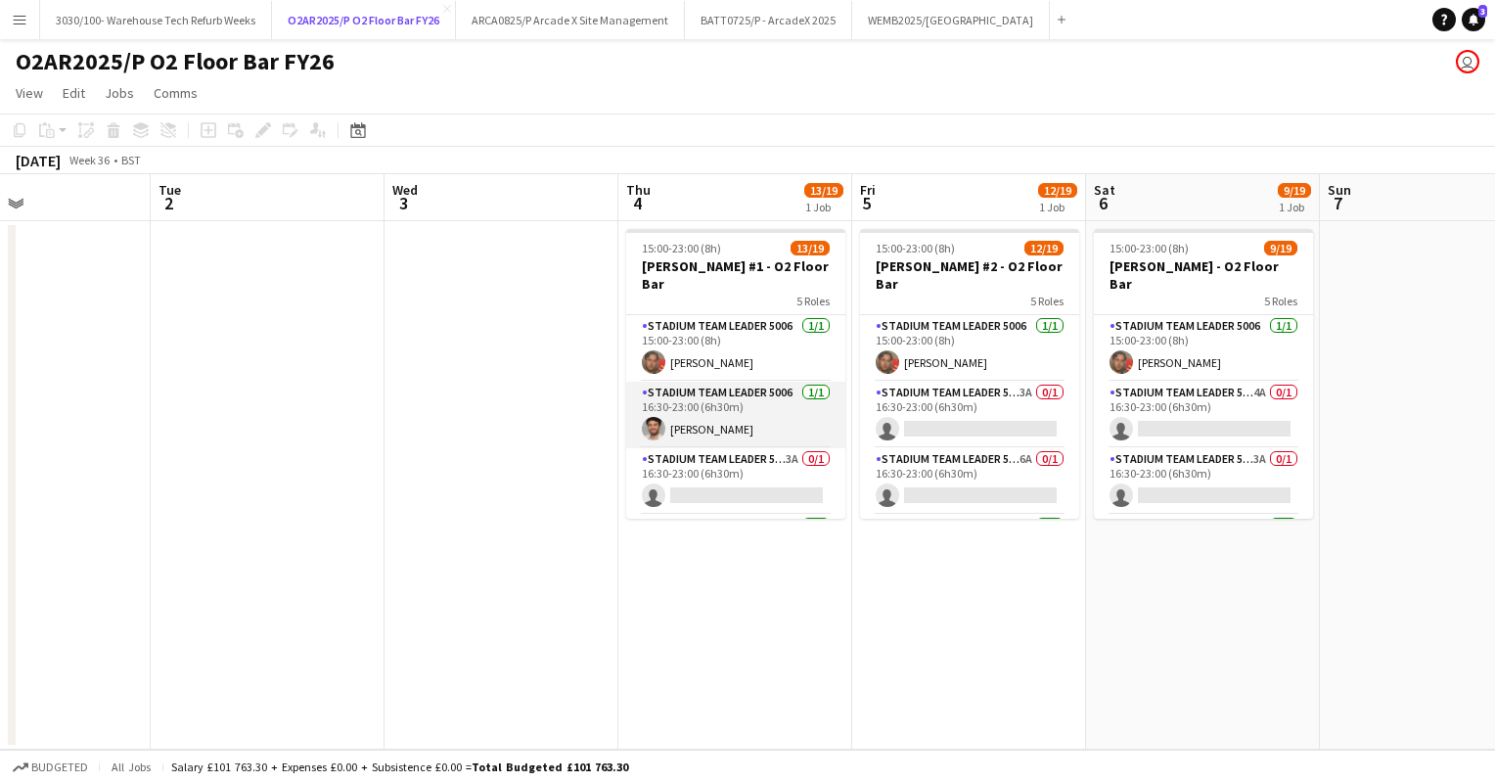
scroll to position [57, 0]
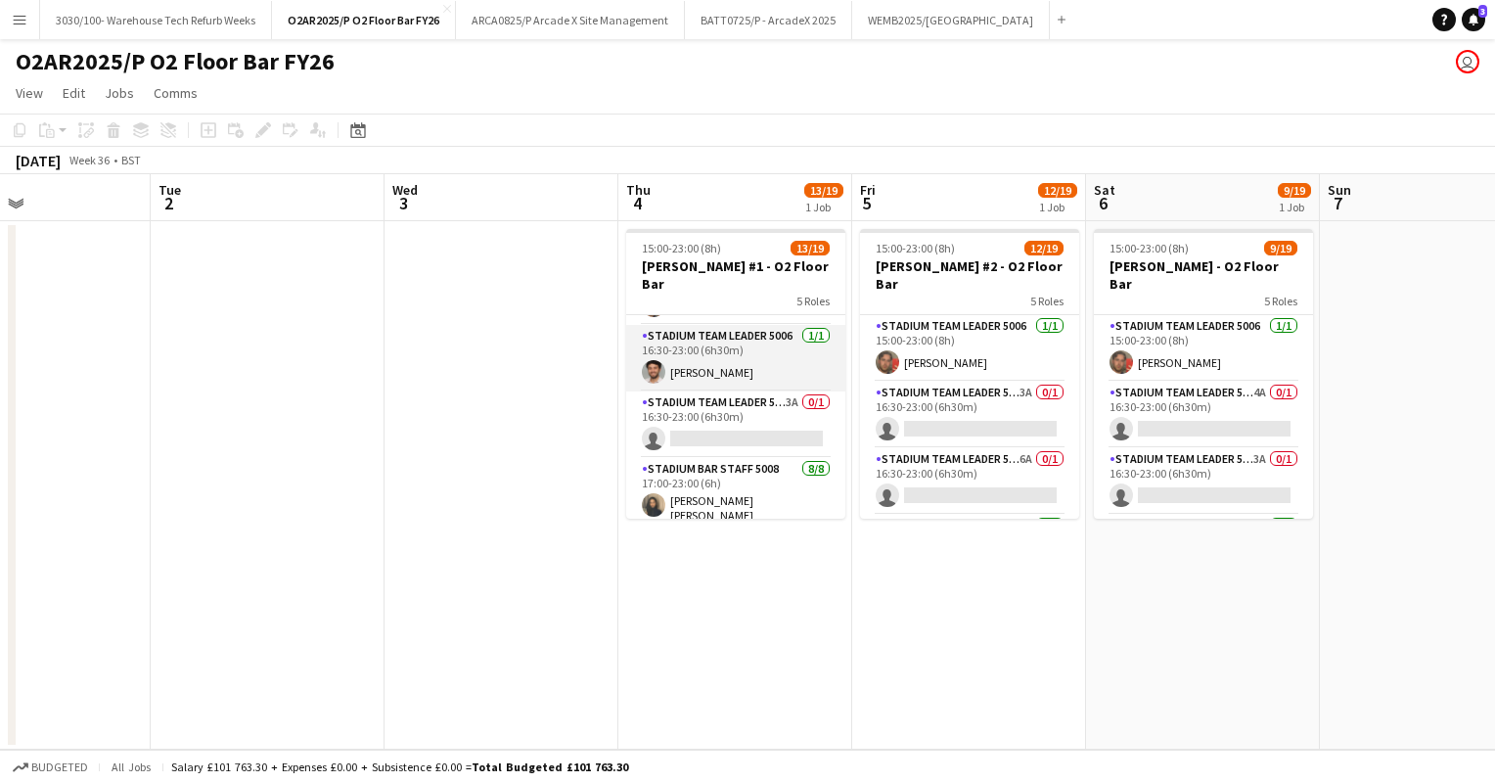
click at [742, 391] on app-card-role "Stadium Team Leader 5006 3A 0/1 16:30-23:00 (6h30m) single-neutral-actions" at bounding box center [735, 424] width 219 height 67
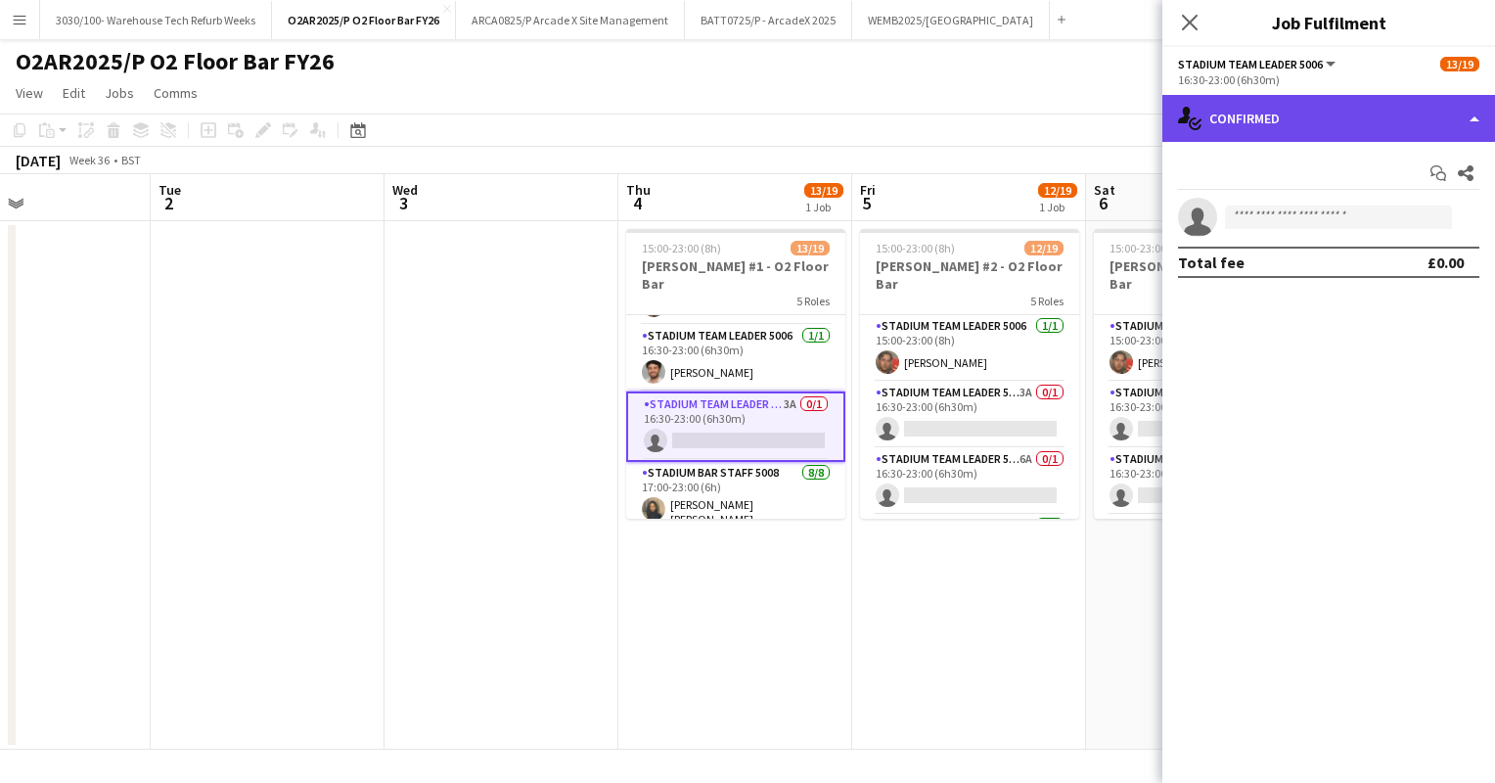
click at [1360, 130] on div "single-neutral-actions-check-2 Confirmed" at bounding box center [1329, 118] width 333 height 47
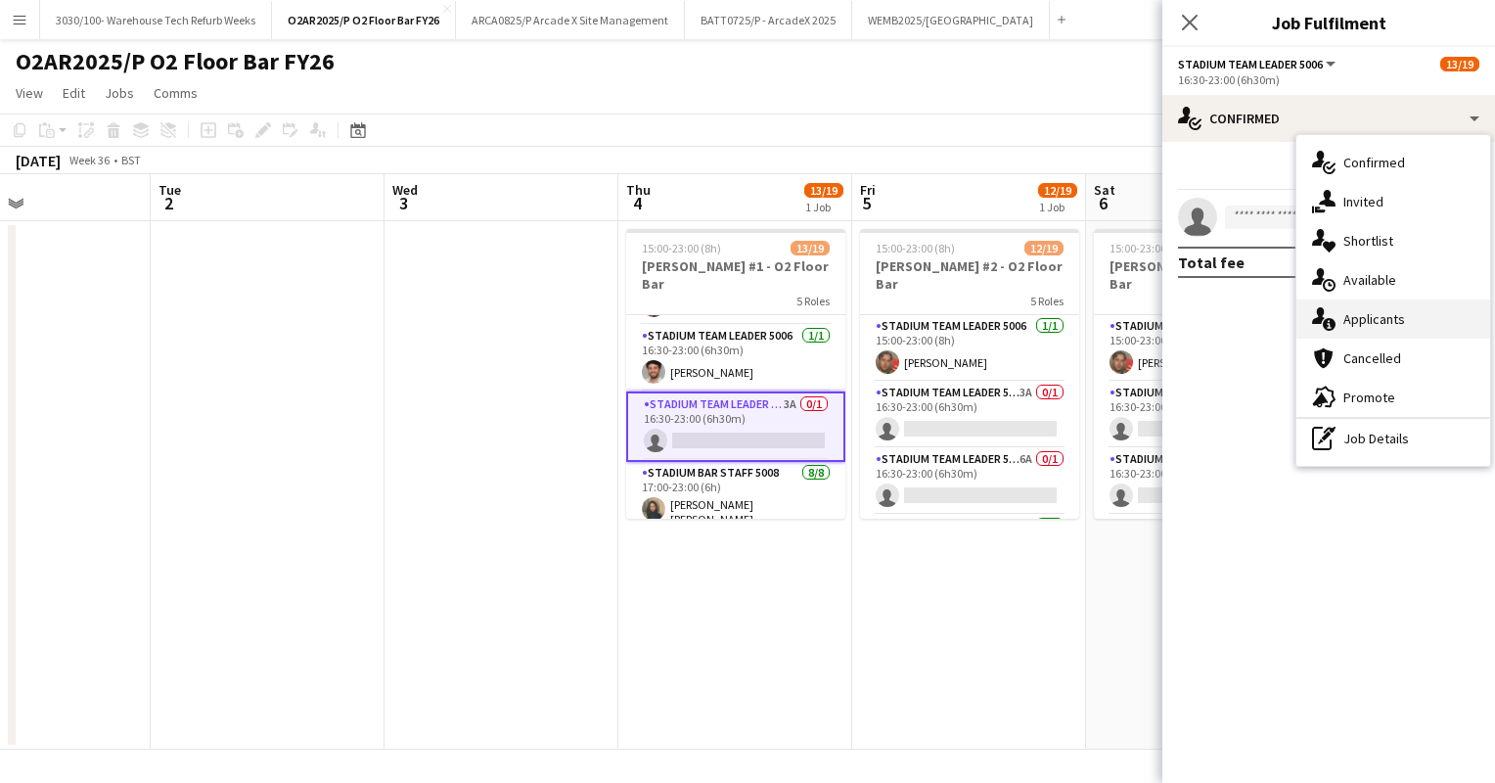
click at [1364, 319] on div "single-neutral-actions-information Applicants" at bounding box center [1394, 318] width 194 height 39
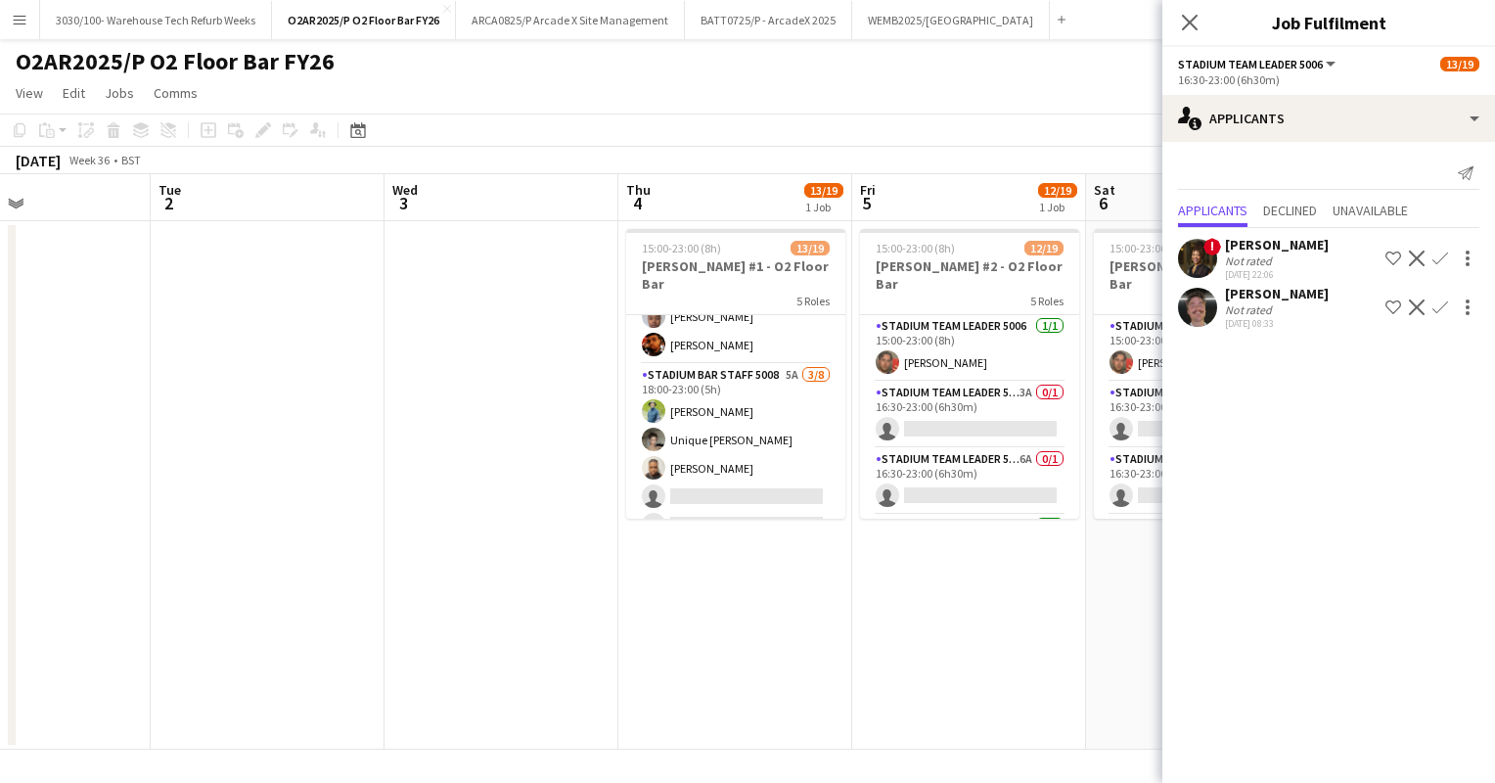
click at [733, 425] on app-card-role "Stadium Bar Staff 5008 5A [DATE] 18:00-23:00 (5h) [PERSON_NAME] Unique [PERSON_…" at bounding box center [735, 496] width 219 height 265
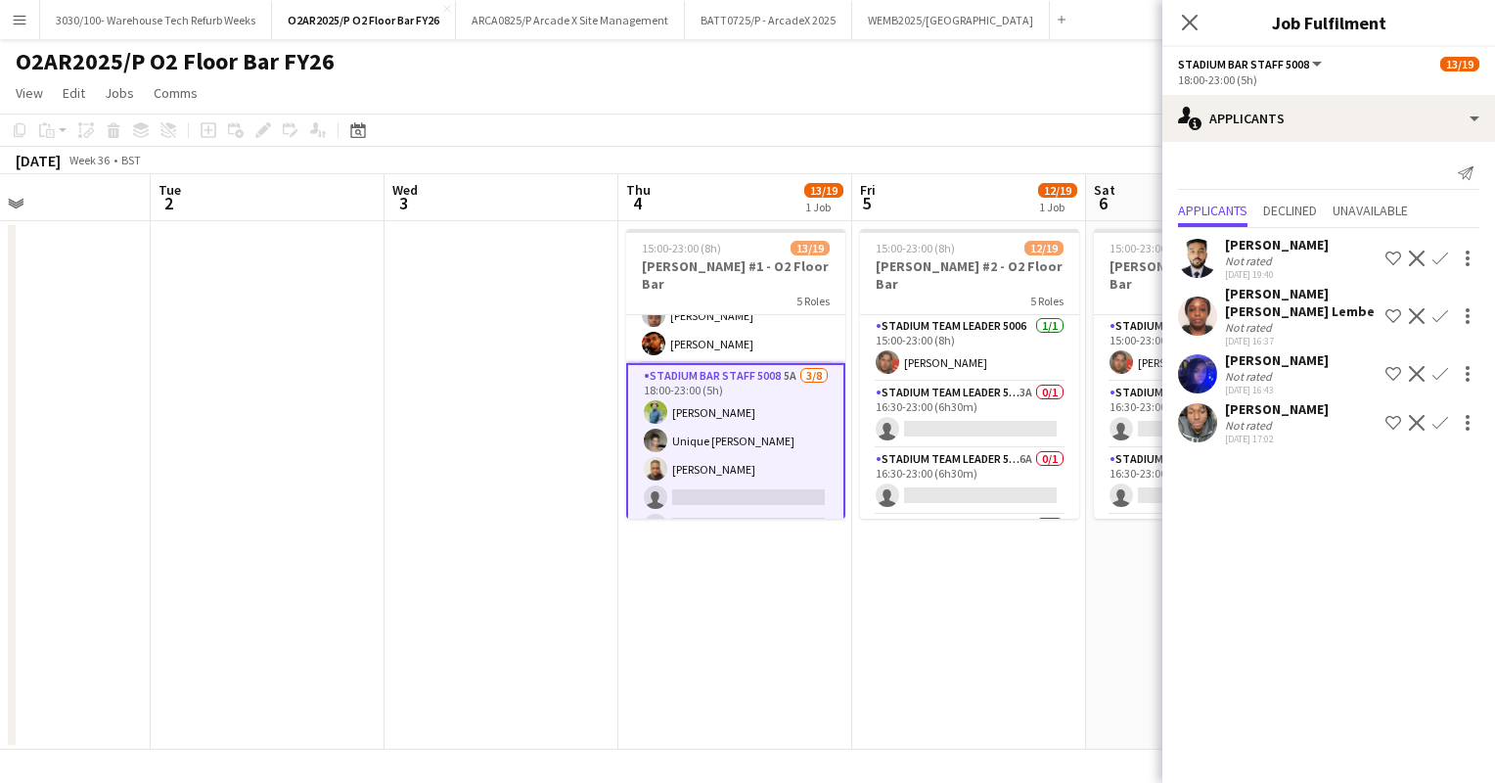
scroll to position [517, 0]
